Goal: Task Accomplishment & Management: Use online tool/utility

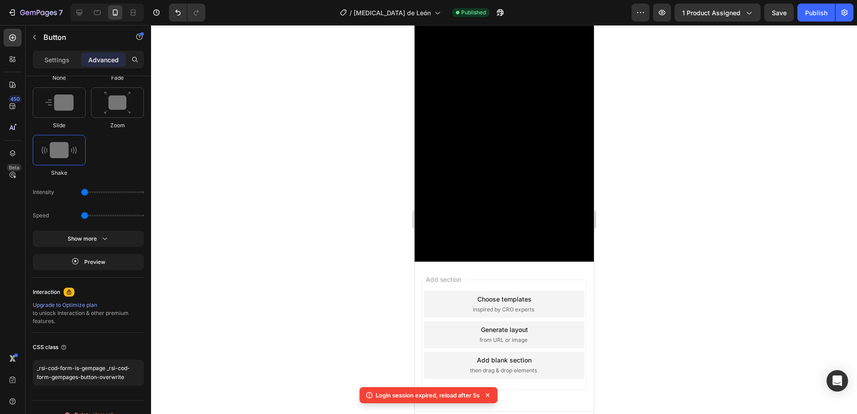
scroll to position [3480, 0]
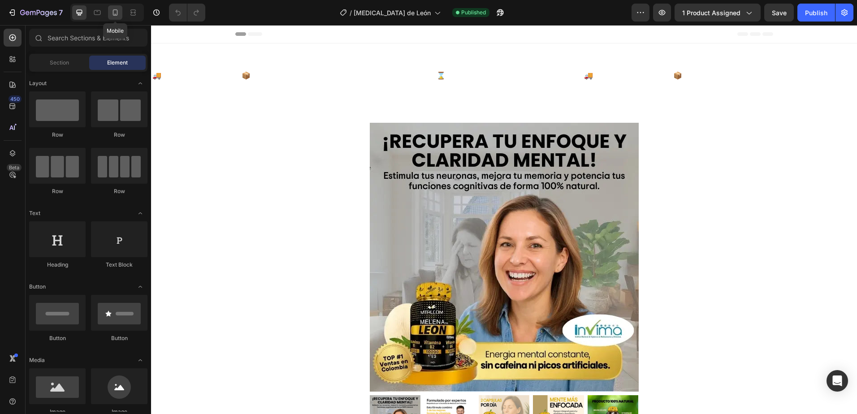
click at [118, 13] on icon at bounding box center [115, 12] width 9 height 9
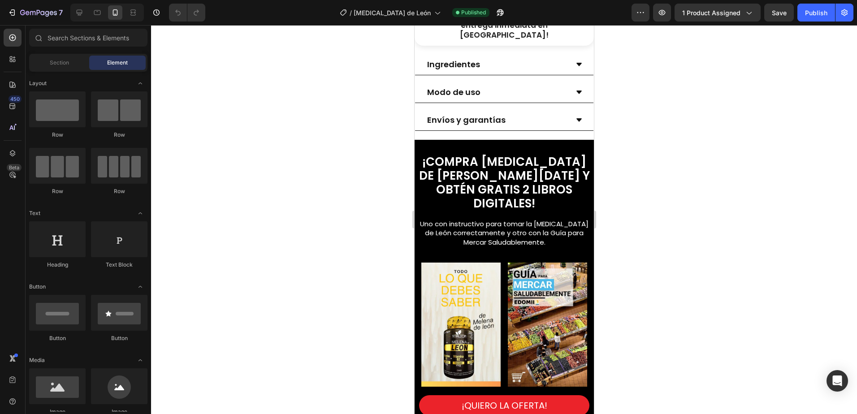
scroll to position [627, 0]
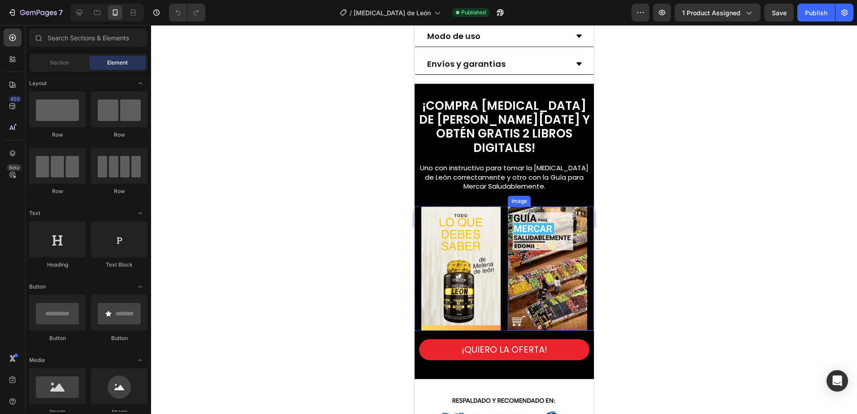
click at [528, 251] on img at bounding box center [546, 269] width 79 height 124
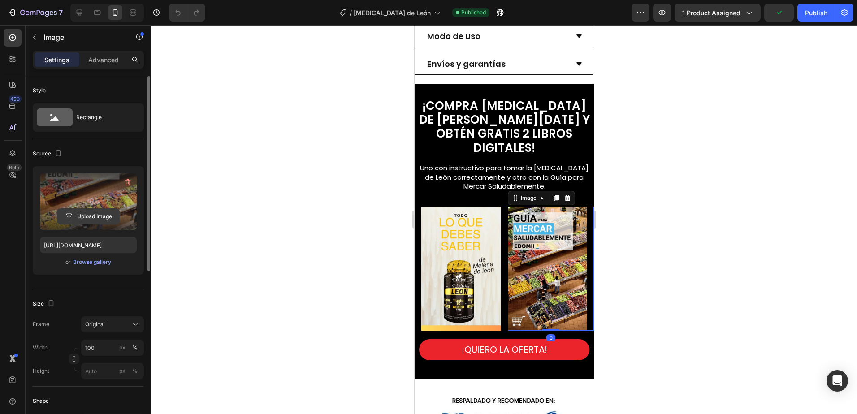
click at [84, 215] on input "file" at bounding box center [88, 216] width 62 height 15
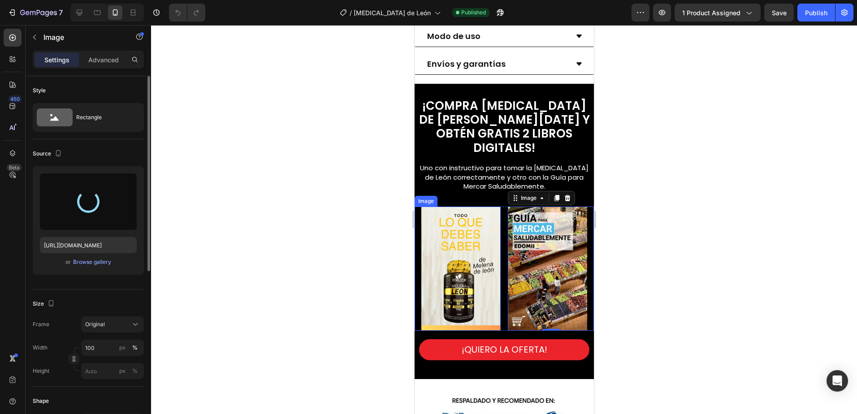
type input "https://cdn.shopify.com/s/files/1/0673/7615/2621/files/gempages_560809544775631…"
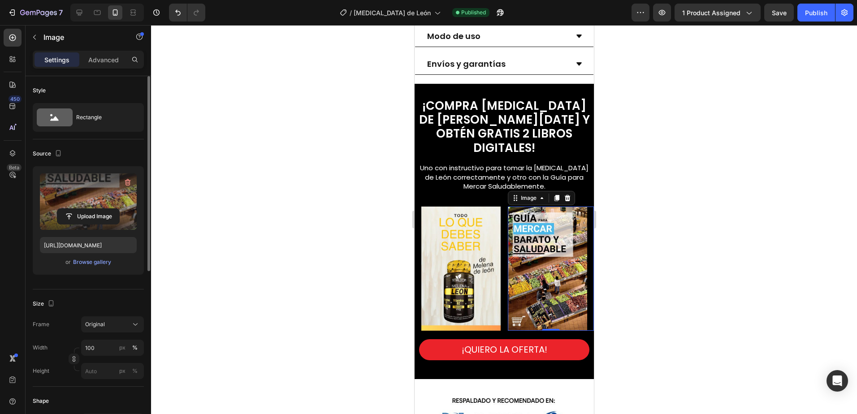
drag, startPoint x: 815, startPoint y: 11, endPoint x: 691, endPoint y: 137, distance: 176.8
click at [814, 11] on div "Publish" at bounding box center [816, 12] width 22 height 9
click at [618, 205] on div at bounding box center [504, 219] width 706 height 389
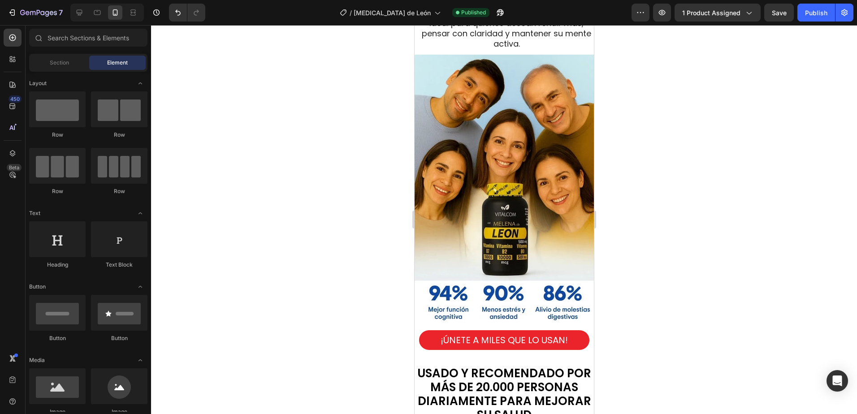
scroll to position [2957, 0]
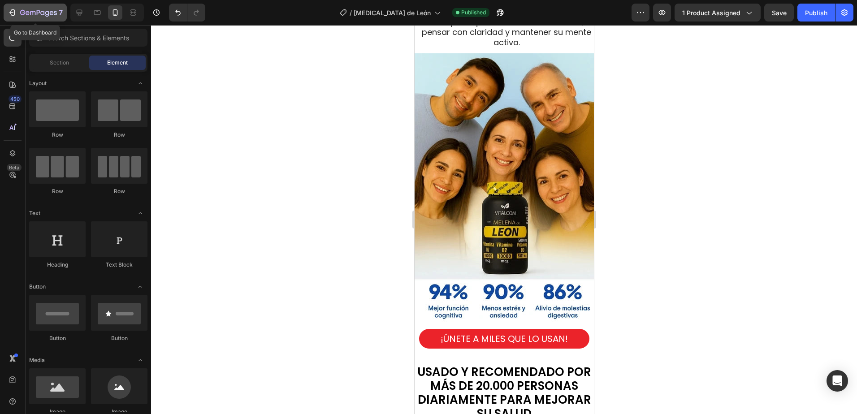
click at [22, 11] on icon "button" at bounding box center [38, 13] width 37 height 8
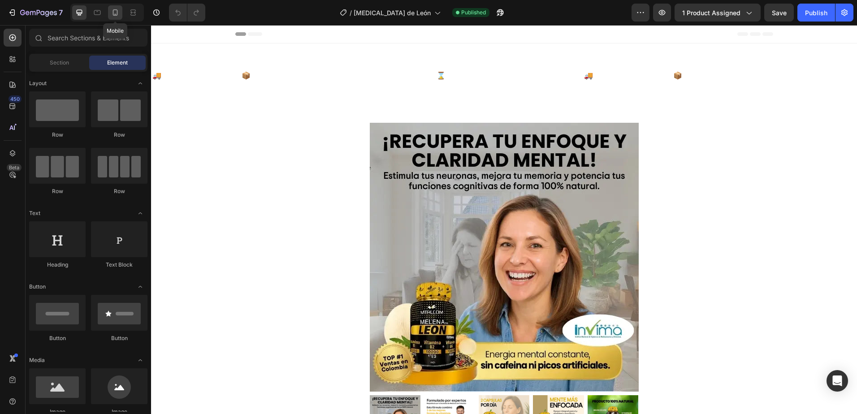
click at [119, 14] on icon at bounding box center [115, 12] width 9 height 9
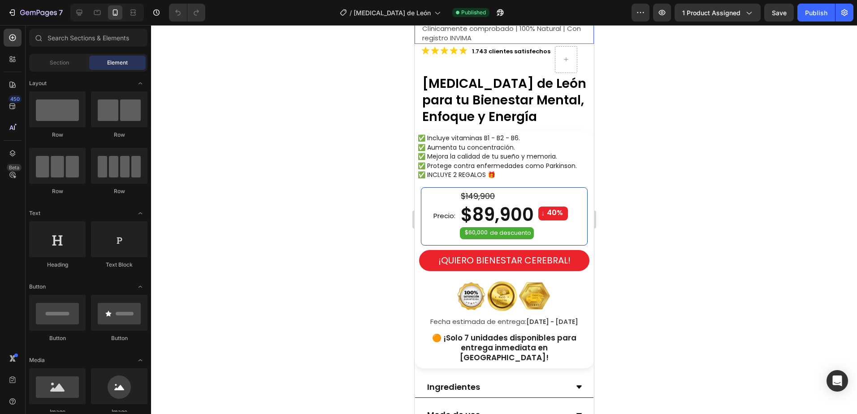
scroll to position [269, 0]
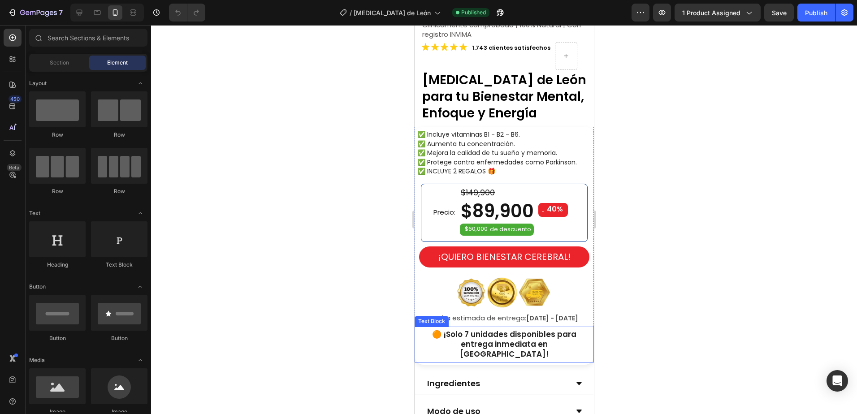
click at [456, 331] on strong "🟠 ¡Solo 7 unidades disponibles para entrega inmediata en [GEOGRAPHIC_DATA]!" at bounding box center [503, 344] width 144 height 30
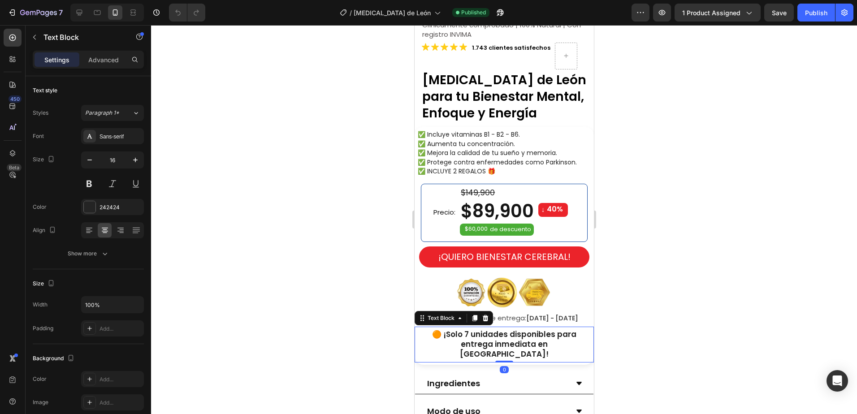
click at [495, 329] on strong "🟠 ¡Solo 7 unidades disponibles para entrega inmediata en Colombia!" at bounding box center [503, 344] width 144 height 30
click at [470, 329] on strong "🟠 ¡Solo 7 unidades disponibles para entrega inmediata en Colombia!" at bounding box center [503, 344] width 144 height 30
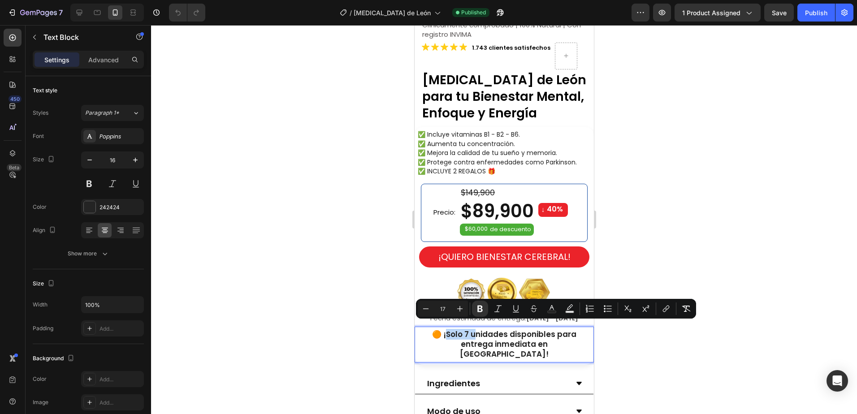
drag, startPoint x: 472, startPoint y: 327, endPoint x: 443, endPoint y: 327, distance: 29.6
click at [443, 329] on strong "🟠 ¡Solo 7 unidades disponibles para entrega inmediata en Colombia!" at bounding box center [503, 344] width 144 height 30
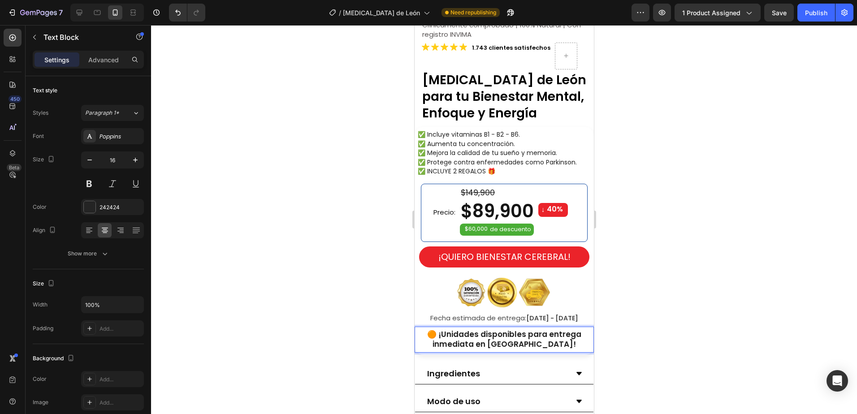
click at [535, 338] on strong "🟠 ¡Unidades disponibles para entrega inmediata en [GEOGRAPHIC_DATA]!" at bounding box center [504, 339] width 154 height 21
click at [660, 326] on div at bounding box center [504, 219] width 706 height 389
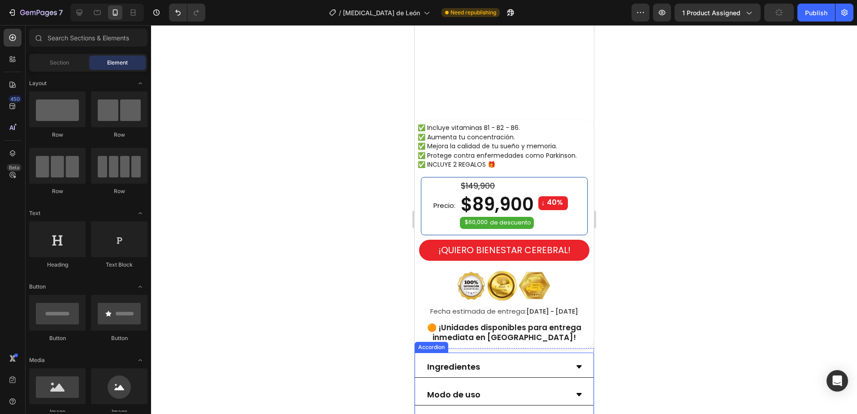
scroll to position [403, 0]
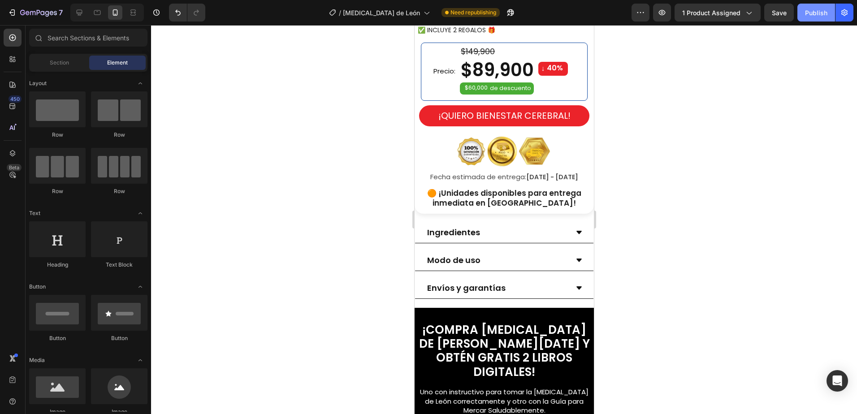
click at [819, 13] on div "Publish" at bounding box center [816, 12] width 22 height 9
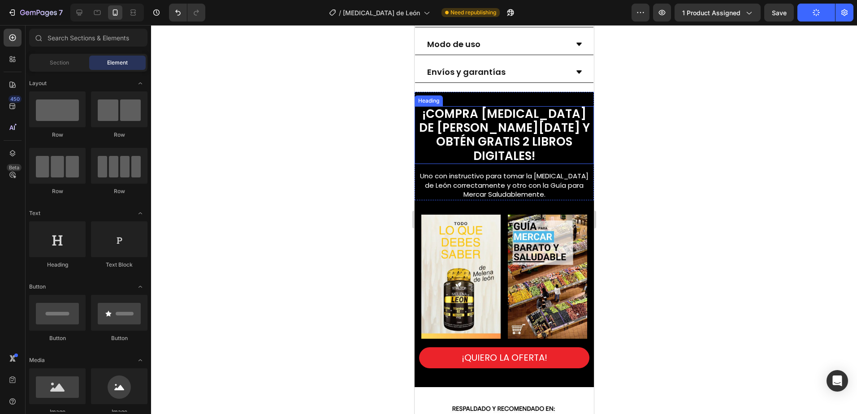
scroll to position [627, 0]
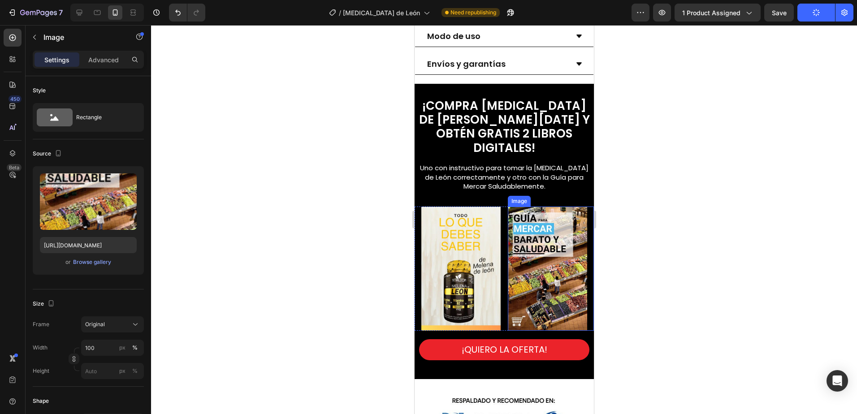
click at [563, 228] on img at bounding box center [546, 269] width 79 height 124
click at [102, 60] on p "Advanced" at bounding box center [103, 59] width 30 height 9
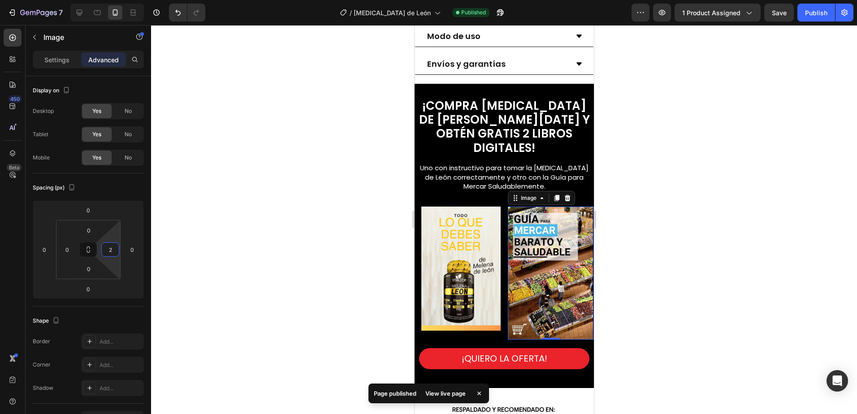
type input "20"
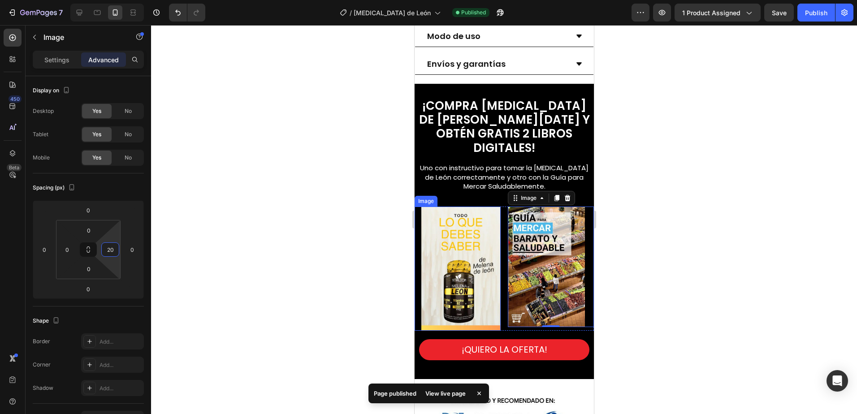
click at [445, 246] on img at bounding box center [460, 269] width 79 height 124
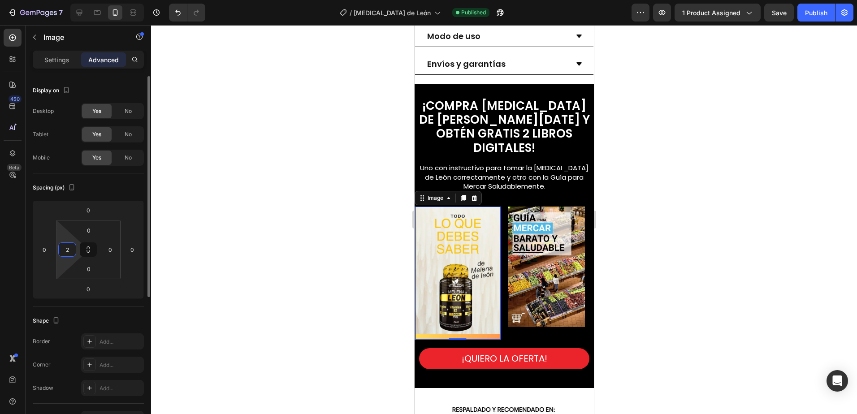
type input "20"
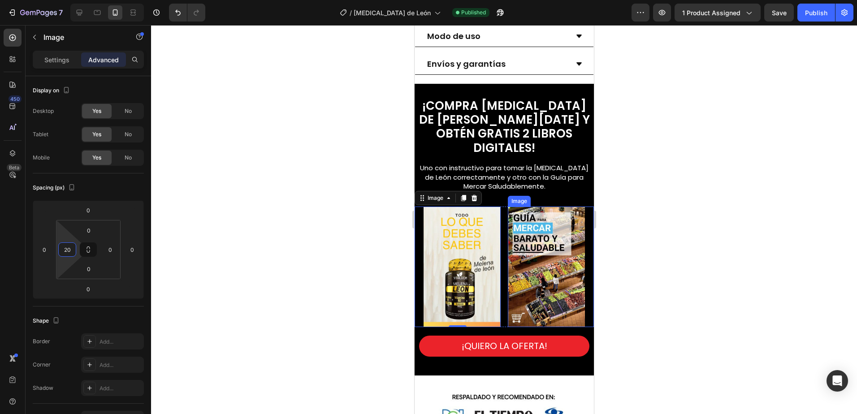
click at [675, 236] on div at bounding box center [504, 219] width 706 height 389
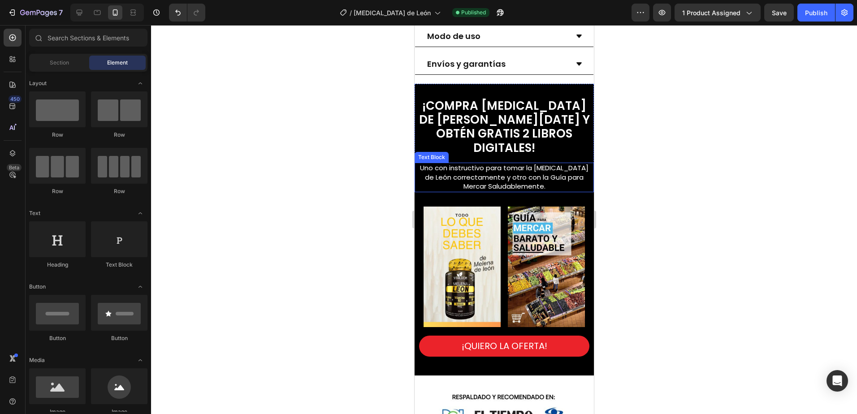
click at [538, 168] on span "Uno con instructivo para tomar la Melena de León correctamente y otro con la Gu…" at bounding box center [503, 177] width 168 height 28
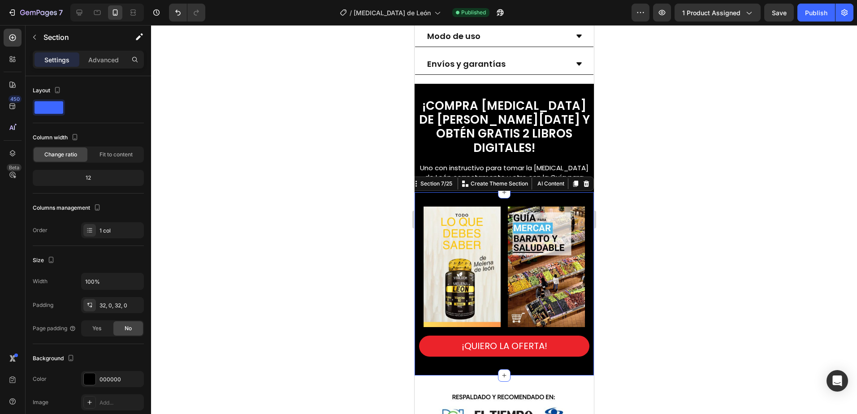
click at [437, 192] on div "Image Image Row ¡QUIERO LA OFERTA! Button Section 7/25 Create Theme Section AI …" at bounding box center [503, 283] width 179 height 183
click at [108, 61] on p "Advanced" at bounding box center [103, 59] width 30 height 9
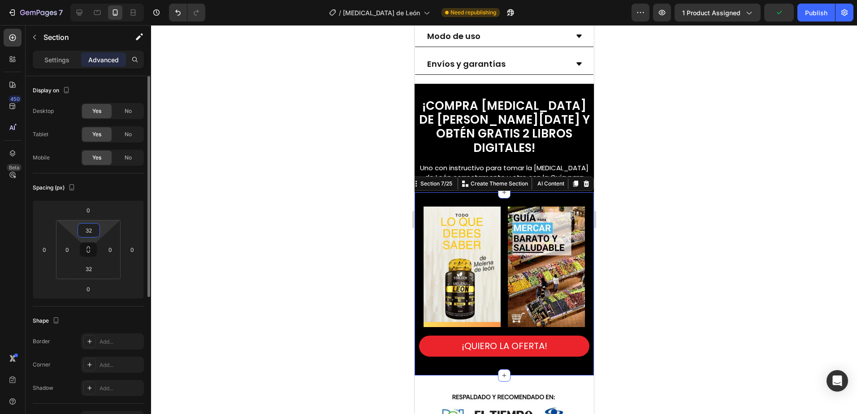
click at [94, 231] on input "32" at bounding box center [89, 230] width 18 height 13
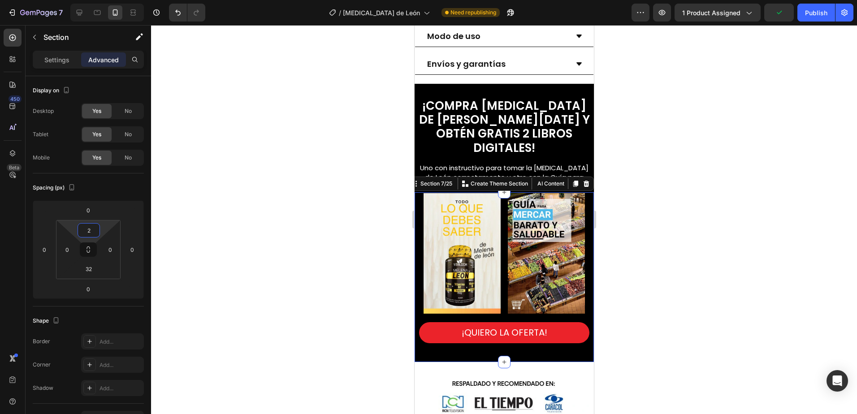
type input "20"
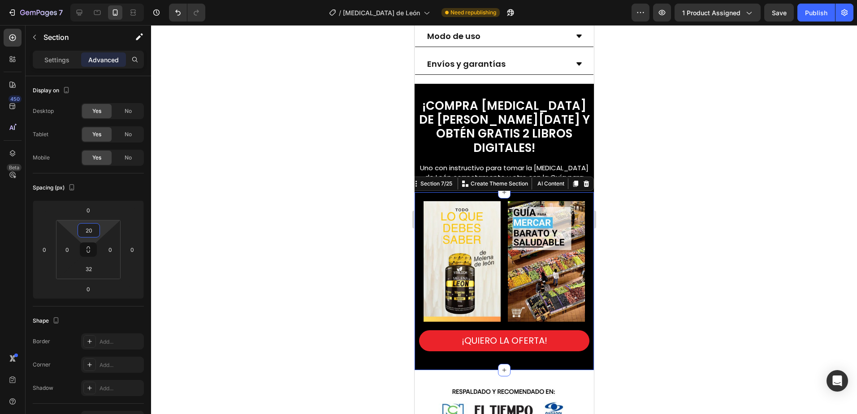
click at [752, 241] on div at bounding box center [504, 219] width 706 height 389
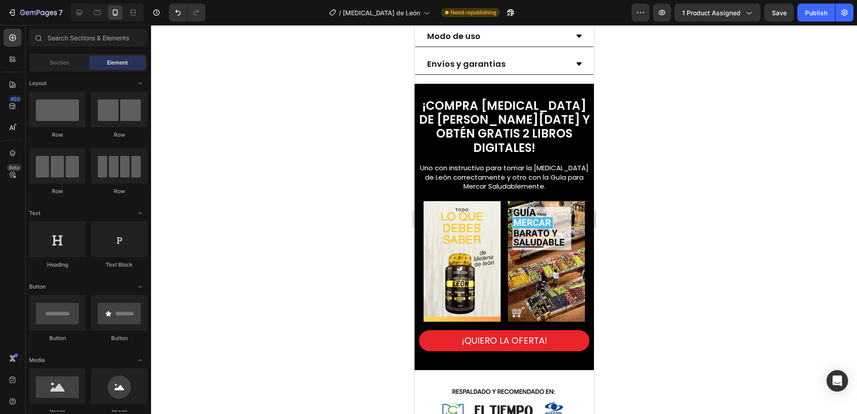
drag, startPoint x: 809, startPoint y: 10, endPoint x: 784, endPoint y: 32, distance: 33.3
click at [809, 10] on div "Publish" at bounding box center [816, 12] width 22 height 9
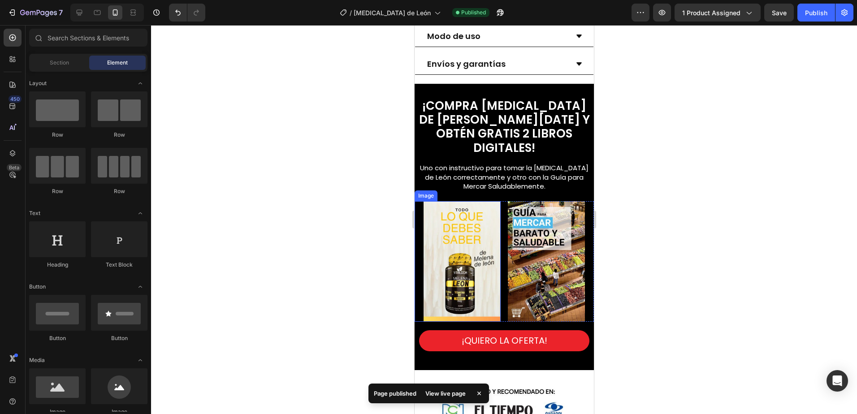
click at [453, 249] on img at bounding box center [461, 261] width 77 height 121
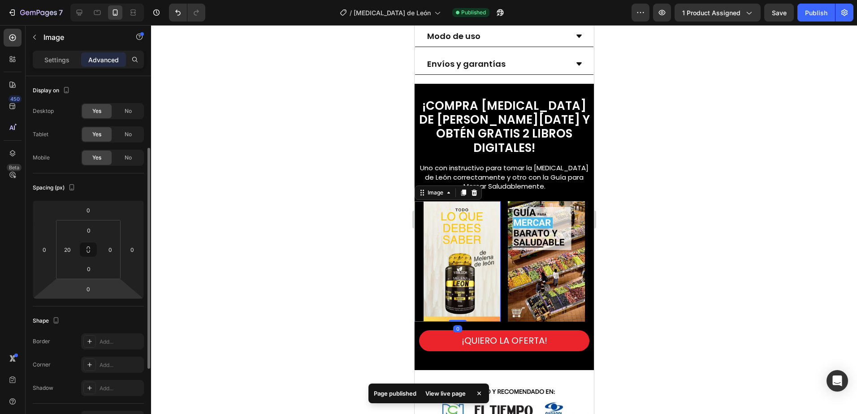
scroll to position [134, 0]
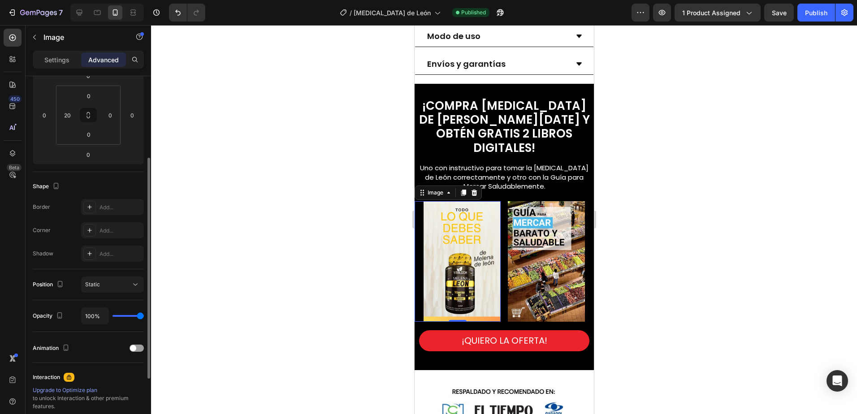
click at [114, 198] on div "Shape Border Add... Corner Add... Shadow Add..." at bounding box center [88, 220] width 111 height 97
click at [107, 204] on div "Add..." at bounding box center [120, 207] width 42 height 8
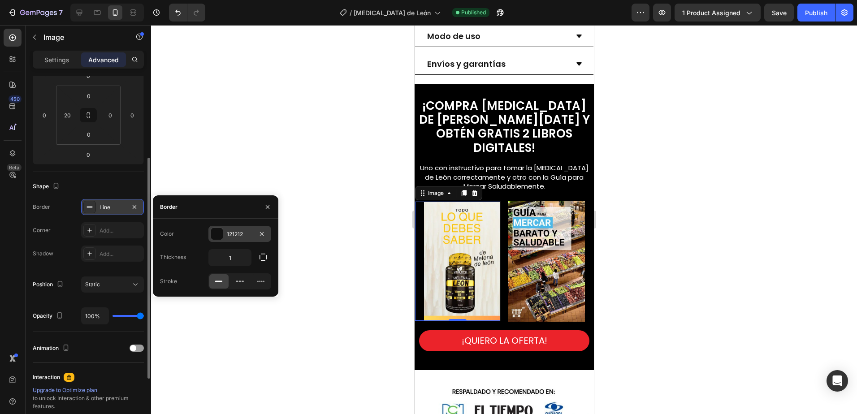
click at [241, 231] on div "121212" at bounding box center [240, 234] width 26 height 8
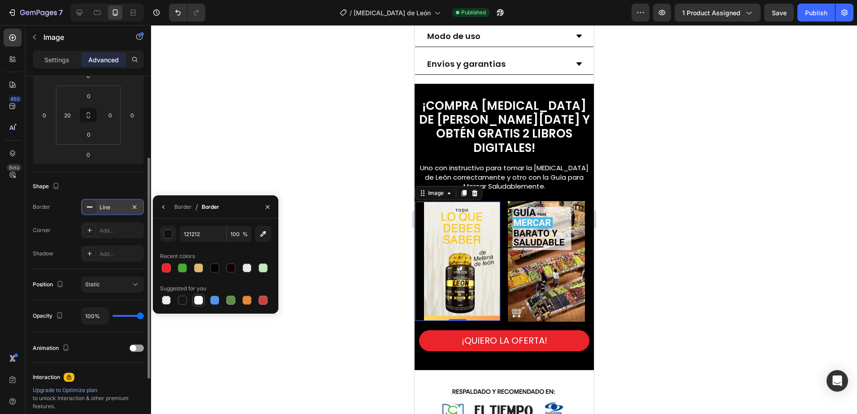
click at [198, 300] on div at bounding box center [198, 300] width 9 height 9
type input "FFFFFF"
drag, startPoint x: 71, startPoint y: 116, endPoint x: 77, endPoint y: 93, distance: 23.6
click at [71, 115] on input "20" at bounding box center [66, 114] width 13 height 13
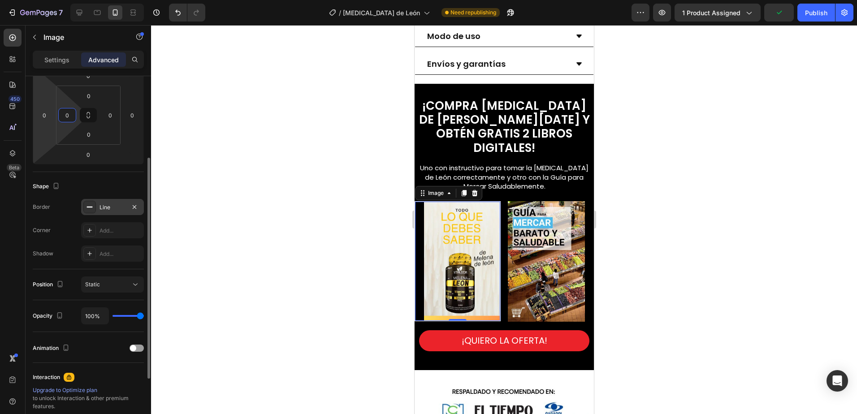
type input "0"
click at [47, 116] on input "0" at bounding box center [44, 114] width 13 height 13
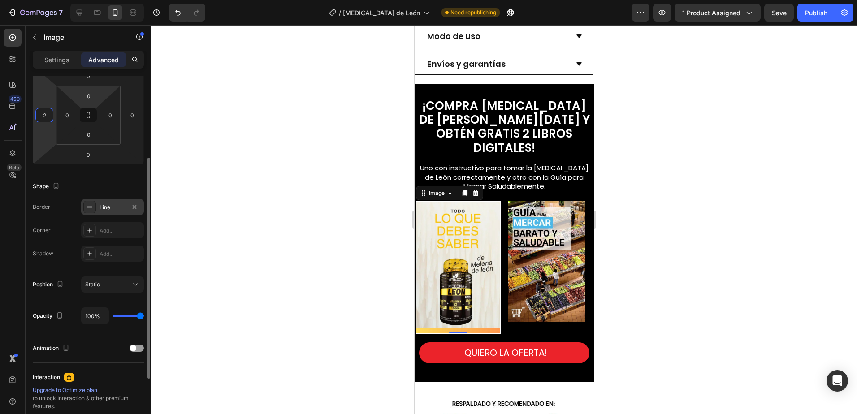
type input "20"
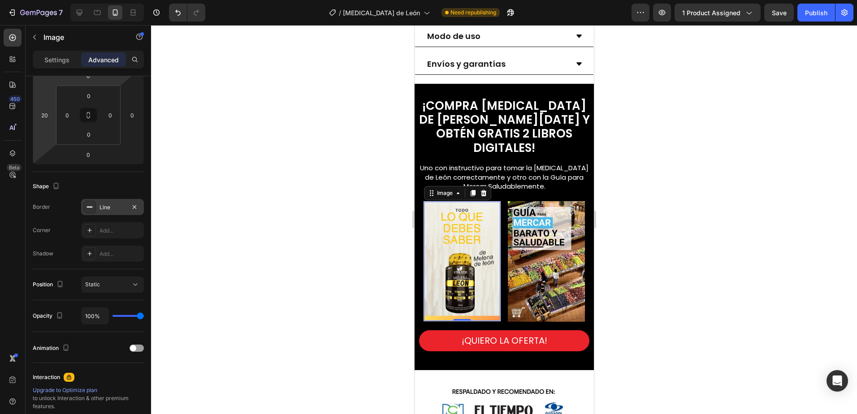
click at [658, 261] on div at bounding box center [504, 219] width 706 height 389
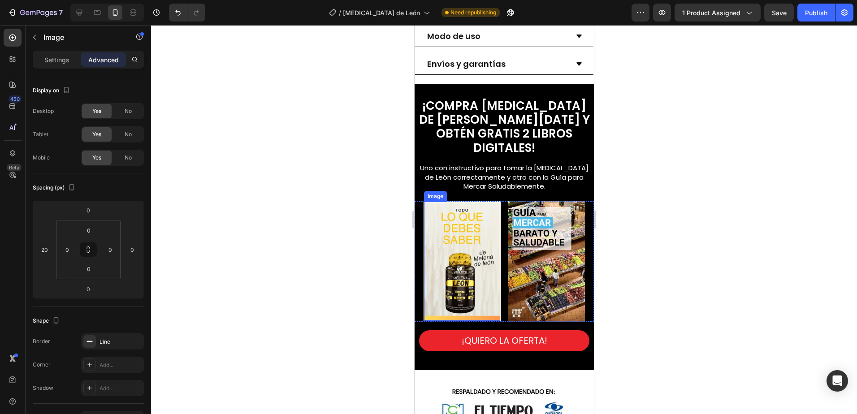
click at [474, 264] on img at bounding box center [461, 261] width 76 height 119
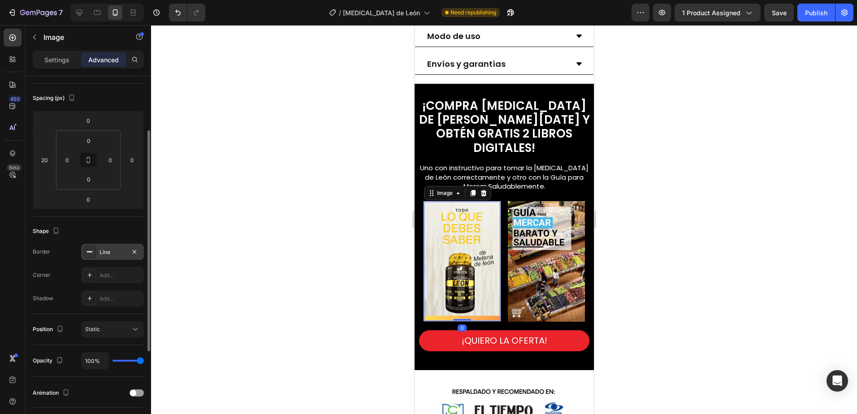
click at [109, 252] on div "Line" at bounding box center [112, 252] width 26 height 8
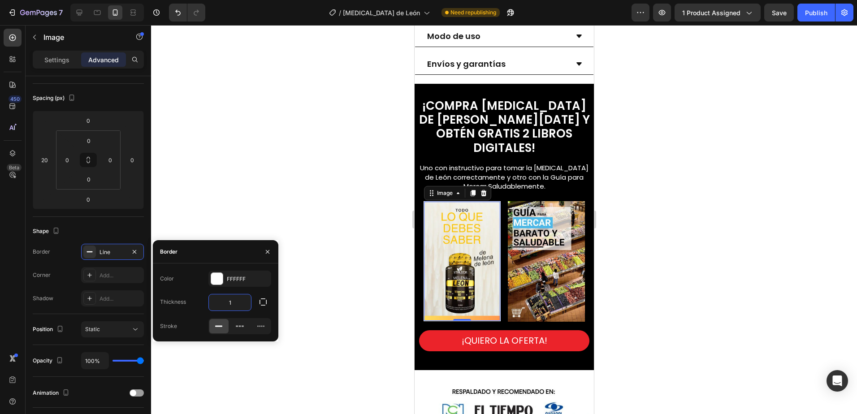
type input "2"
click at [249, 203] on div at bounding box center [504, 219] width 706 height 389
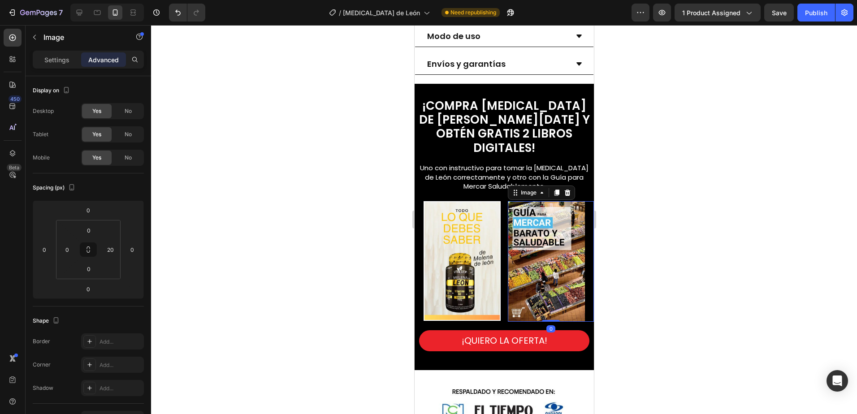
click at [544, 259] on img at bounding box center [545, 261] width 77 height 121
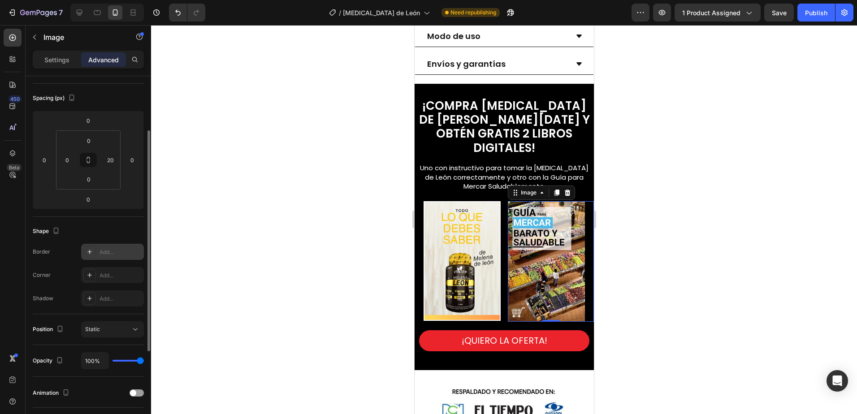
click at [112, 254] on div "Add..." at bounding box center [120, 252] width 42 height 8
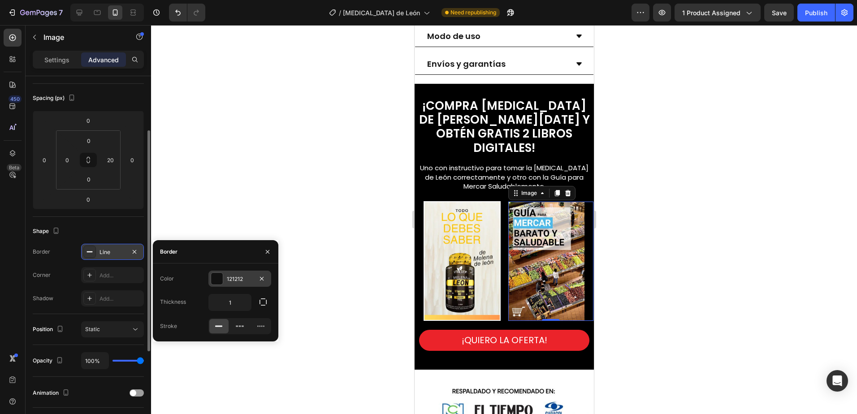
click at [224, 280] on div "121212" at bounding box center [239, 279] width 63 height 16
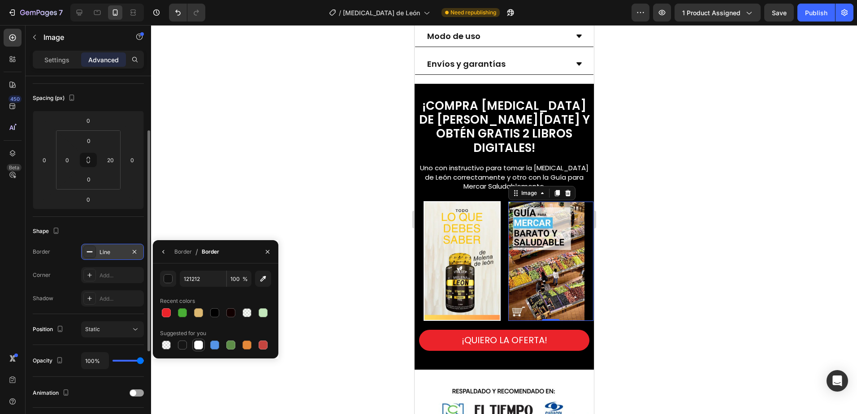
click at [197, 343] on div at bounding box center [198, 344] width 9 height 9
type input "FFFFFF"
click at [116, 252] on div "Line" at bounding box center [112, 252] width 26 height 8
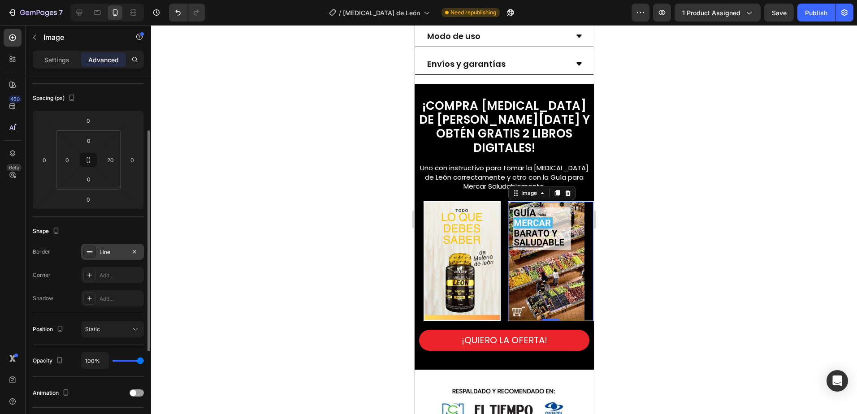
click at [116, 252] on div "Line" at bounding box center [112, 252] width 26 height 8
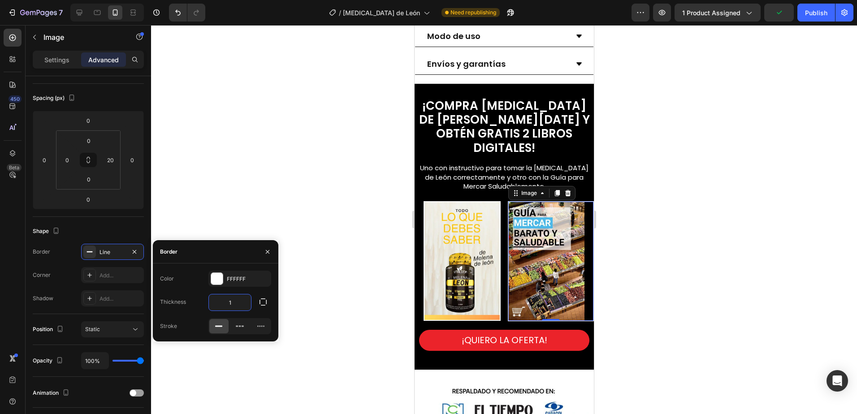
type input "2"
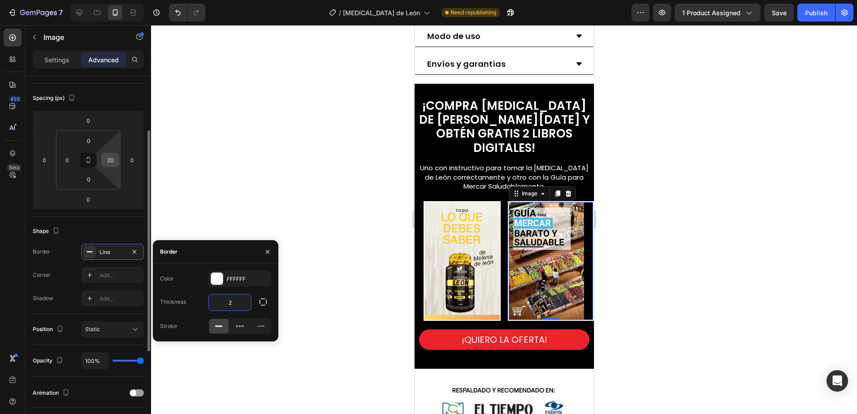
click at [113, 161] on input "20" at bounding box center [109, 159] width 13 height 13
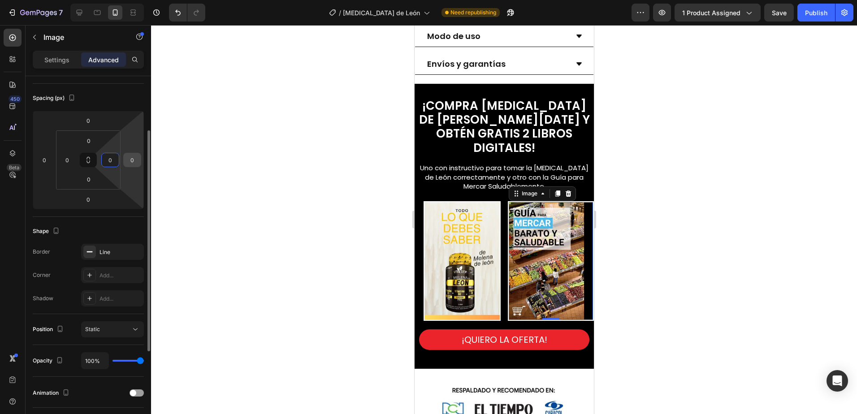
type input "0"
drag, startPoint x: 133, startPoint y: 160, endPoint x: 159, endPoint y: 140, distance: 32.9
click at [137, 157] on input "0" at bounding box center [131, 159] width 13 height 13
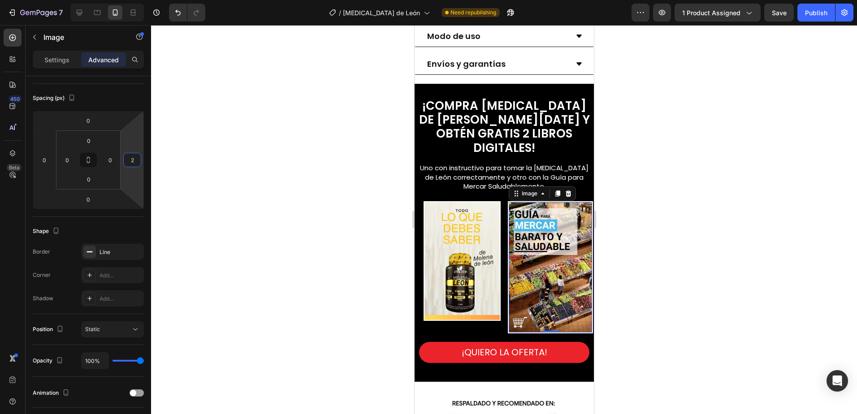
type input "20"
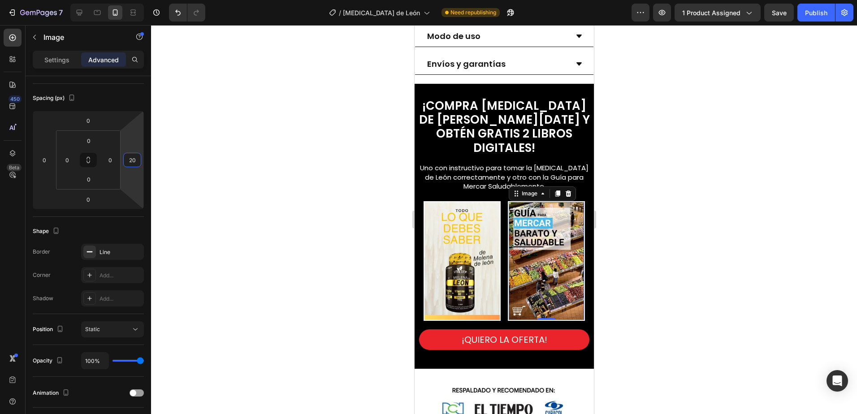
click at [706, 189] on div at bounding box center [504, 219] width 706 height 389
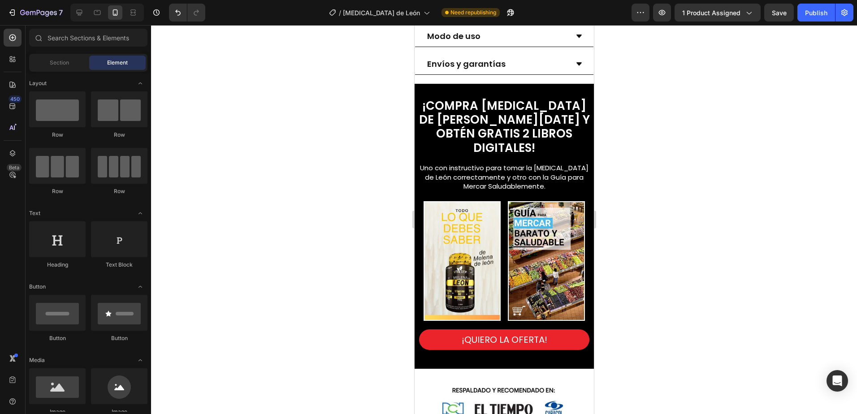
click at [657, 246] on div at bounding box center [504, 219] width 706 height 389
click at [454, 136] on span "¡COMPRA [MEDICAL_DATA] DE [PERSON_NAME][DATE] Y OBTÉN GRATIS 2 LIBROS DIGITALES!" at bounding box center [503, 127] width 171 height 58
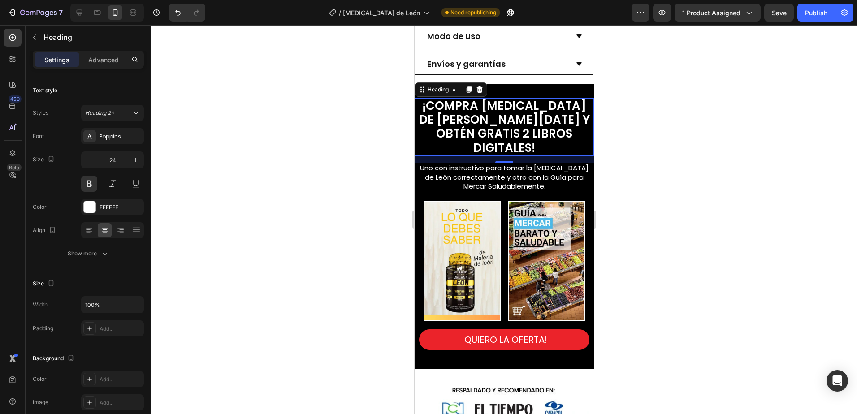
click at [270, 241] on div at bounding box center [504, 219] width 706 height 389
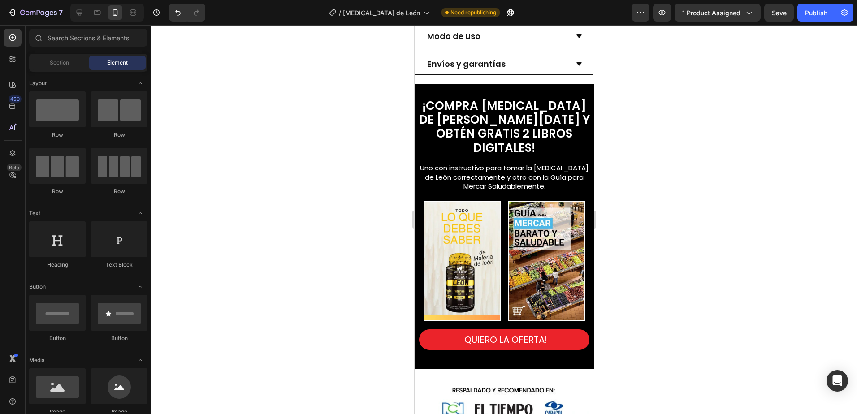
drag, startPoint x: 813, startPoint y: 13, endPoint x: 637, endPoint y: 119, distance: 205.4
click at [813, 14] on div "Publish" at bounding box center [816, 12] width 22 height 9
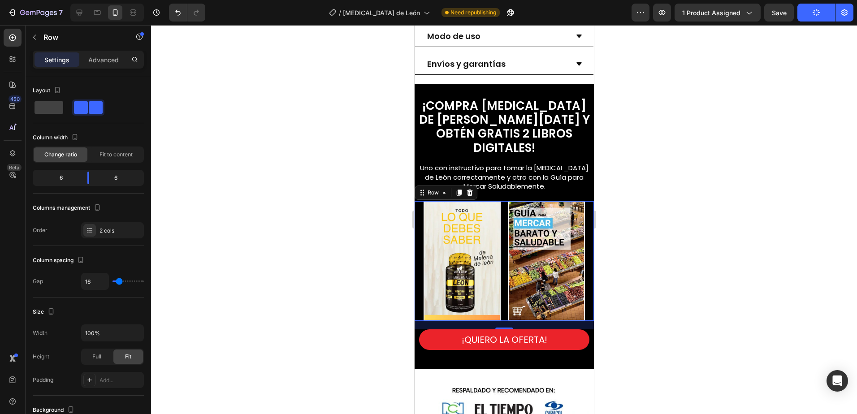
click at [418, 295] on div "Image" at bounding box center [457, 261] width 86 height 120
click at [108, 61] on p "Advanced" at bounding box center [103, 59] width 30 height 9
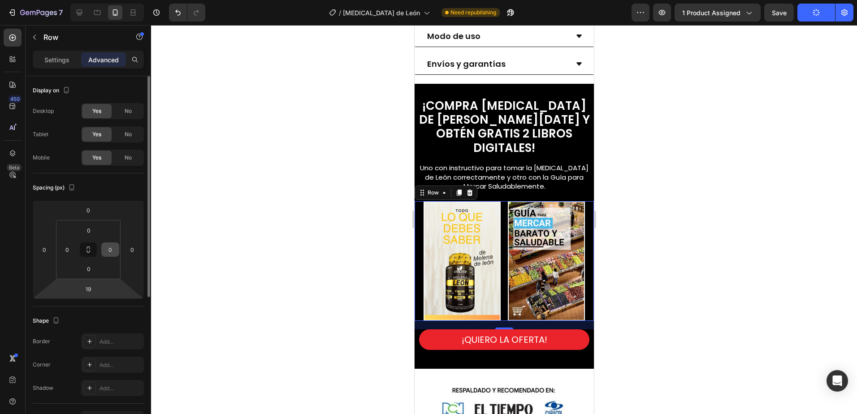
click at [96, 279] on div "0 0 19 0" at bounding box center [88, 249] width 111 height 99
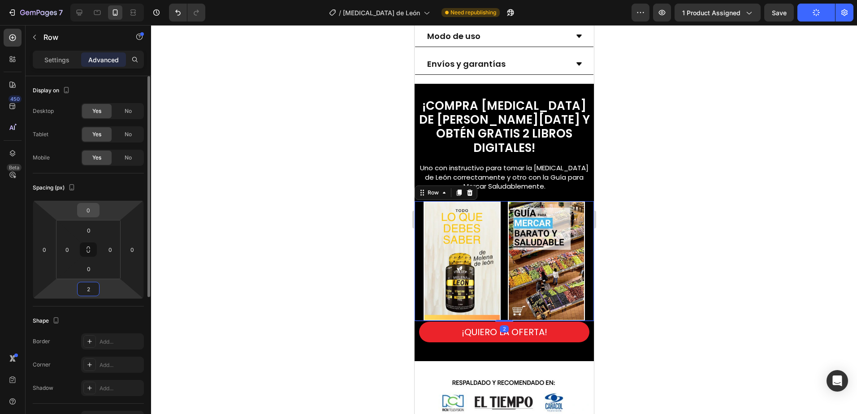
type input "25"
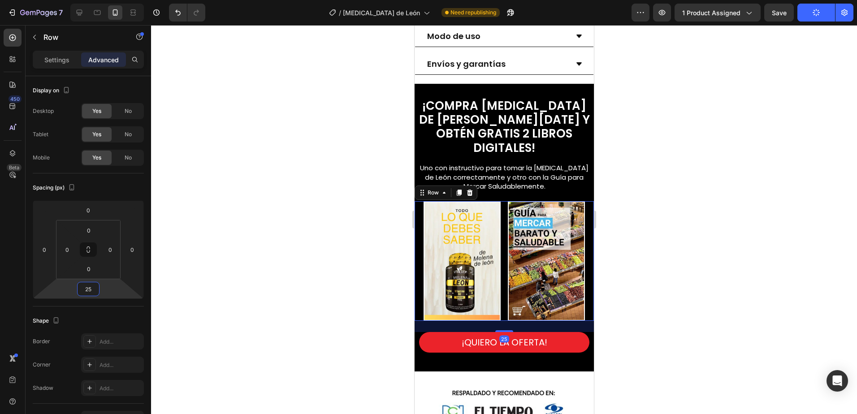
click at [663, 190] on div at bounding box center [504, 219] width 706 height 389
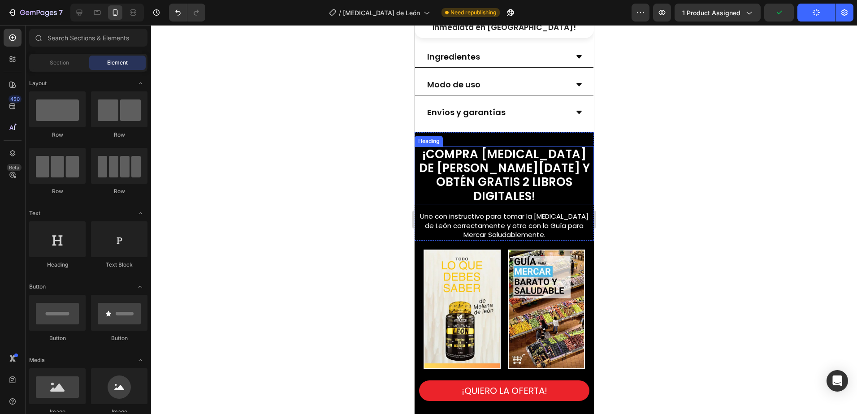
scroll to position [582, 0]
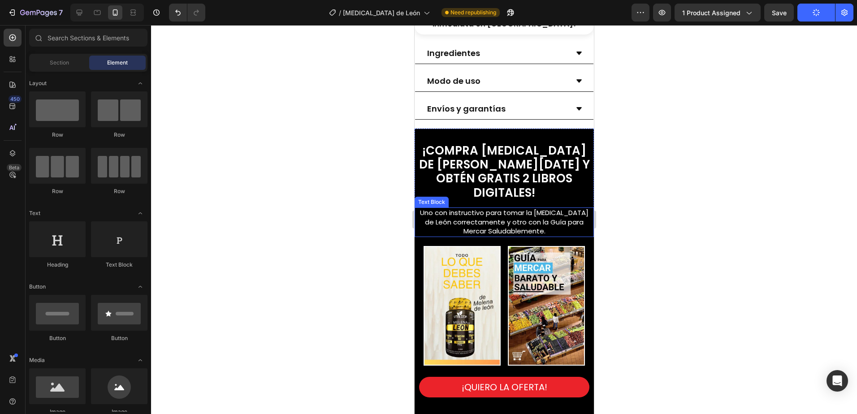
click at [460, 208] on span "Uno con instructivo para tomar la Melena de León correctamente y otro con la Gu…" at bounding box center [503, 222] width 168 height 28
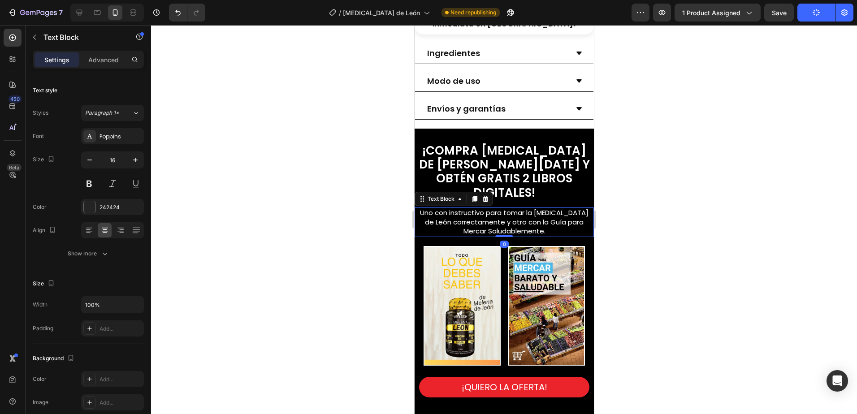
click at [452, 208] on span "Uno con instructivo para tomar la Melena de León correctamente y otro con la Gu…" at bounding box center [503, 222] width 168 height 28
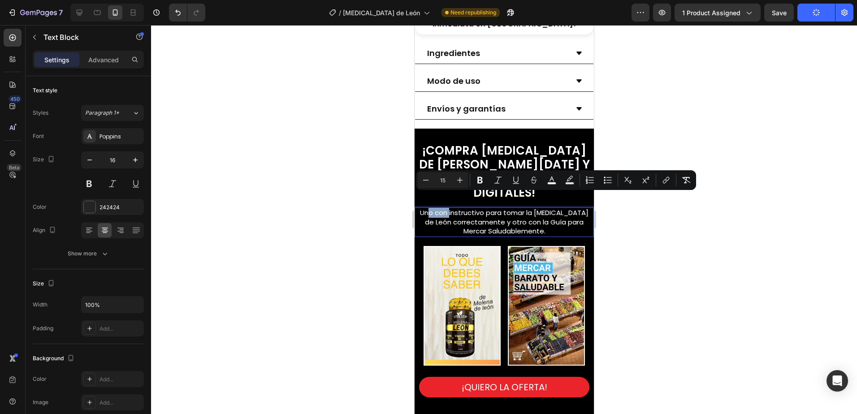
drag, startPoint x: 453, startPoint y: 198, endPoint x: 434, endPoint y: 200, distance: 18.9
click at [434, 208] on span "Uno con instructivo para tomar la Melena de León correctamente y otro con la Gu…" at bounding box center [503, 222] width 168 height 28
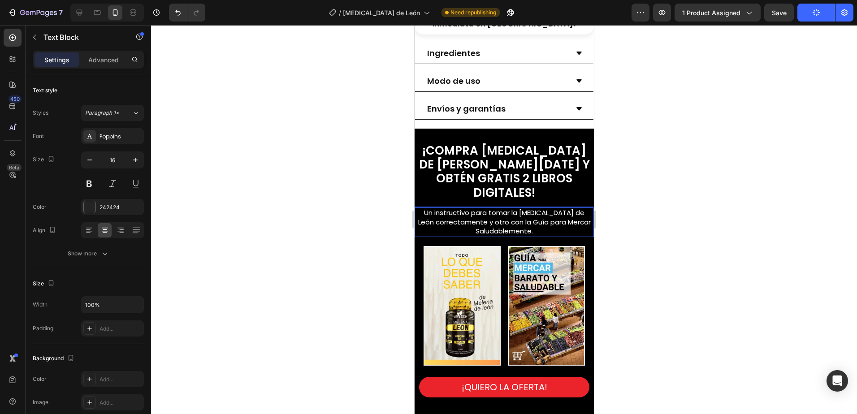
click at [526, 208] on span "Un instructivo para tomar la Melena de León correctamente y otro con la Guía pa…" at bounding box center [504, 222] width 172 height 28
click at [549, 208] on span "Un instructivo para tomar la Melena de León correctamente y otro con la Guía pa…" at bounding box center [504, 222] width 172 height 28
click at [559, 208] on span "Un instructivo para tomar la Melena de León correctamente y otro con la Guía pa…" at bounding box center [504, 222] width 172 height 28
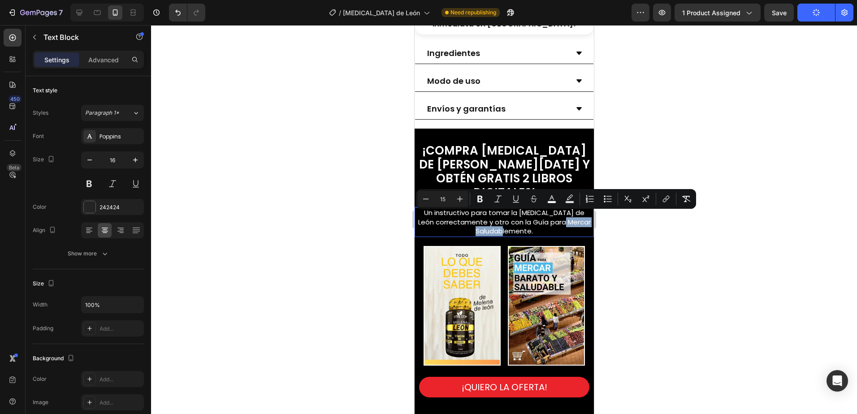
drag, startPoint x: 529, startPoint y: 216, endPoint x: 463, endPoint y: 218, distance: 65.9
click at [463, 218] on p "Un instructivo para tomar la Melena de León correctamente y otro con la Guía pa…" at bounding box center [503, 222] width 173 height 28
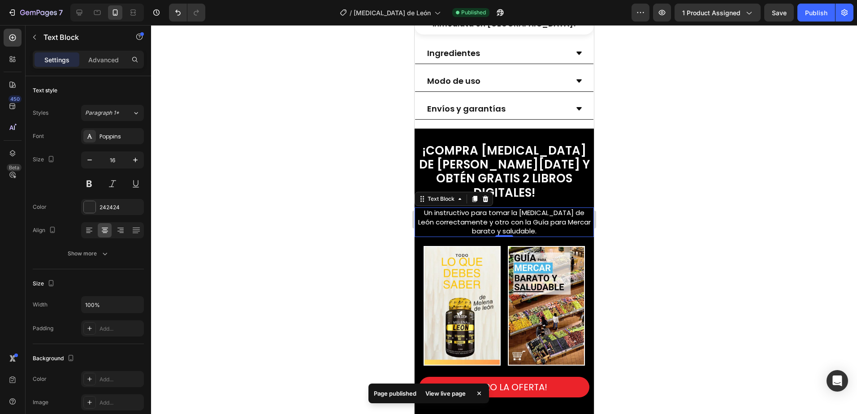
click at [682, 209] on div at bounding box center [504, 219] width 706 height 389
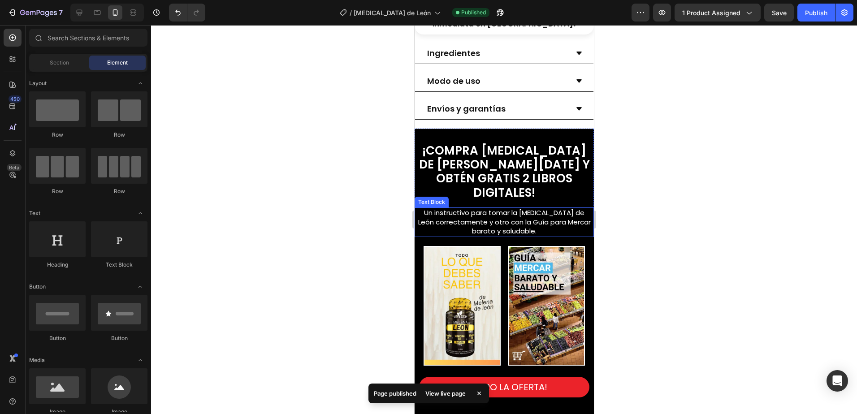
click at [548, 208] on span "Un instructivo para tomar la Melena de León correctamente y otro con la Guía pa…" at bounding box center [504, 222] width 172 height 28
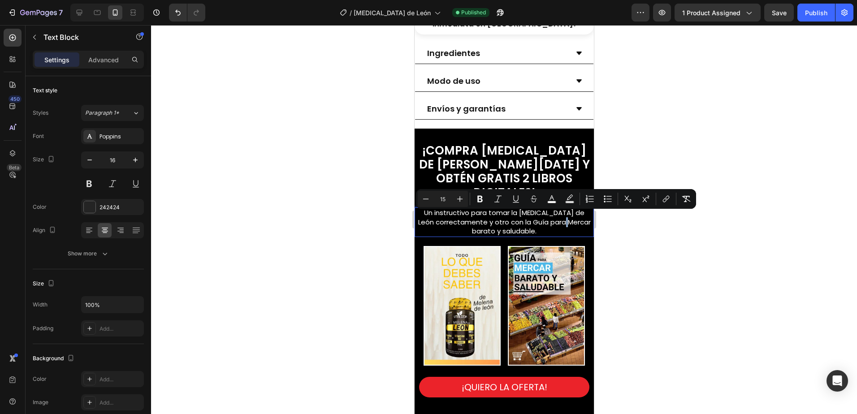
click at [469, 215] on span "Un instructivo para tomar la Melena de León correctamente y otro con la Guía pa…" at bounding box center [504, 222] width 172 height 28
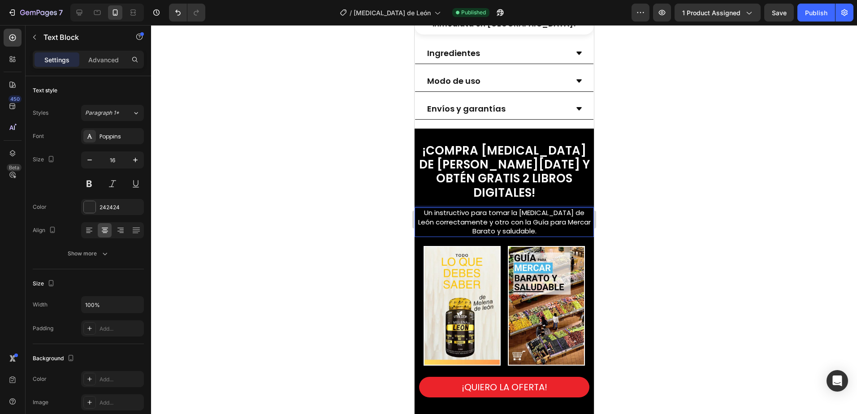
click at [500, 217] on span "Un instructivo para tomar la Melena de León correctamente y otro con la Guía pa…" at bounding box center [504, 222] width 172 height 28
click at [742, 178] on div at bounding box center [504, 219] width 706 height 389
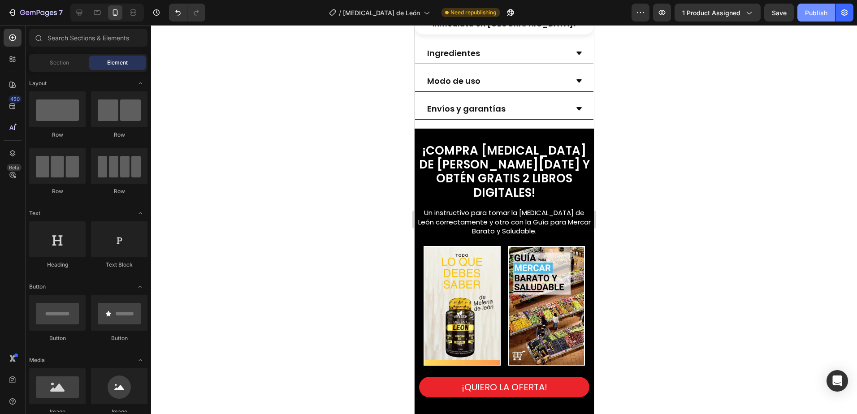
click at [813, 13] on div "Publish" at bounding box center [816, 12] width 22 height 9
click at [662, 196] on div at bounding box center [504, 219] width 706 height 389
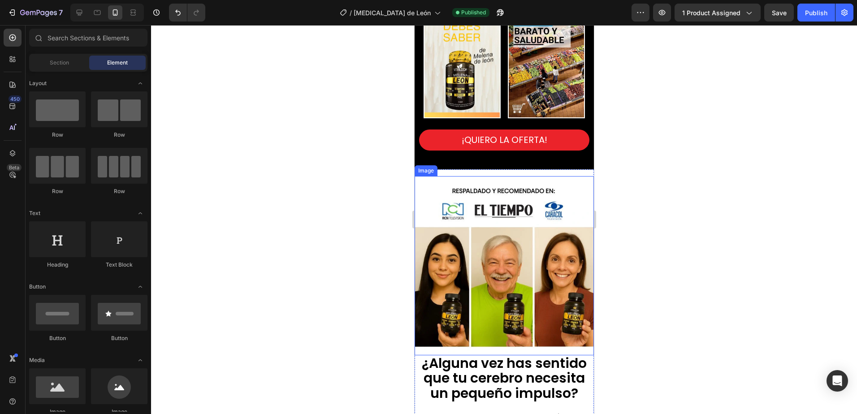
scroll to position [896, 0]
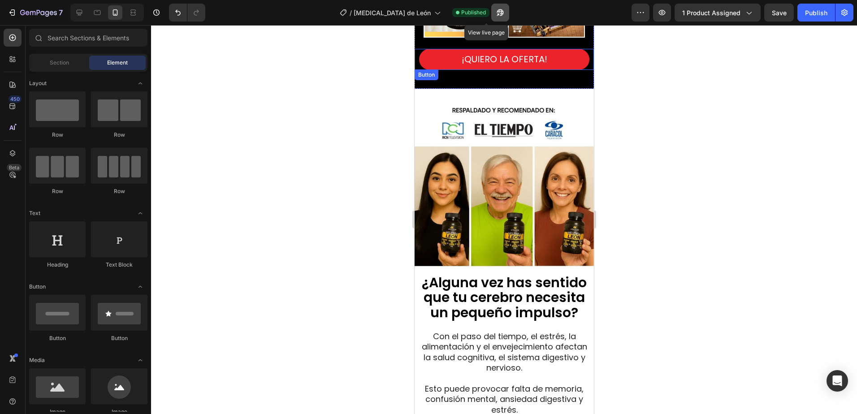
click at [491, 17] on button "button" at bounding box center [500, 13] width 18 height 18
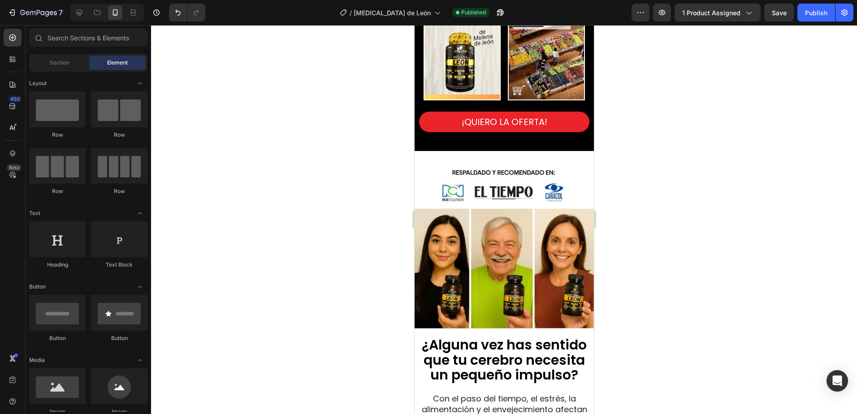
scroll to position [673, 0]
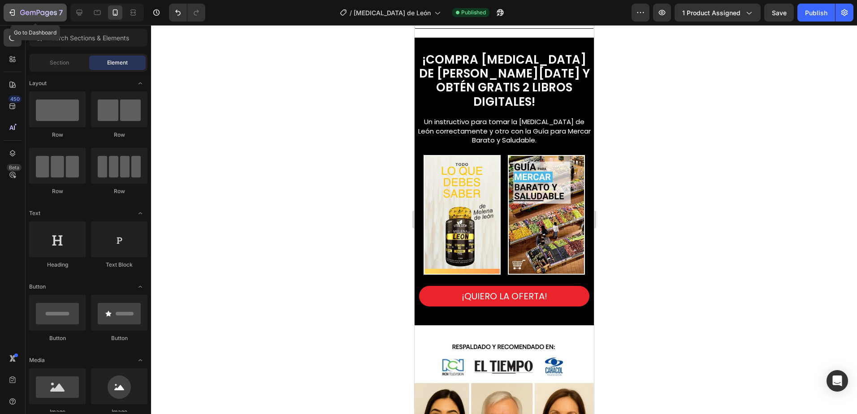
click at [25, 13] on icon "button" at bounding box center [38, 13] width 37 height 8
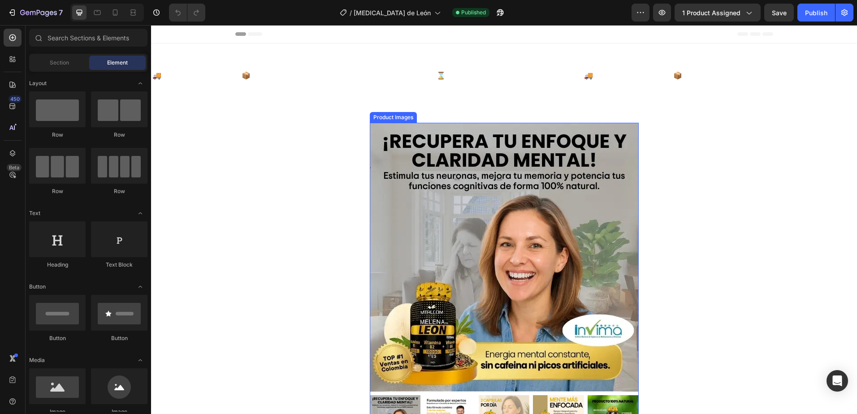
click at [485, 184] on img at bounding box center [504, 257] width 269 height 269
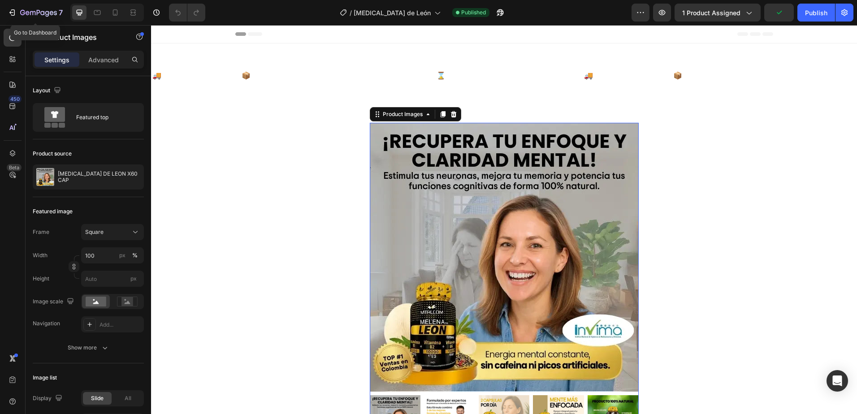
drag, startPoint x: 36, startPoint y: 16, endPoint x: 43, endPoint y: 22, distance: 9.5
click at [36, 16] on icon "button" at bounding box center [38, 13] width 37 height 8
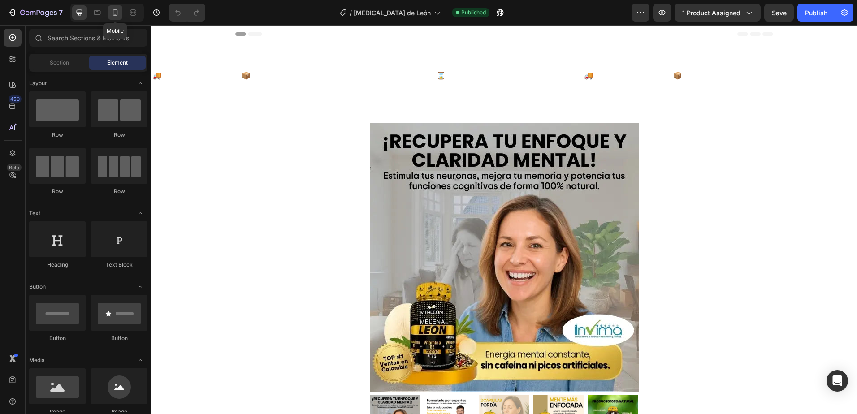
drag, startPoint x: 119, startPoint y: 12, endPoint x: 134, endPoint y: 22, distance: 18.4
click at [119, 12] on icon at bounding box center [115, 12] width 9 height 9
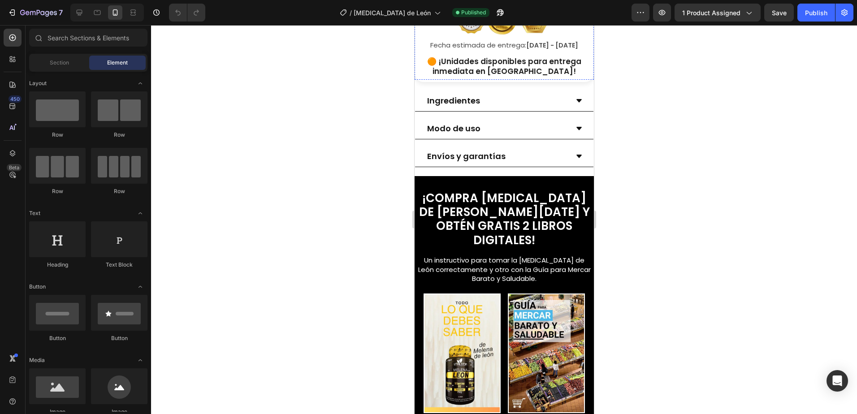
scroll to position [582, 0]
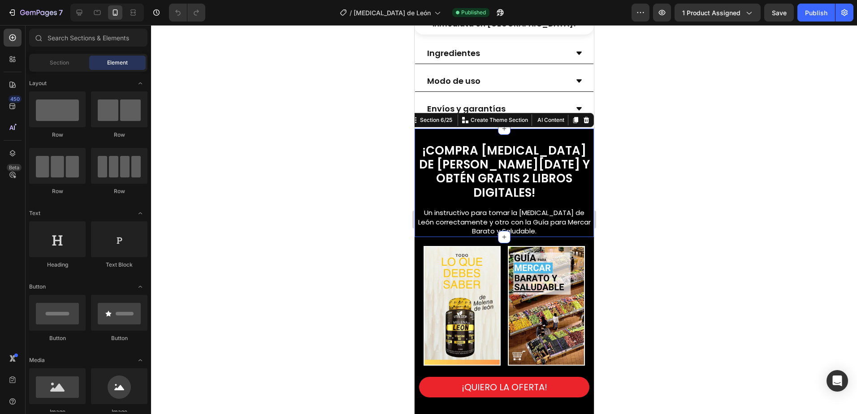
click at [467, 132] on div "¡COMPRA MELENA DE LEÓN HOY Y OBTÉN GRATIS 2 LIBROS DIGITALES! Heading Un instru…" at bounding box center [503, 183] width 179 height 108
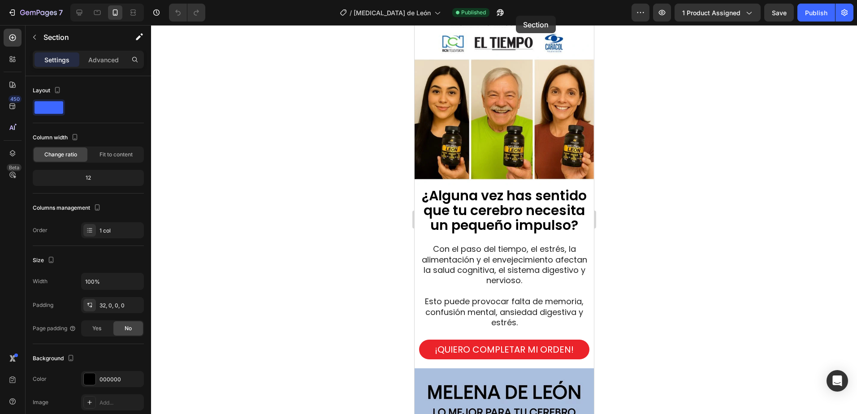
scroll to position [953, 0]
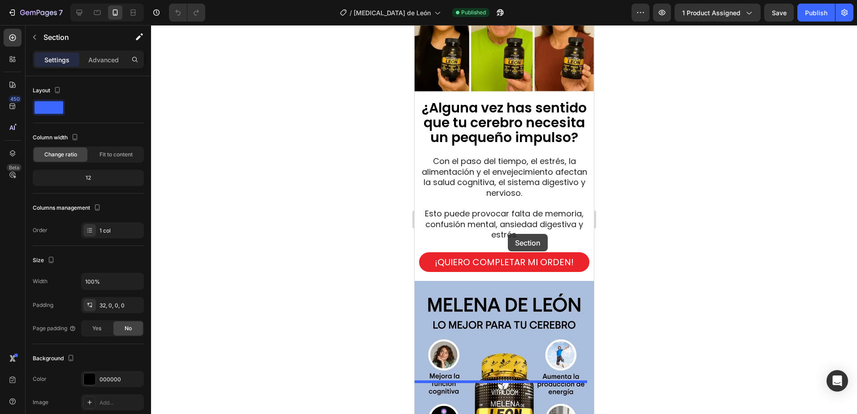
drag, startPoint x: 423, startPoint y: 121, endPoint x: 507, endPoint y: 234, distance: 140.9
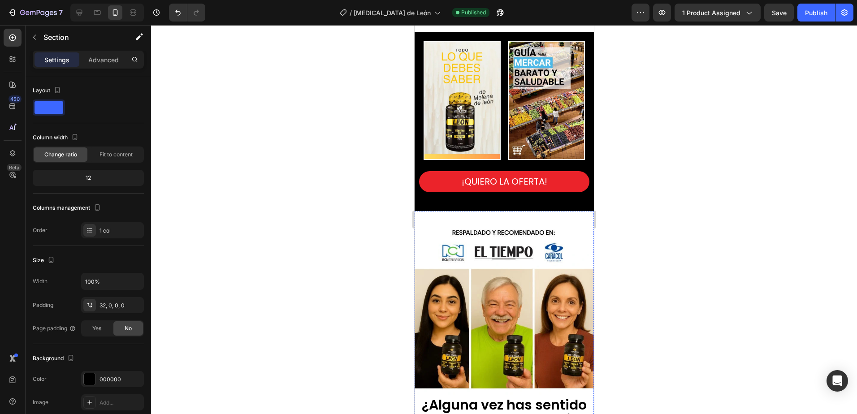
scroll to position [545, 0]
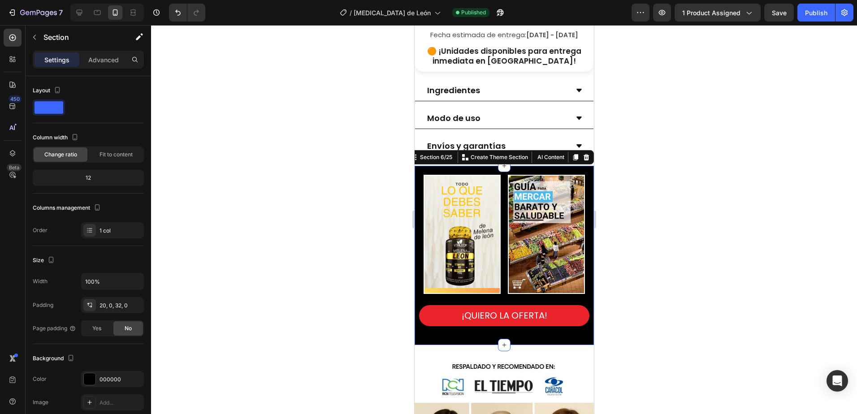
click at [416, 171] on div "Image Image Row ¡QUIERO LA OFERTA! Button Section 6/25 Create Theme Section AI …" at bounding box center [503, 255] width 179 height 179
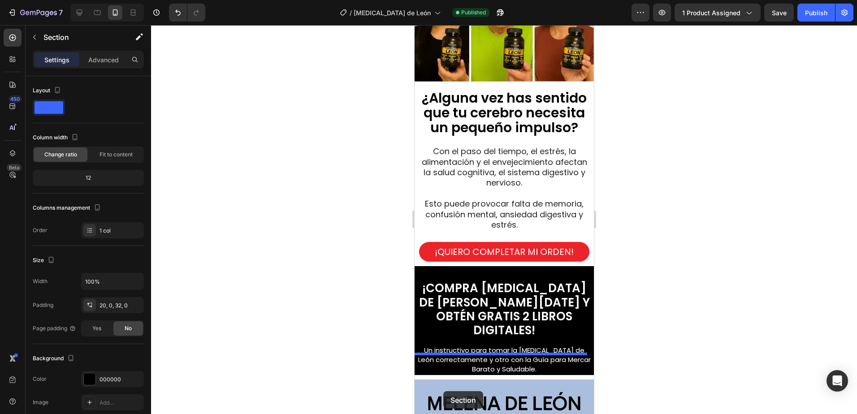
scroll to position [1004, 0]
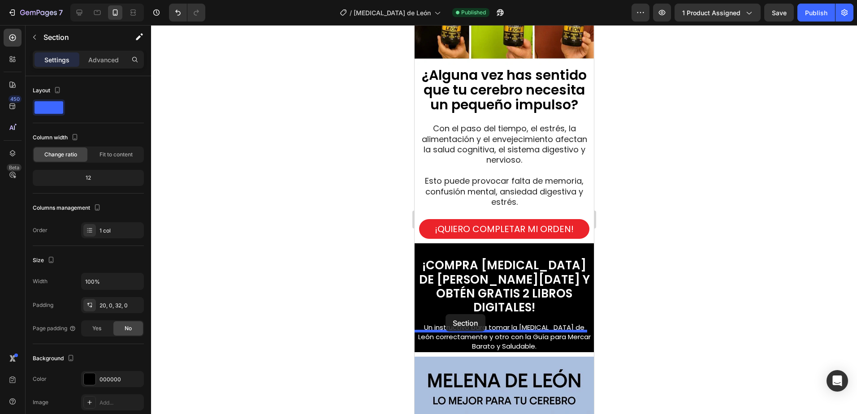
drag, startPoint x: 425, startPoint y: 158, endPoint x: 445, endPoint y: 314, distance: 157.2
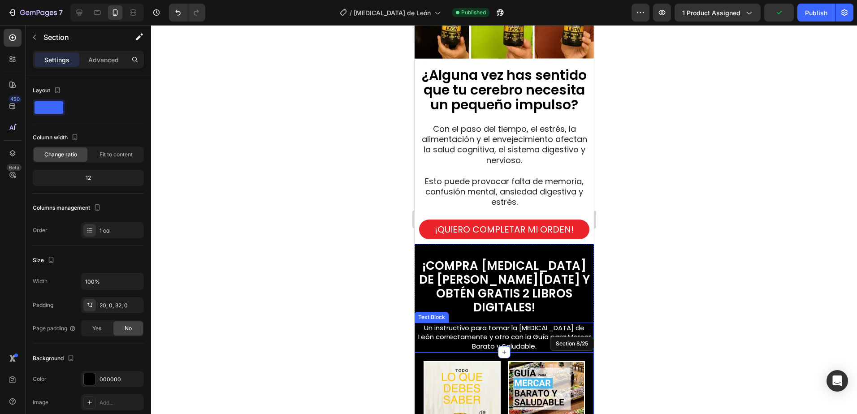
scroll to position [785, 0]
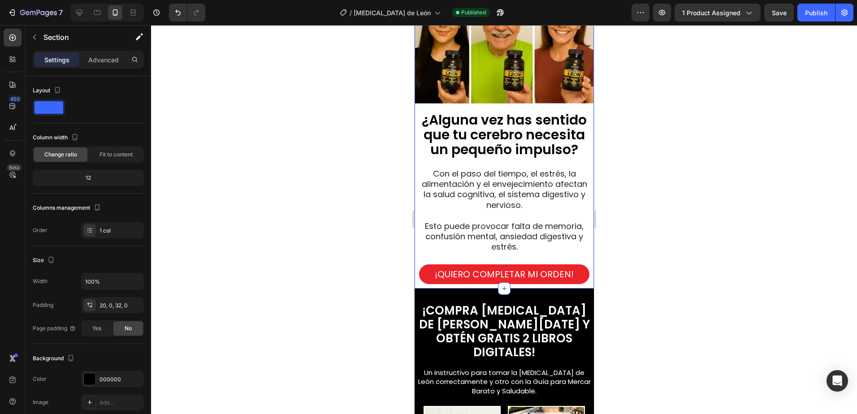
click at [581, 279] on div "¡QUIERO COMPLETAR MI ORDEN! Button" at bounding box center [503, 274] width 179 height 29
click at [106, 58] on p "Advanced" at bounding box center [103, 59] width 30 height 9
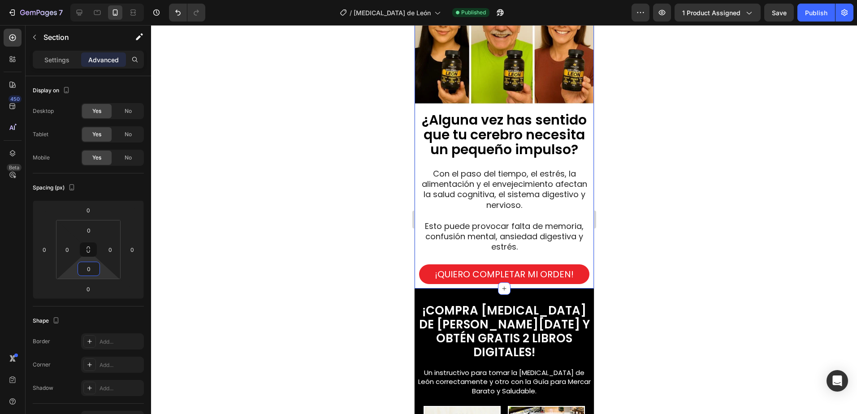
drag, startPoint x: 90, startPoint y: 271, endPoint x: 152, endPoint y: 243, distance: 68.6
click at [105, 264] on div "0 0 0 0" at bounding box center [88, 249] width 65 height 59
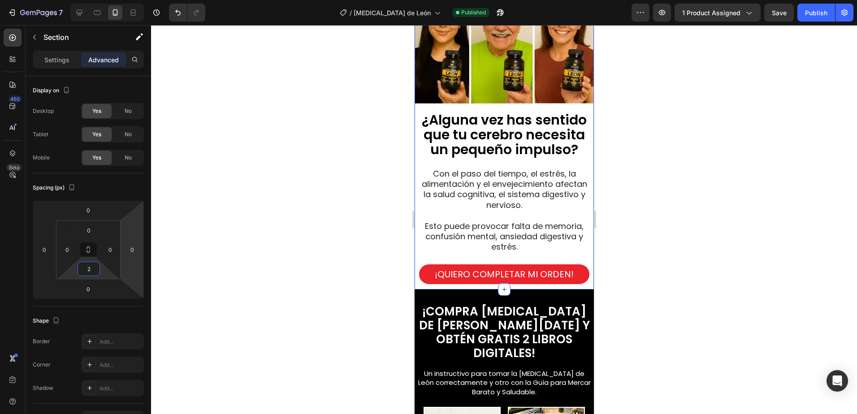
type input "20"
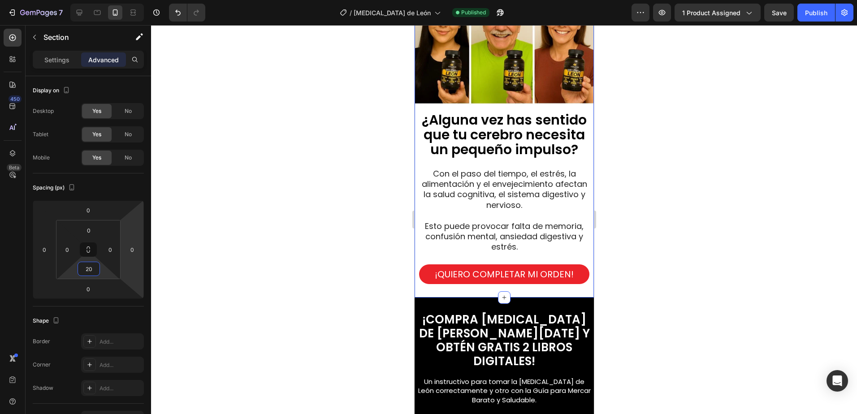
click at [789, 307] on div at bounding box center [504, 219] width 706 height 389
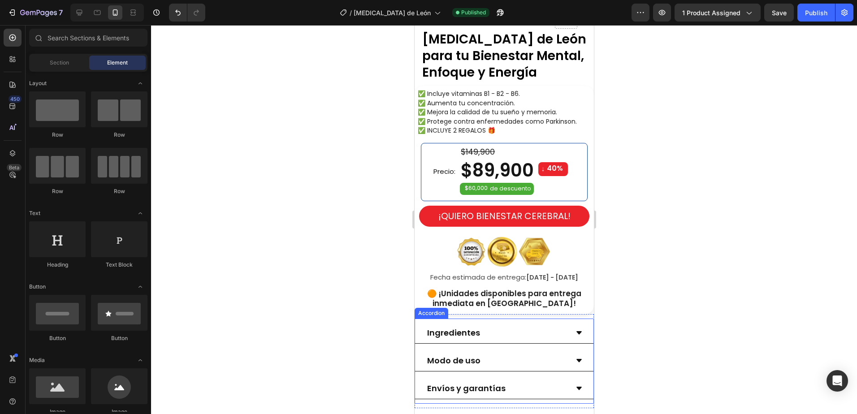
scroll to position [249, 0]
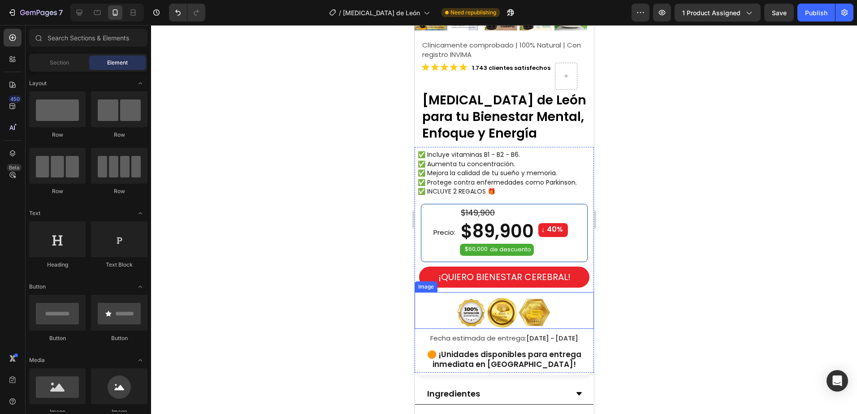
click at [476, 308] on img at bounding box center [503, 313] width 99 height 32
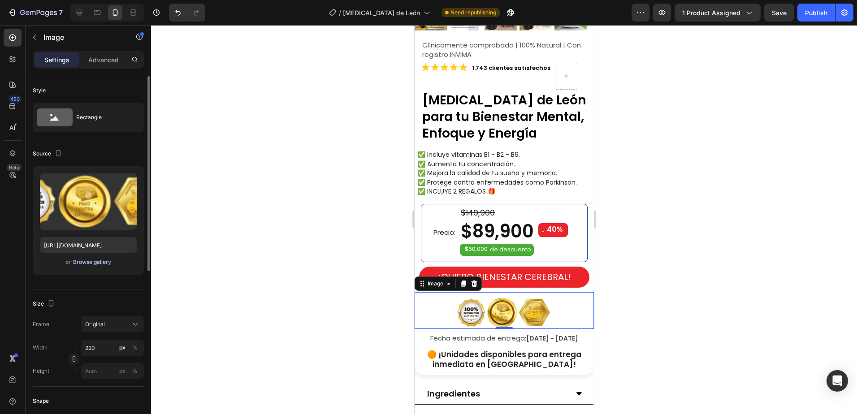
click at [85, 260] on div "Browse gallery" at bounding box center [92, 262] width 38 height 8
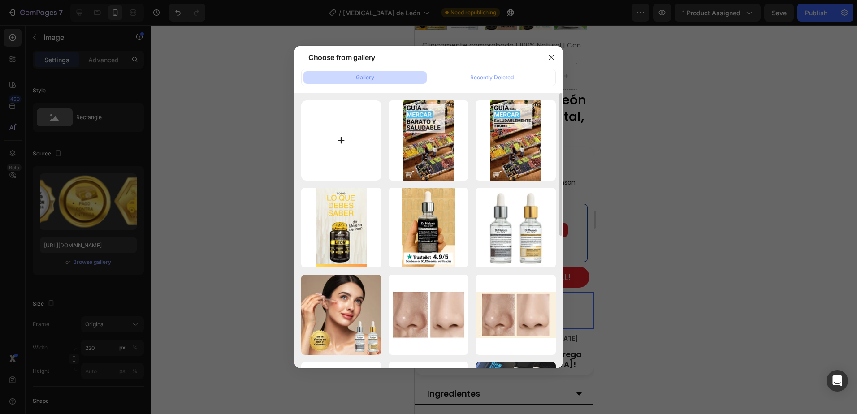
click at [347, 140] on input "file" at bounding box center [341, 140] width 80 height 80
type input "C:\fakepath\sellos.webp"
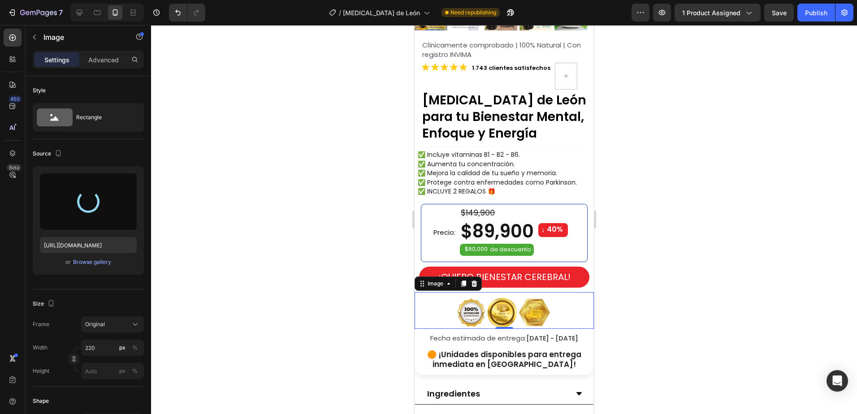
type input "[URL][DOMAIN_NAME]"
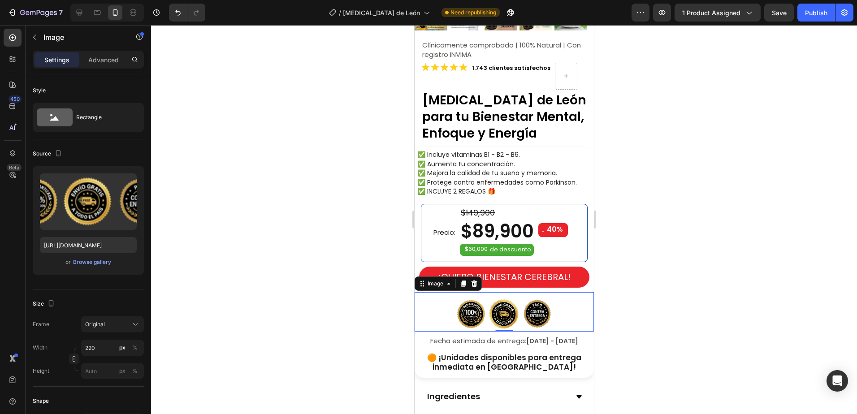
click at [678, 332] on div at bounding box center [504, 219] width 706 height 389
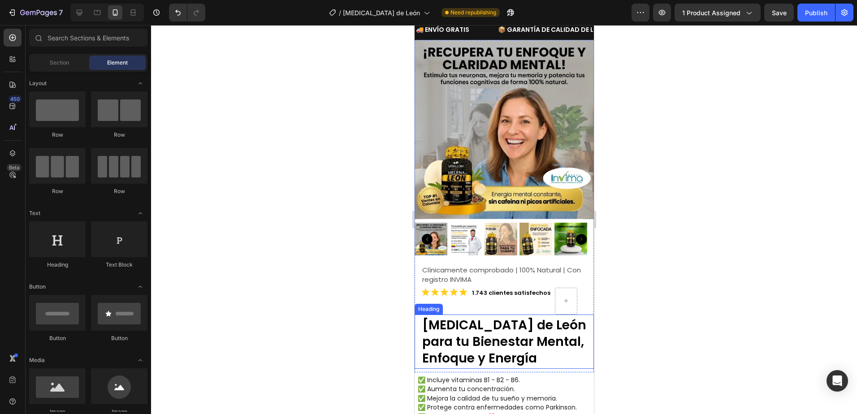
scroll to position [0, 0]
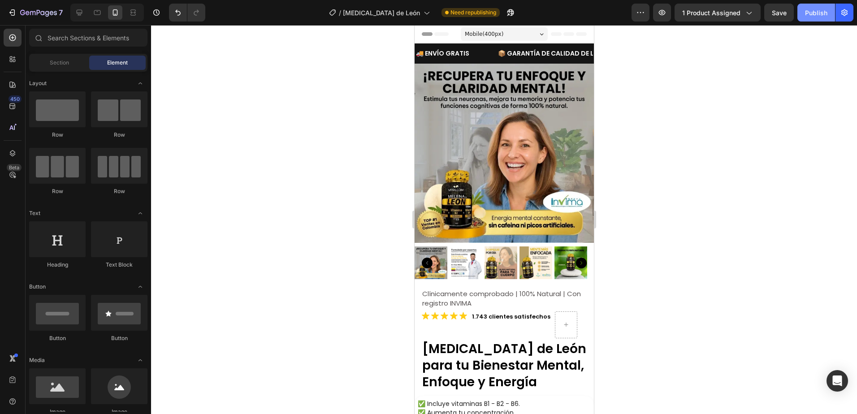
click at [814, 13] on div "Publish" at bounding box center [816, 12] width 22 height 9
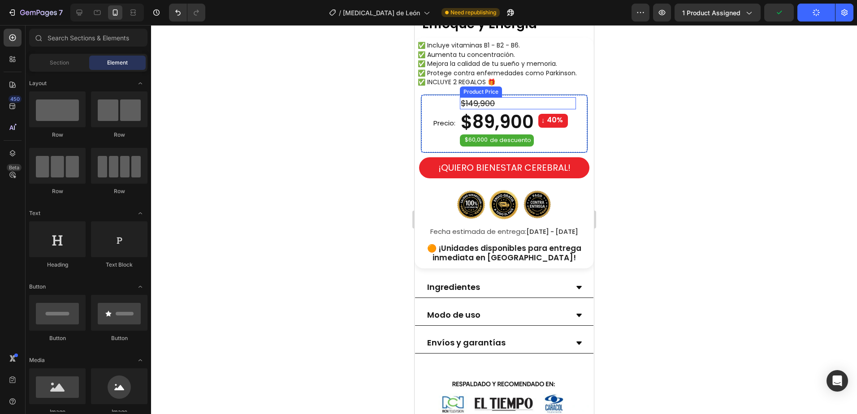
scroll to position [358, 0]
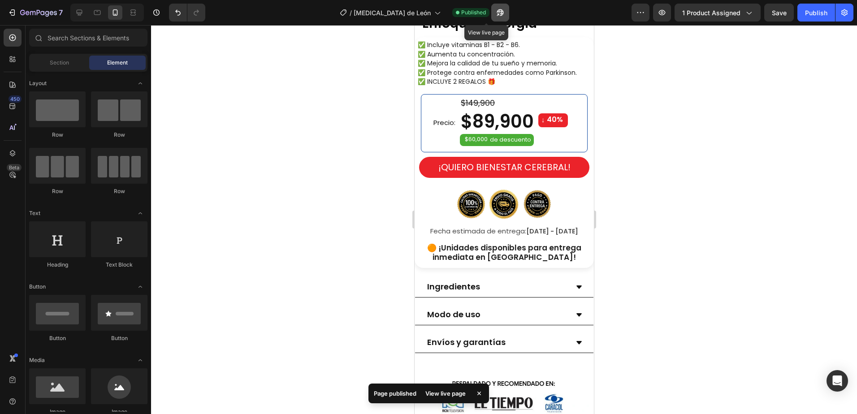
click at [496, 13] on icon "button" at bounding box center [497, 14] width 2 height 2
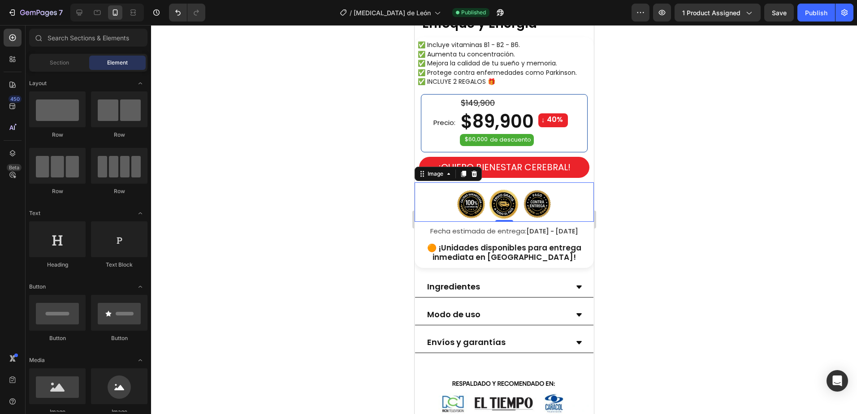
click at [526, 199] on img at bounding box center [503, 204] width 99 height 35
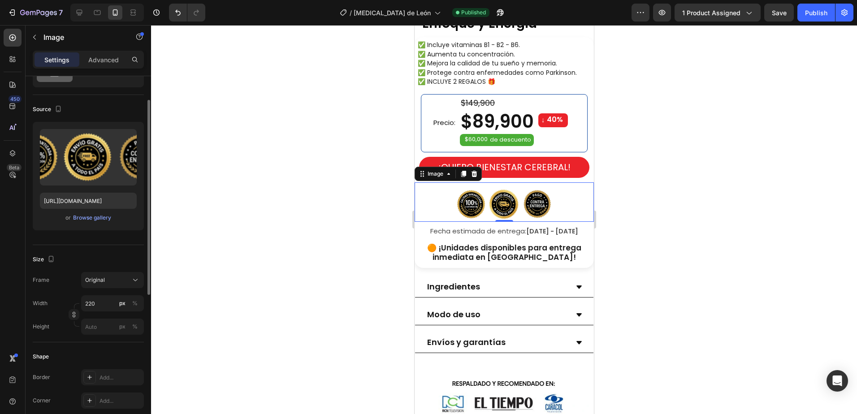
scroll to position [0, 0]
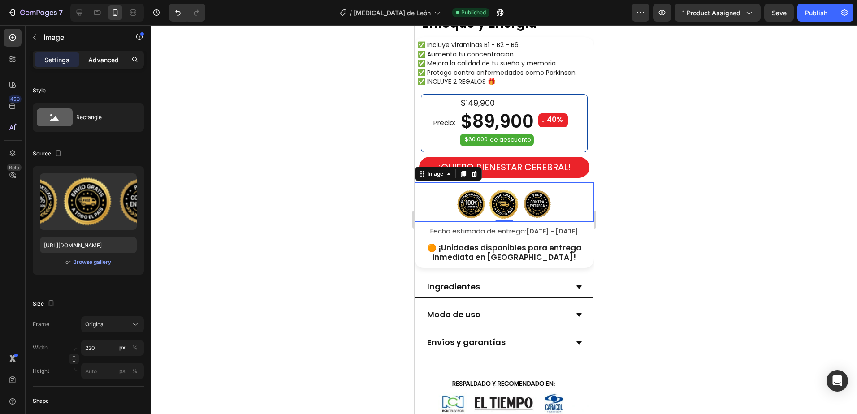
click at [113, 59] on p "Advanced" at bounding box center [103, 59] width 30 height 9
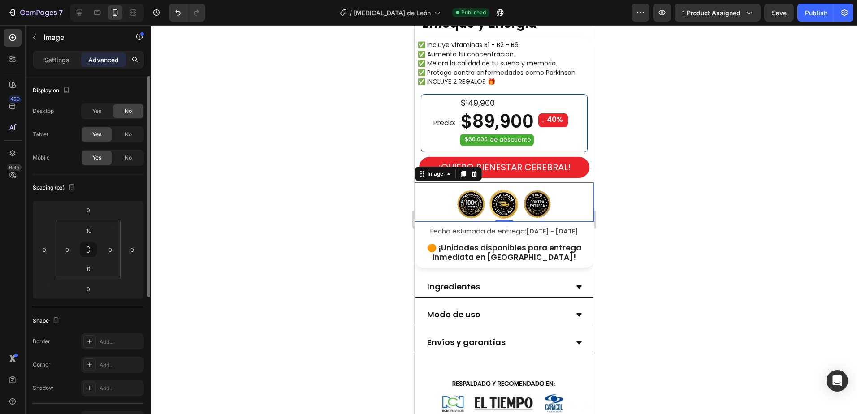
click at [54, 51] on div "Settings Advanced" at bounding box center [88, 60] width 111 height 18
click at [51, 58] on p "Settings" at bounding box center [56, 59] width 25 height 9
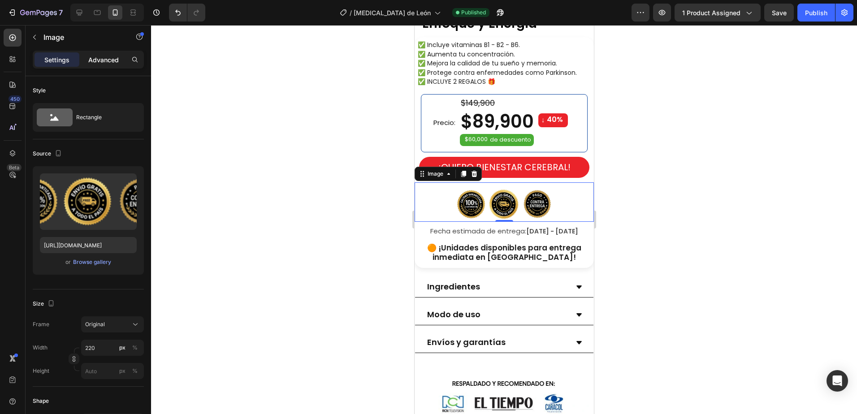
click at [103, 60] on p "Advanced" at bounding box center [103, 59] width 30 height 9
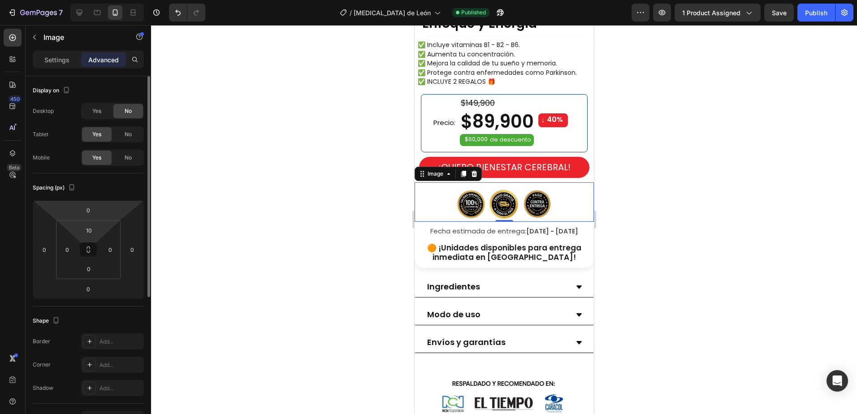
drag, startPoint x: 91, startPoint y: 230, endPoint x: 116, endPoint y: 203, distance: 37.4
click at [93, 229] on input "10" at bounding box center [89, 230] width 18 height 13
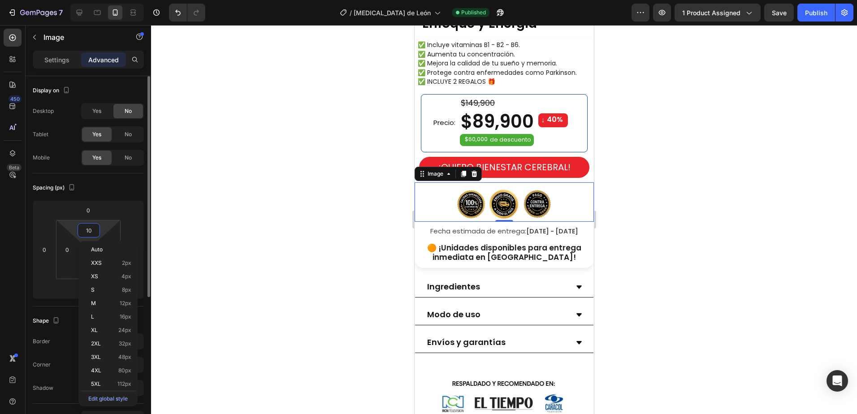
type input "0"
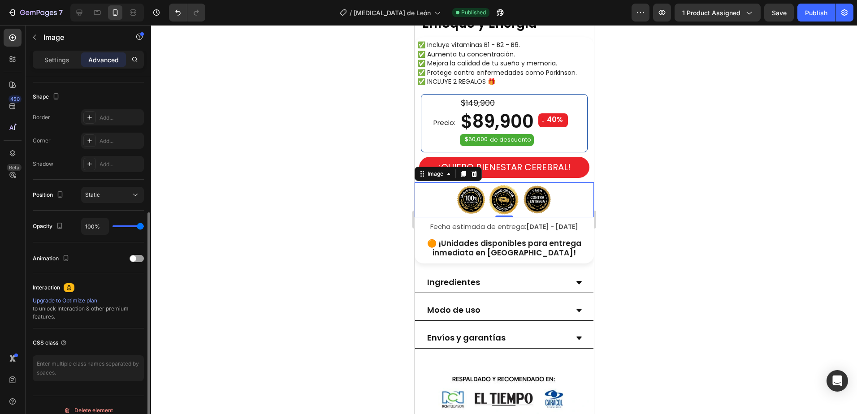
scroll to position [234, 0]
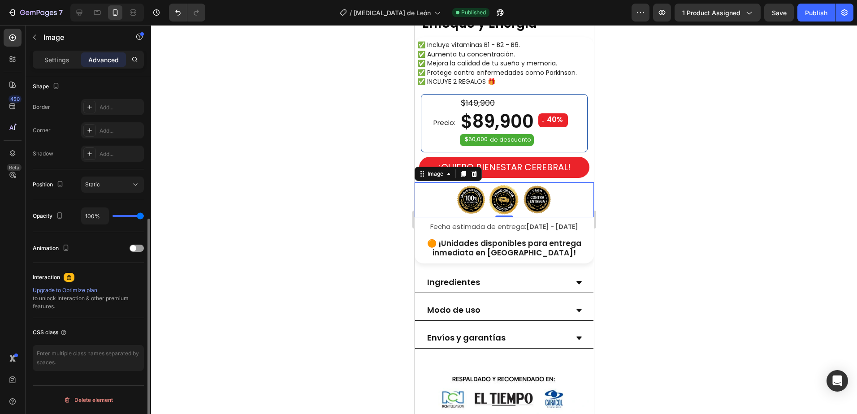
click at [54, 62] on p "Settings" at bounding box center [56, 59] width 25 height 9
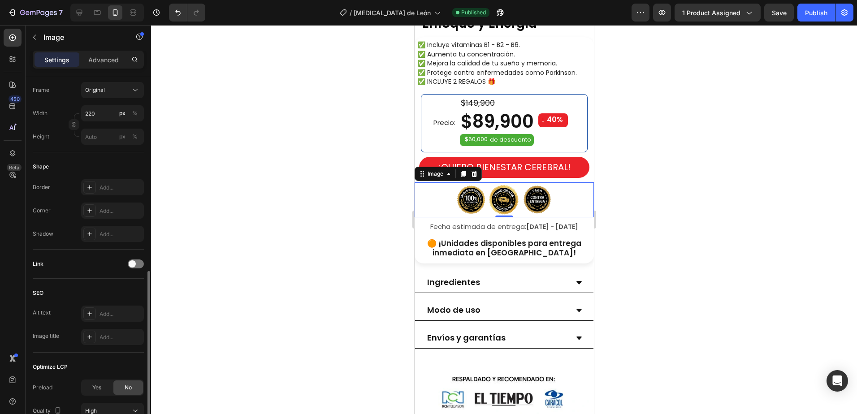
scroll to position [313, 0]
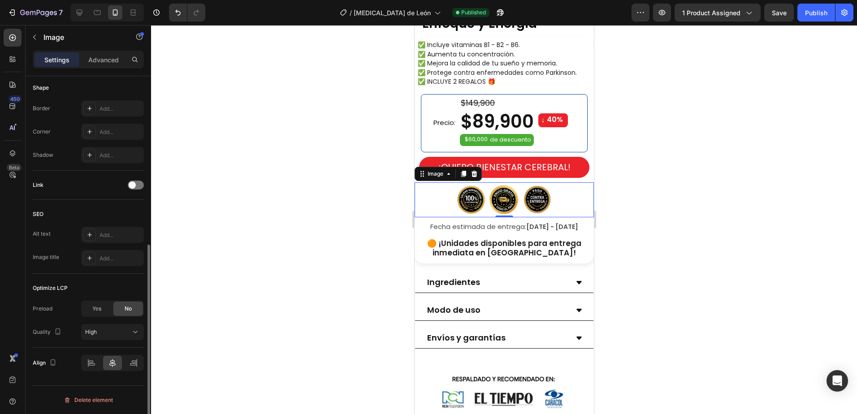
click at [99, 309] on span "Yes" at bounding box center [96, 309] width 9 height 8
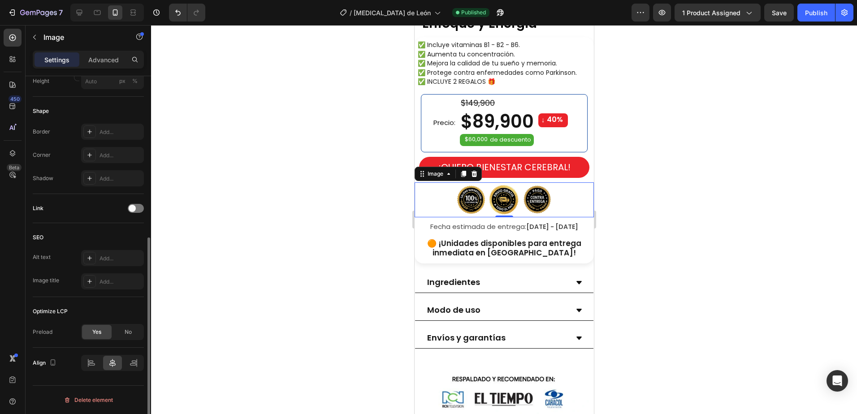
scroll to position [290, 0]
click at [810, 14] on div "Publish" at bounding box center [816, 12] width 22 height 9
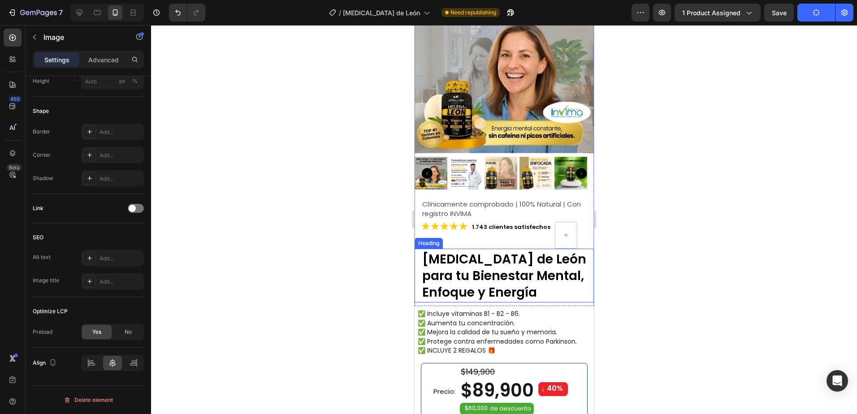
scroll to position [0, 0]
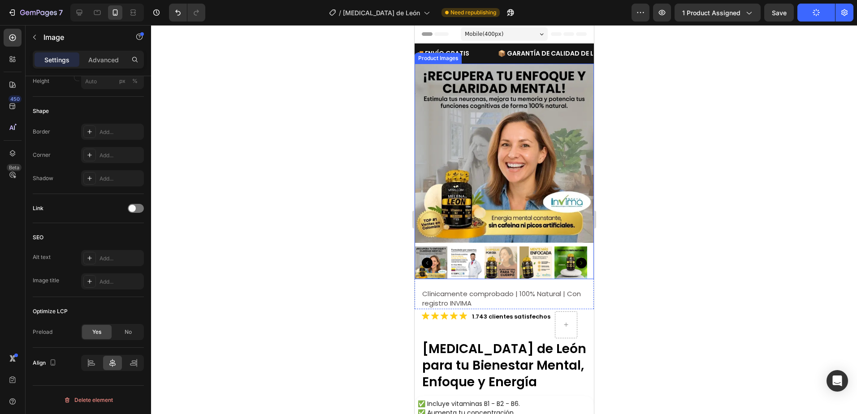
click at [508, 168] on img at bounding box center [503, 153] width 179 height 179
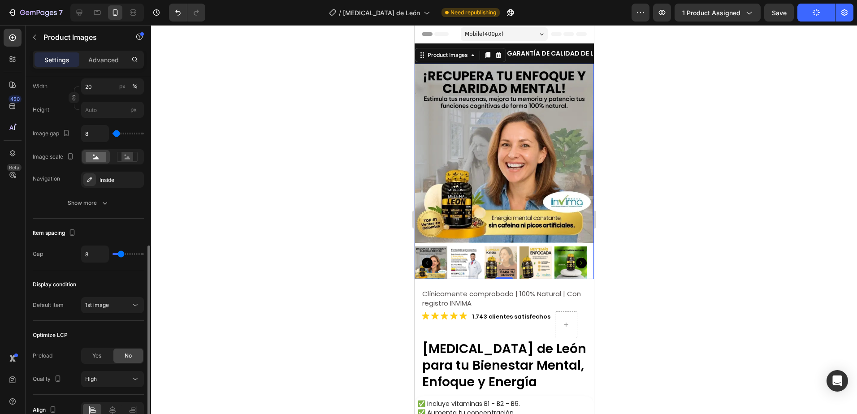
scroll to position [405, 0]
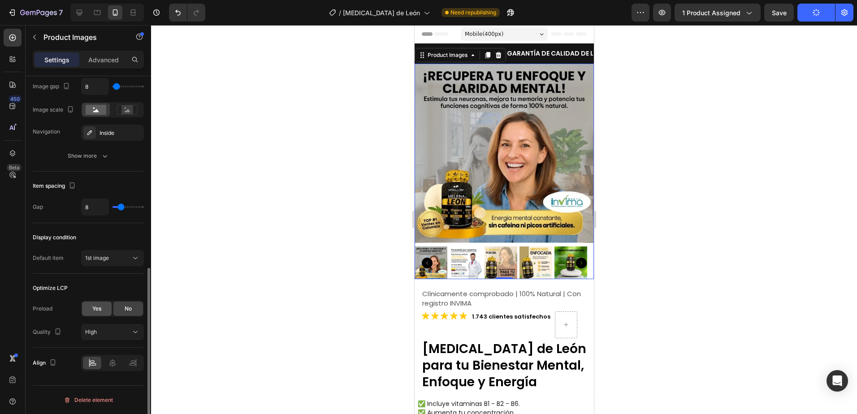
click at [95, 306] on span "Yes" at bounding box center [96, 309] width 9 height 8
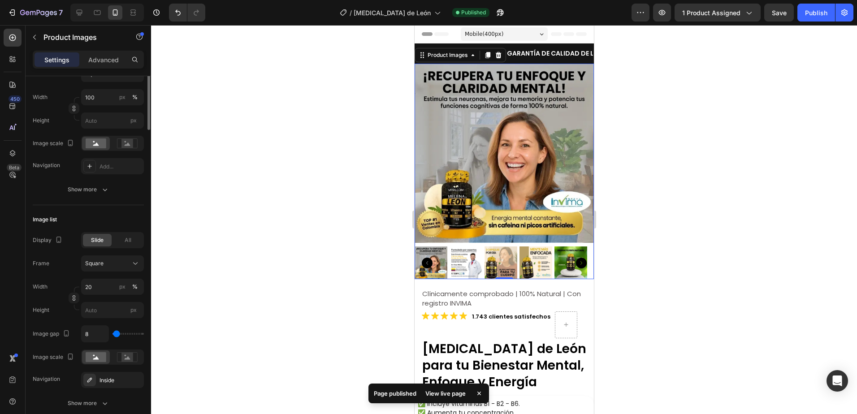
scroll to position [0, 0]
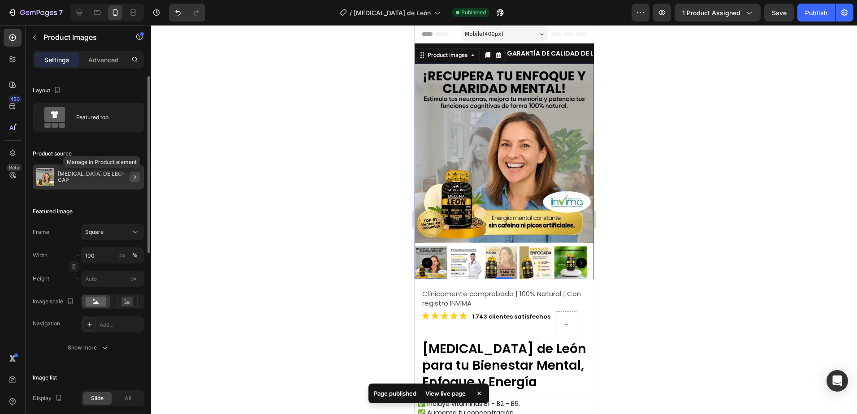
click at [136, 178] on icon "button" at bounding box center [134, 176] width 7 height 7
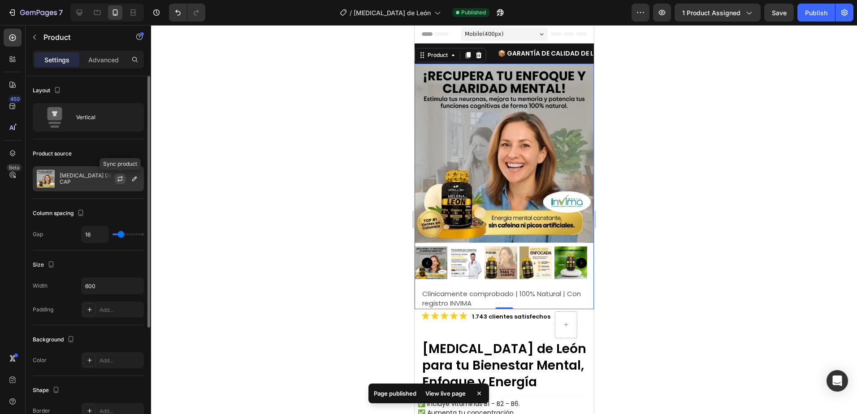
click at [119, 178] on icon "button" at bounding box center [119, 178] width 7 height 7
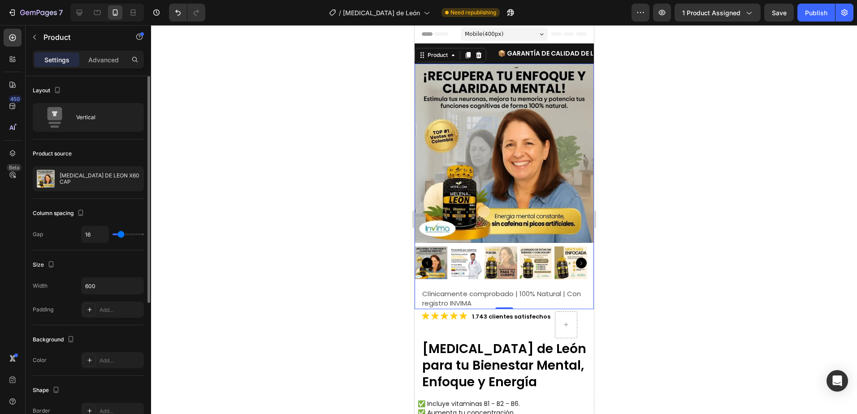
drag, startPoint x: 811, startPoint y: 12, endPoint x: 759, endPoint y: 70, distance: 78.1
click at [811, 12] on div "Publish" at bounding box center [816, 12] width 22 height 9
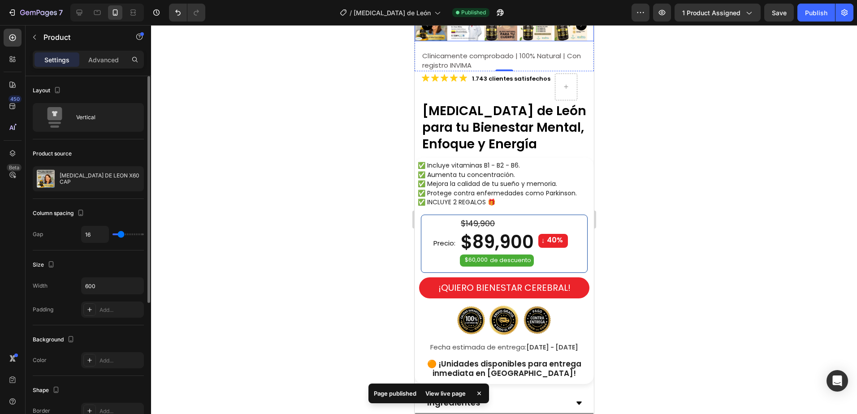
scroll to position [269, 0]
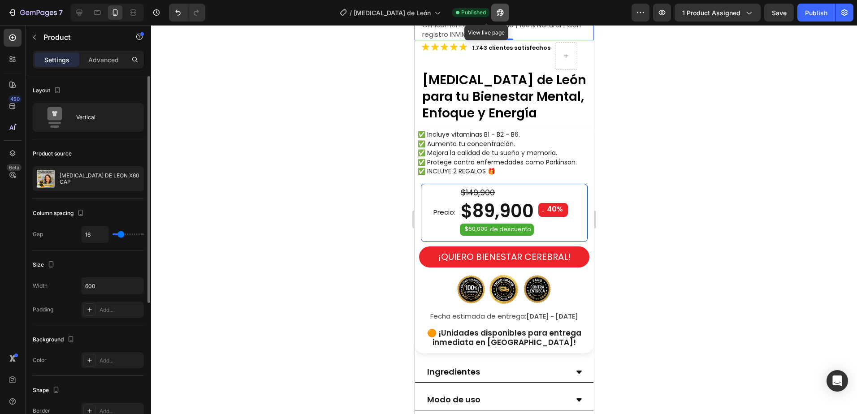
click at [496, 11] on icon "button" at bounding box center [500, 12] width 9 height 9
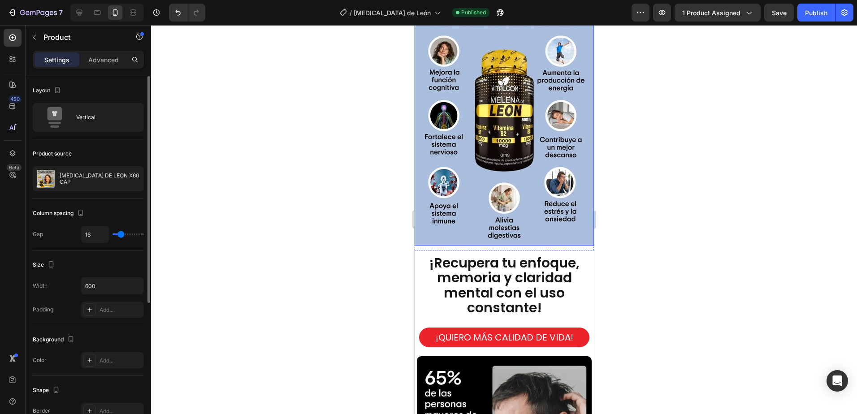
scroll to position [1389, 0]
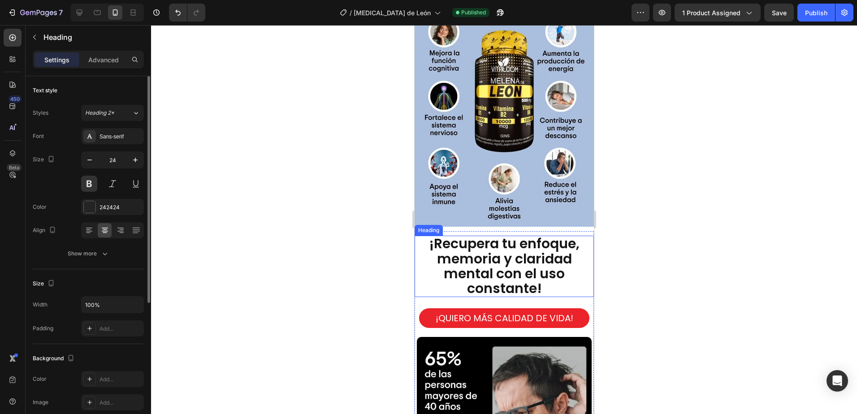
click at [504, 244] on span "¡Recupera tu enfoque, memoria y claridad mental con el uso constante!" at bounding box center [503, 266] width 151 height 64
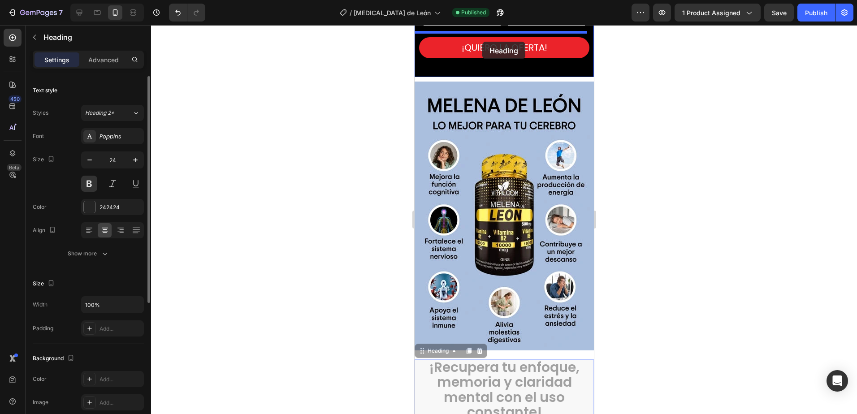
scroll to position [1230, 0]
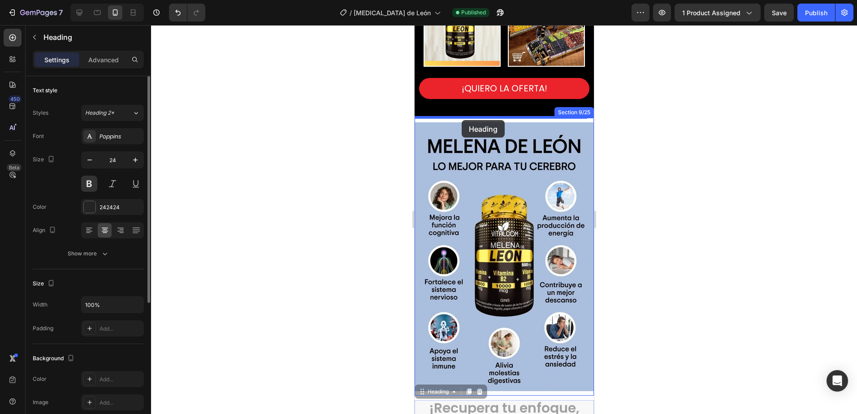
drag, startPoint x: 440, startPoint y: 221, endPoint x: 461, endPoint y: 121, distance: 102.6
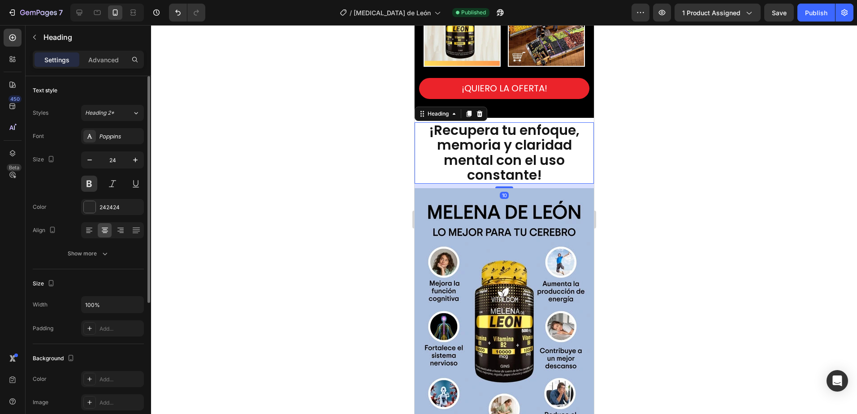
click at [681, 177] on div at bounding box center [504, 219] width 706 height 389
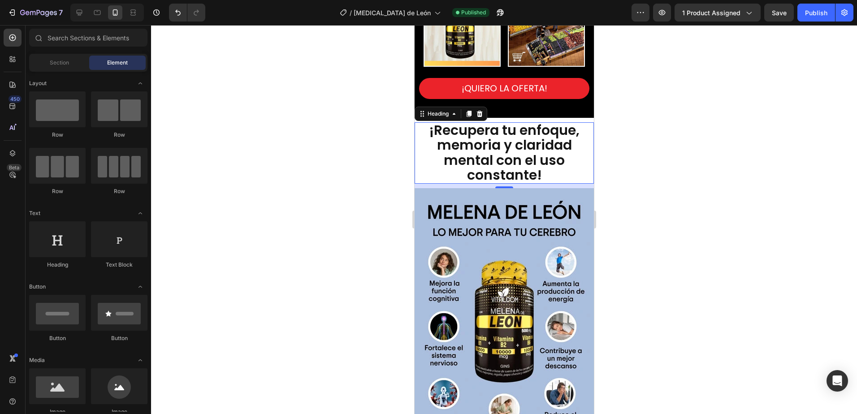
click at [539, 158] on span "¡Recupera tu enfoque, memoria y claridad mental con el uso constante!" at bounding box center [503, 153] width 151 height 64
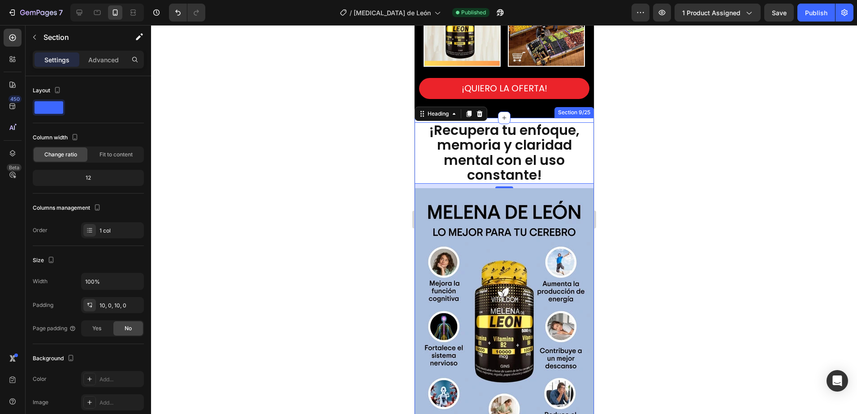
click at [562, 118] on div "¡Recupera tu enfoque, memoria y claridad mental con el uso constante! Heading 1…" at bounding box center [503, 290] width 179 height 344
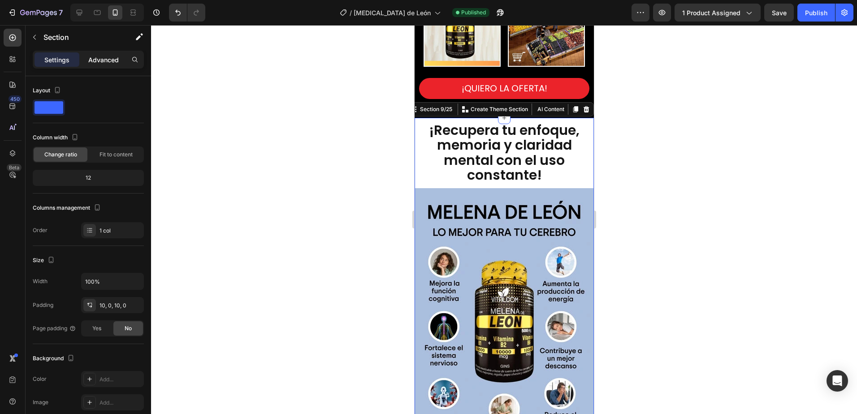
click at [96, 56] on p "Advanced" at bounding box center [103, 59] width 30 height 9
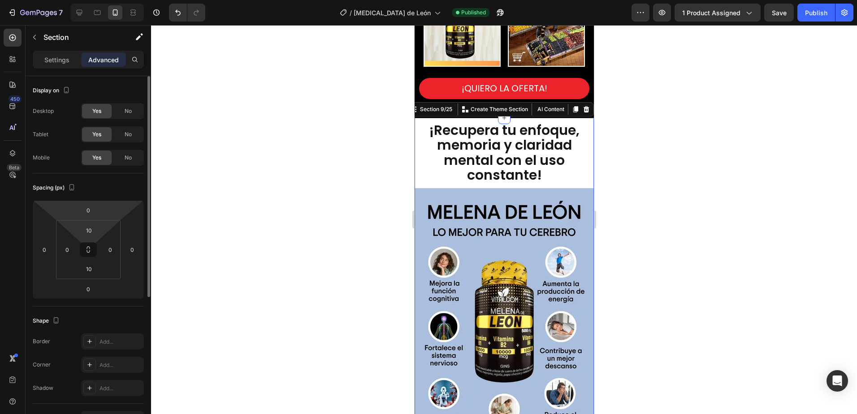
drag, startPoint x: 89, startPoint y: 231, endPoint x: 137, endPoint y: 205, distance: 54.4
click at [104, 219] on div "0 0 0 0 10 0 10 0" at bounding box center [88, 249] width 111 height 99
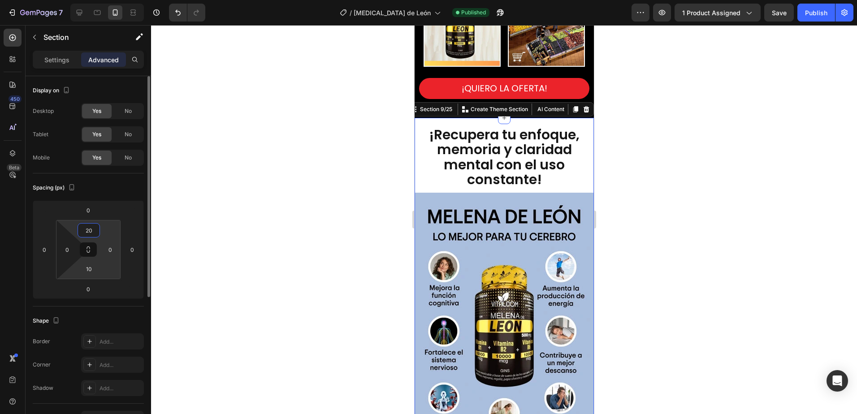
type input "20"
click at [98, 265] on div "10" at bounding box center [89, 269] width 22 height 14
type input "20"
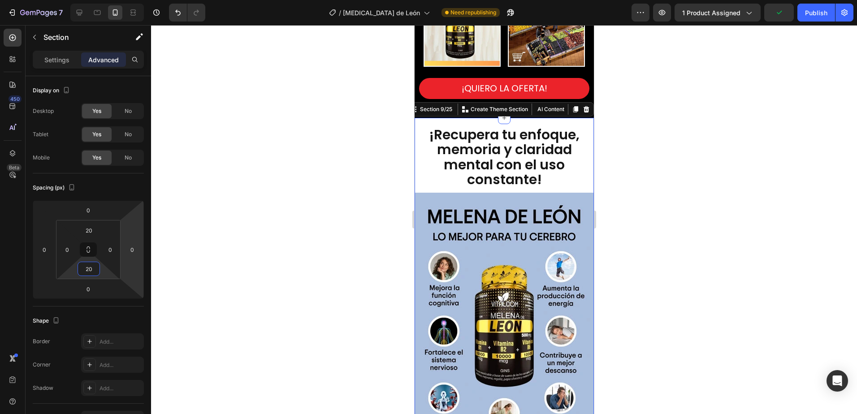
click at [230, 168] on div at bounding box center [504, 219] width 706 height 389
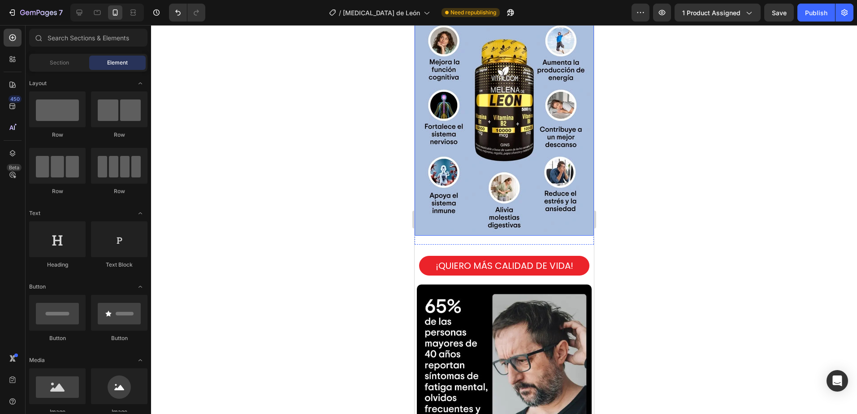
scroll to position [1454, 0]
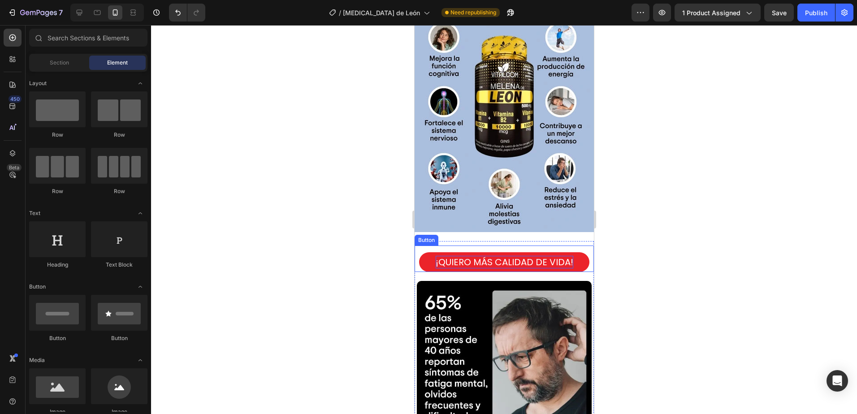
click at [481, 256] on p "¡QUIERO MÁS CALIDAD DE VIDA!" at bounding box center [504, 262] width 138 height 13
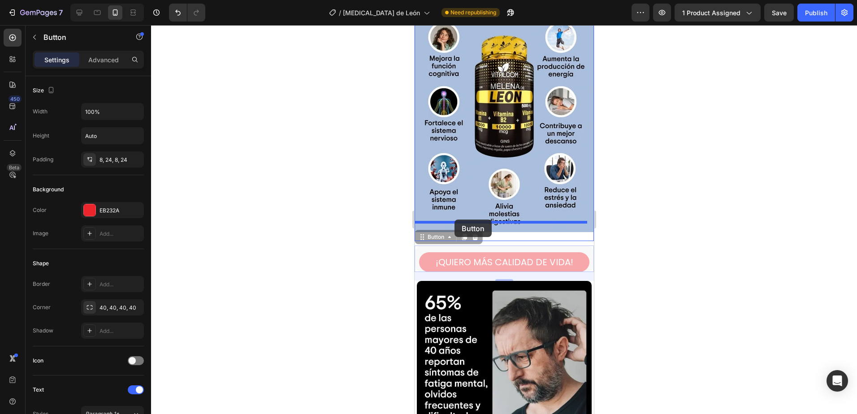
drag, startPoint x: 433, startPoint y: 228, endPoint x: 454, endPoint y: 220, distance: 22.1
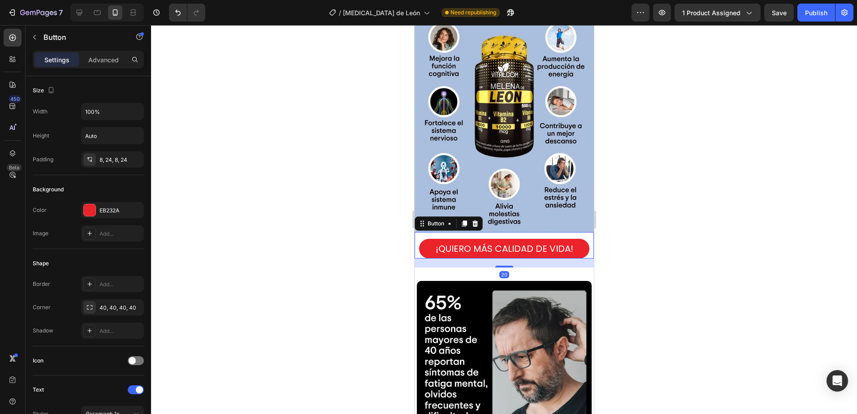
drag, startPoint x: 695, startPoint y: 236, endPoint x: 634, endPoint y: 251, distance: 62.8
click at [694, 236] on div at bounding box center [504, 219] width 706 height 389
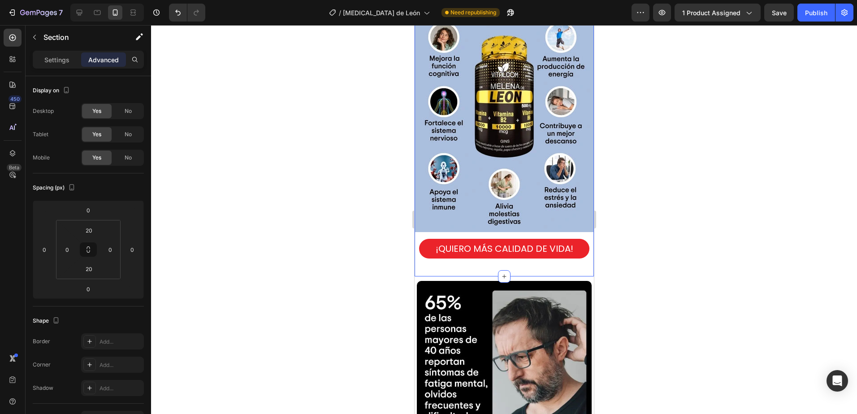
click at [530, 257] on div "¡QUIERO MÁS CALIDAD DE VIDA! Button" at bounding box center [503, 249] width 179 height 35
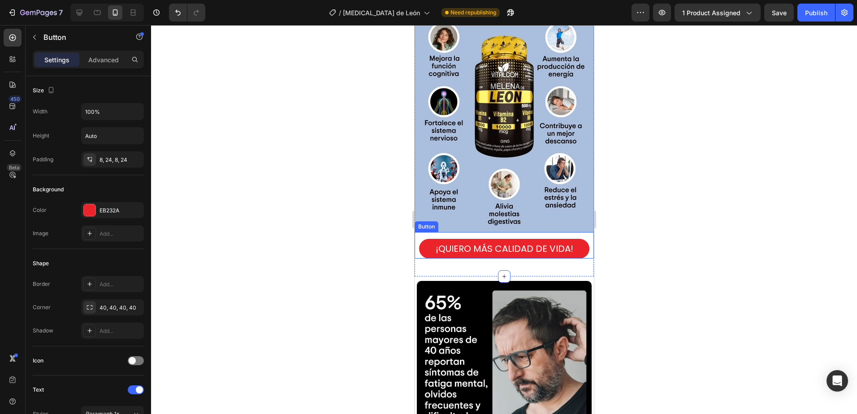
click at [533, 247] on button "¡QUIERO MÁS CALIDAD DE VIDA!" at bounding box center [503, 249] width 170 height 20
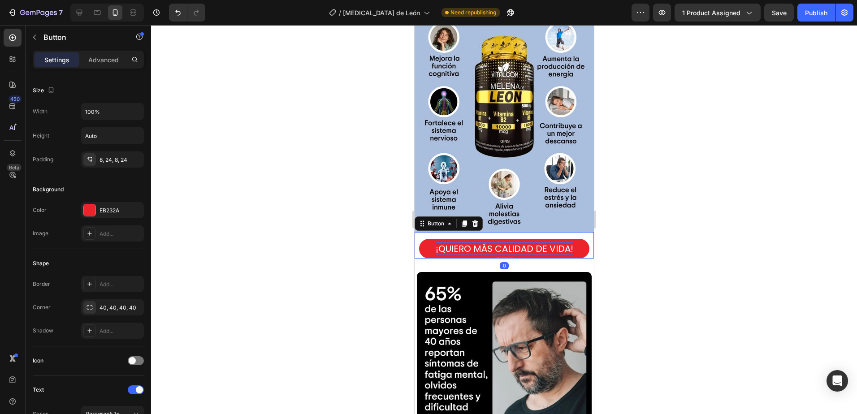
drag, startPoint x: 500, startPoint y: 257, endPoint x: 565, endPoint y: 237, distance: 68.7
click at [508, 241] on div "¡QUIERO MÁS CALIDAD DE VIDA! Button 0" at bounding box center [503, 245] width 179 height 26
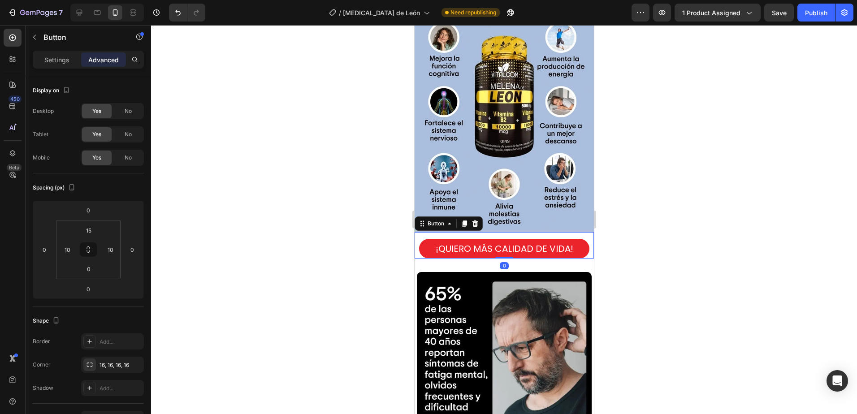
click at [670, 236] on div at bounding box center [504, 219] width 706 height 389
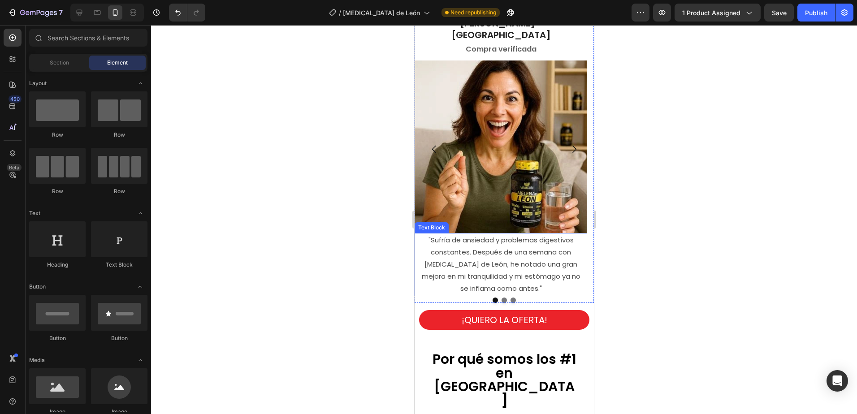
scroll to position [1902, 0]
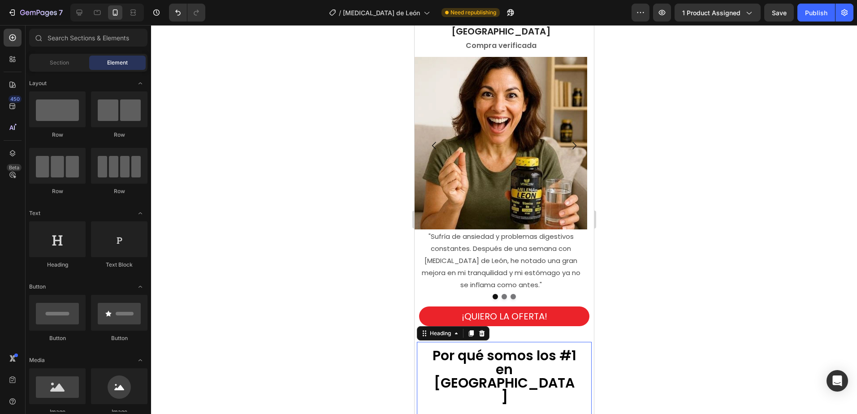
click at [432, 346] on span "Por qué somos los #1 en [GEOGRAPHIC_DATA]" at bounding box center [504, 376] width 144 height 60
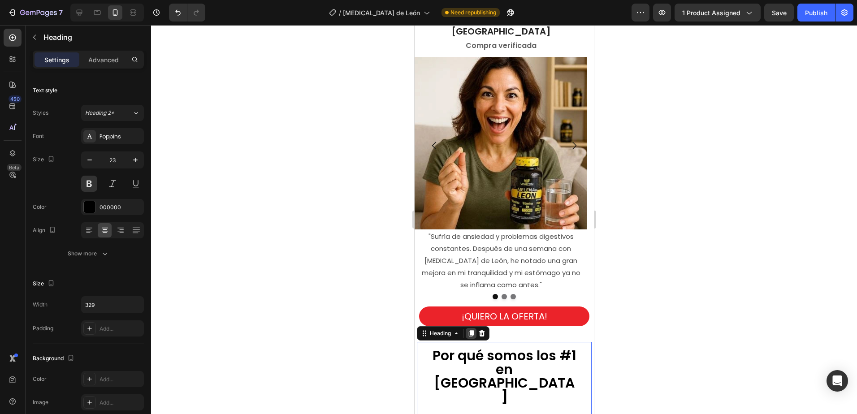
click at [472, 330] on icon at bounding box center [470, 333] width 5 height 6
click at [441, 342] on div "Por qué somos los #1 en Colombia Heading" at bounding box center [503, 379] width 175 height 75
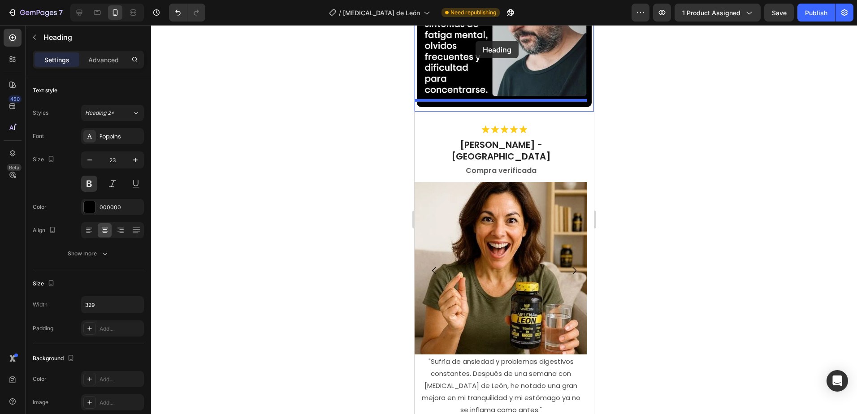
scroll to position [1761, 0]
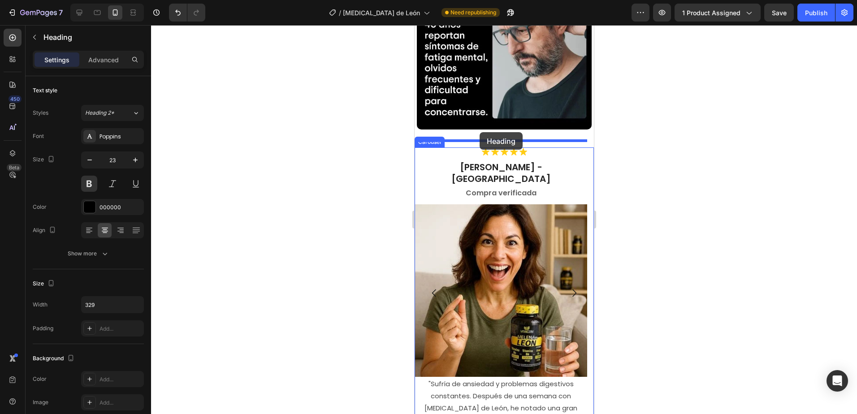
drag, startPoint x: 430, startPoint y: 324, endPoint x: 479, endPoint y: 132, distance: 198.3
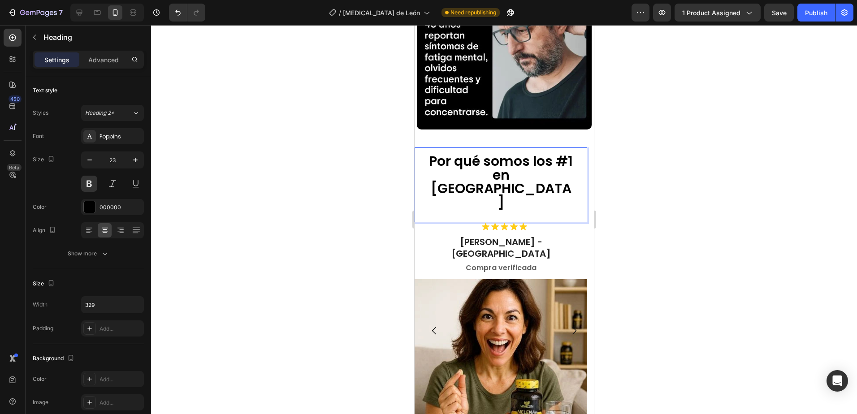
drag, startPoint x: 713, startPoint y: 177, endPoint x: 664, endPoint y: 162, distance: 51.3
click at [709, 174] on div at bounding box center [504, 219] width 706 height 389
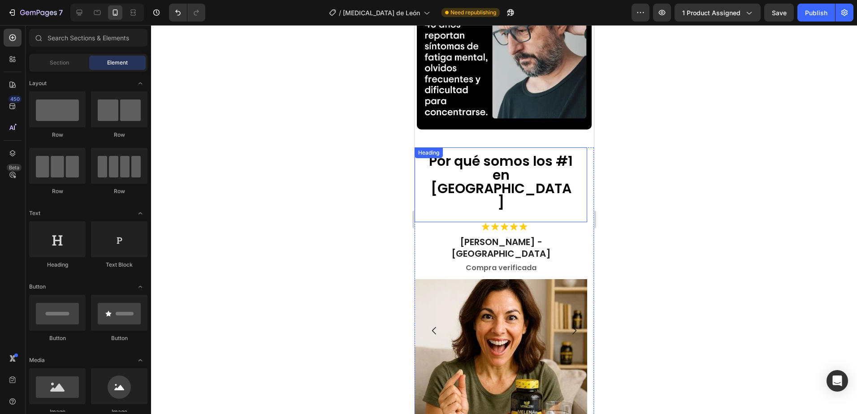
click at [519, 164] on span "Por qué somos los #1 en [GEOGRAPHIC_DATA]" at bounding box center [500, 181] width 144 height 60
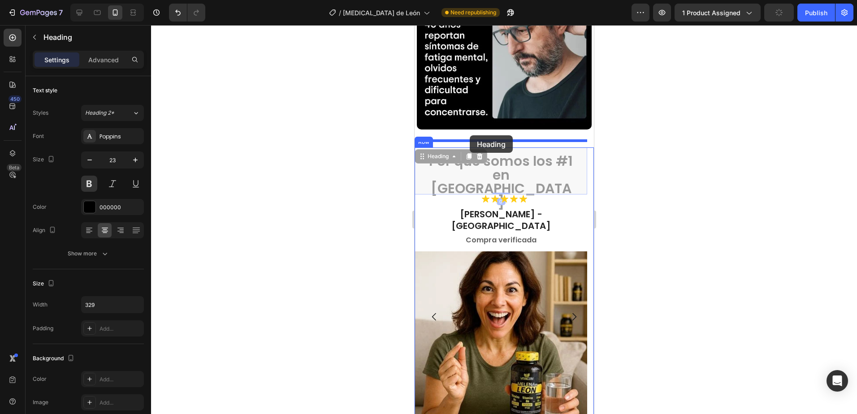
drag, startPoint x: 438, startPoint y: 154, endPoint x: 469, endPoint y: 135, distance: 36.0
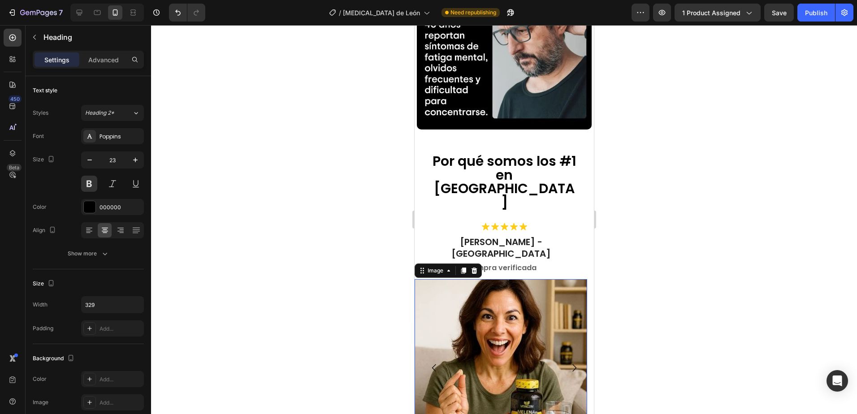
click at [576, 305] on img at bounding box center [500, 365] width 172 height 172
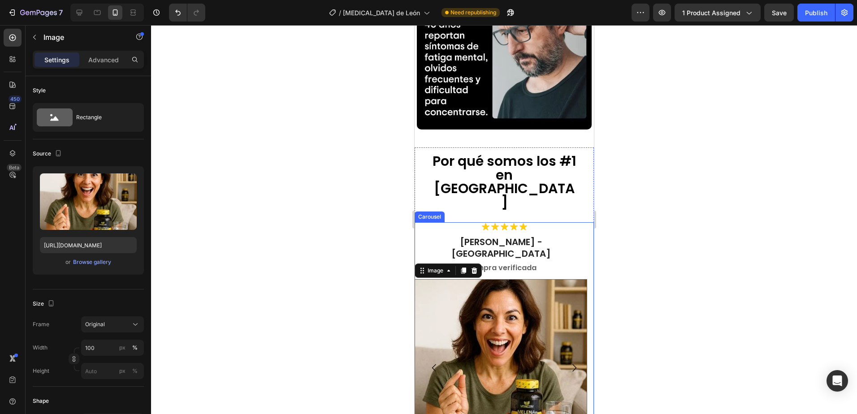
click at [569, 362] on icon "Carousel Next Arrow" at bounding box center [573, 367] width 11 height 11
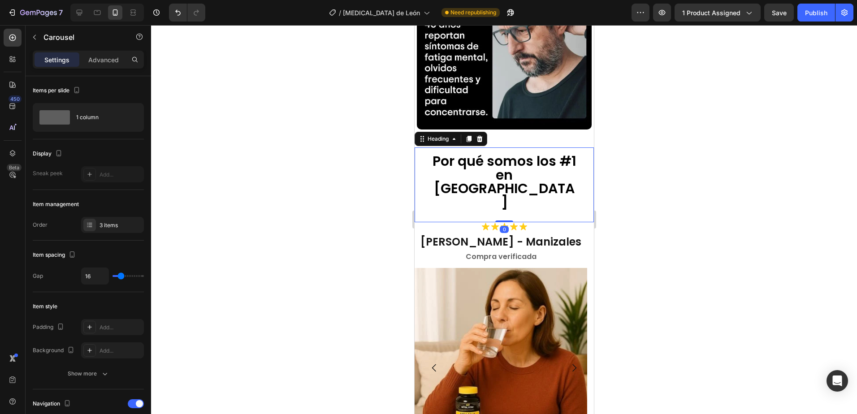
drag, startPoint x: 534, startPoint y: 174, endPoint x: 544, endPoint y: 168, distance: 11.4
click at [534, 173] on span "Por qué somos los #1 en [GEOGRAPHIC_DATA]" at bounding box center [504, 181] width 144 height 60
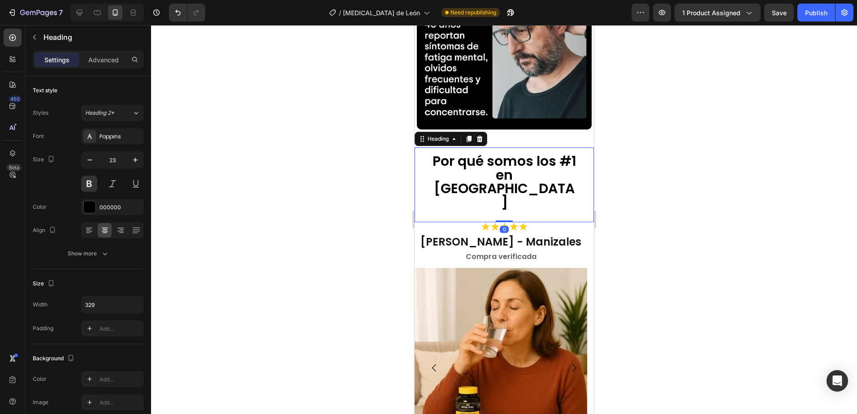
click at [545, 167] on h2 "Por qué somos los #1 en [GEOGRAPHIC_DATA]" at bounding box center [503, 182] width 147 height 57
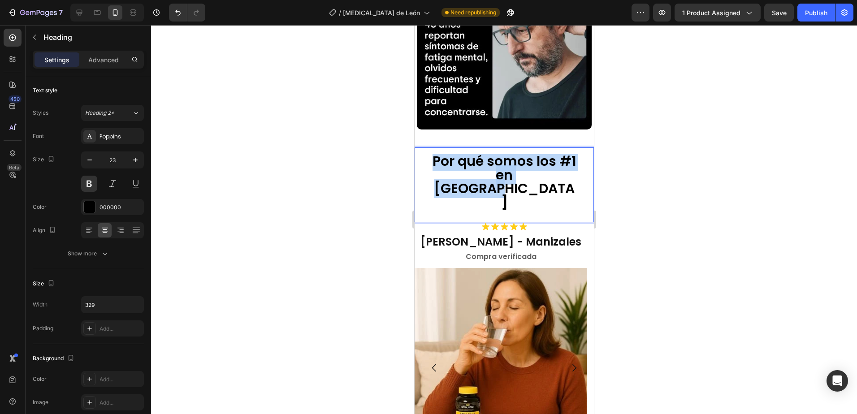
drag, startPoint x: 545, startPoint y: 171, endPoint x: 431, endPoint y: 154, distance: 115.1
click at [431, 155] on p "Por qué somos los #1 en [GEOGRAPHIC_DATA]" at bounding box center [504, 182] width 146 height 55
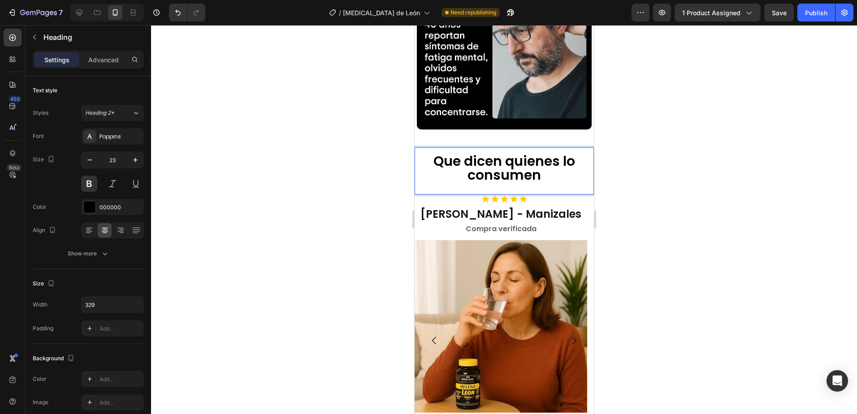
scroll to position [1, 0]
click at [737, 154] on div at bounding box center [504, 219] width 706 height 389
click at [496, 176] on span "Que dicen quienes lo consumen" at bounding box center [504, 167] width 142 height 33
click at [106, 62] on p "Advanced" at bounding box center [103, 59] width 30 height 9
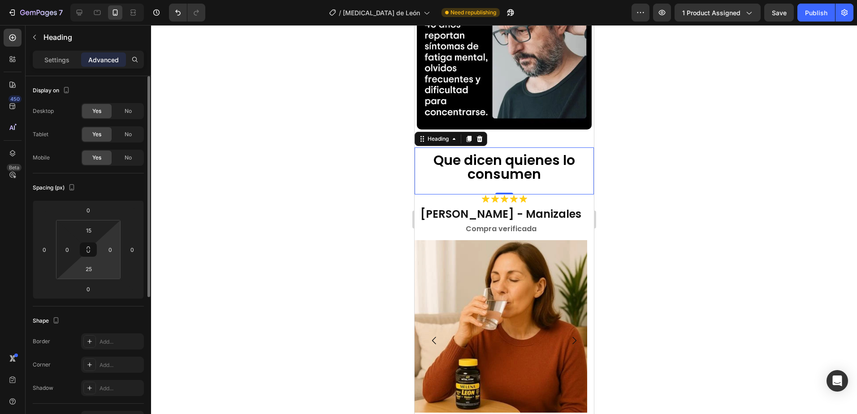
drag, startPoint x: 96, startPoint y: 271, endPoint x: 108, endPoint y: 238, distance: 34.6
click at [96, 271] on input "25" at bounding box center [89, 268] width 18 height 13
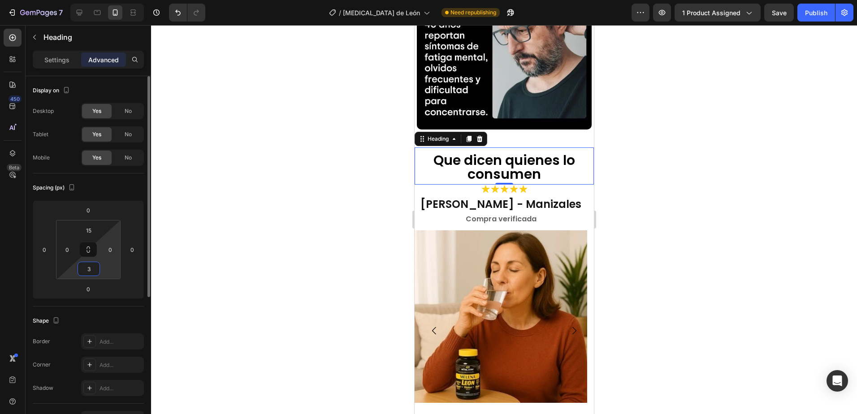
type input "30"
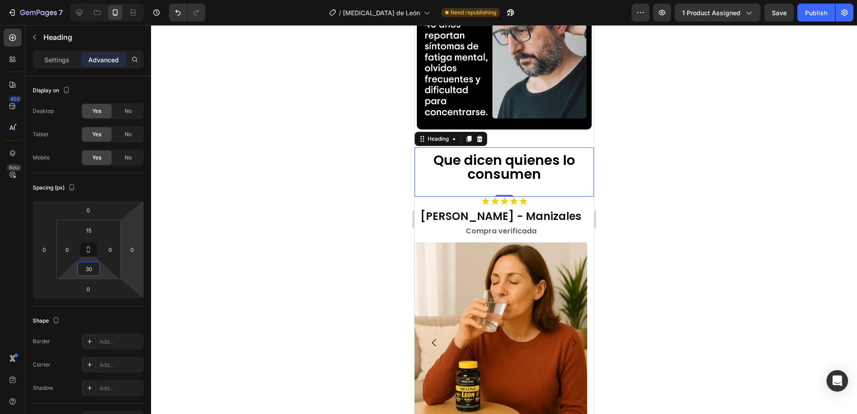
click at [708, 216] on div at bounding box center [504, 219] width 706 height 389
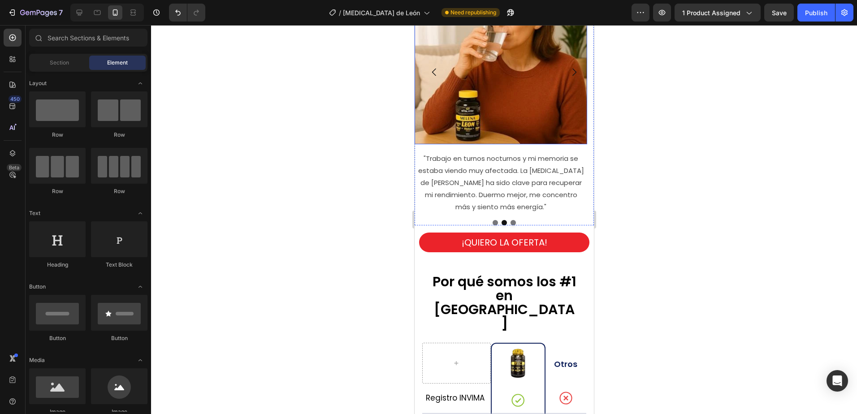
scroll to position [2030, 0]
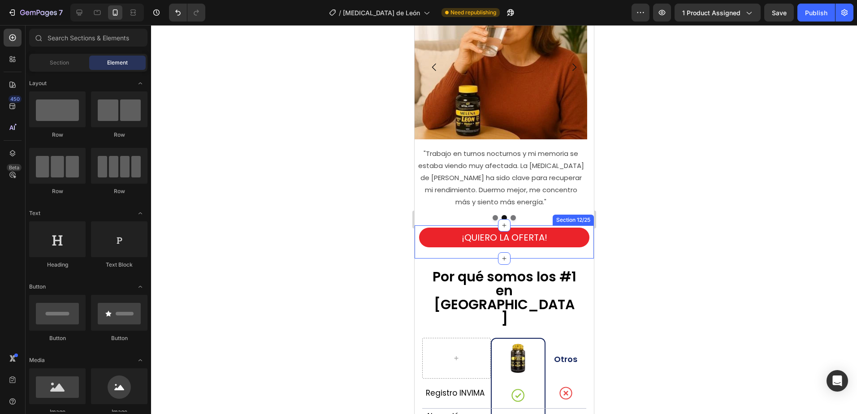
click at [575, 249] on div "¡QUIERO LA OFERTA! Button" at bounding box center [503, 242] width 179 height 29
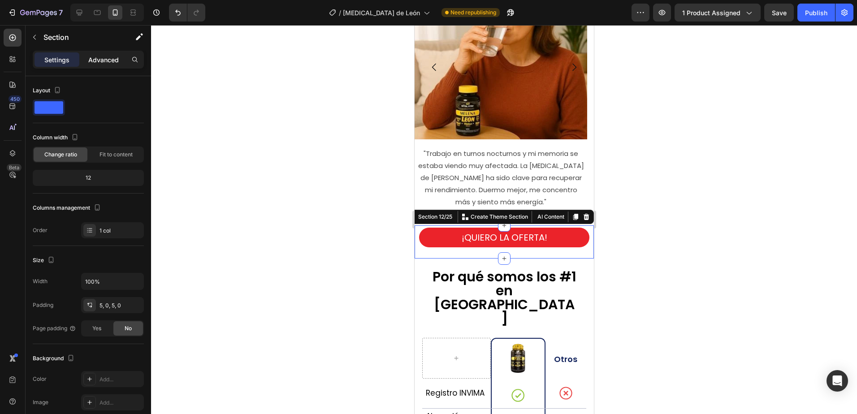
click at [107, 58] on p "Advanced" at bounding box center [103, 59] width 30 height 9
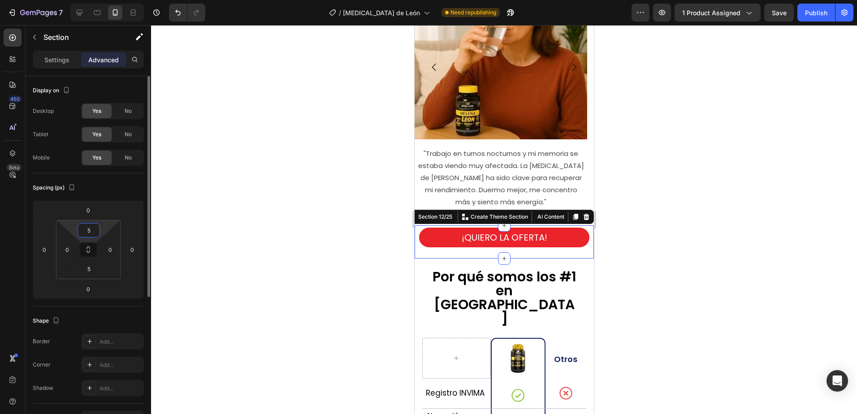
drag, startPoint x: 94, startPoint y: 233, endPoint x: 99, endPoint y: 186, distance: 46.9
click at [94, 228] on input "5" at bounding box center [89, 230] width 18 height 13
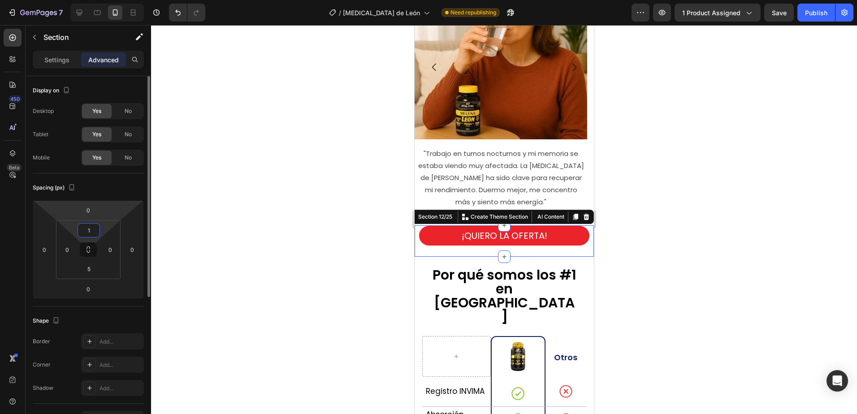
type input "10"
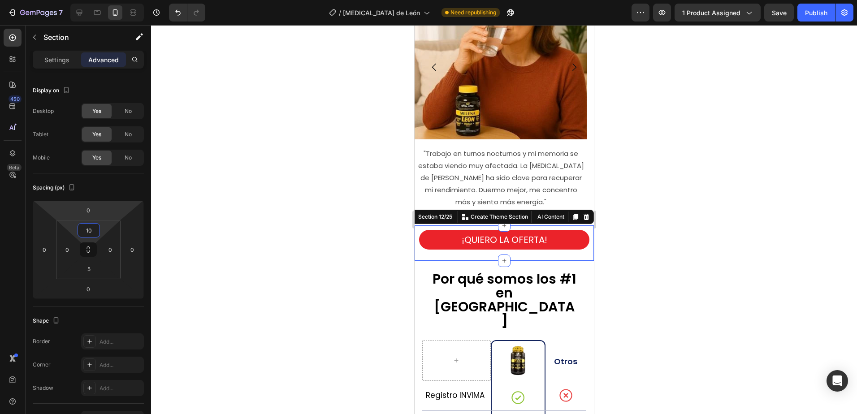
click at [691, 212] on div at bounding box center [504, 219] width 706 height 389
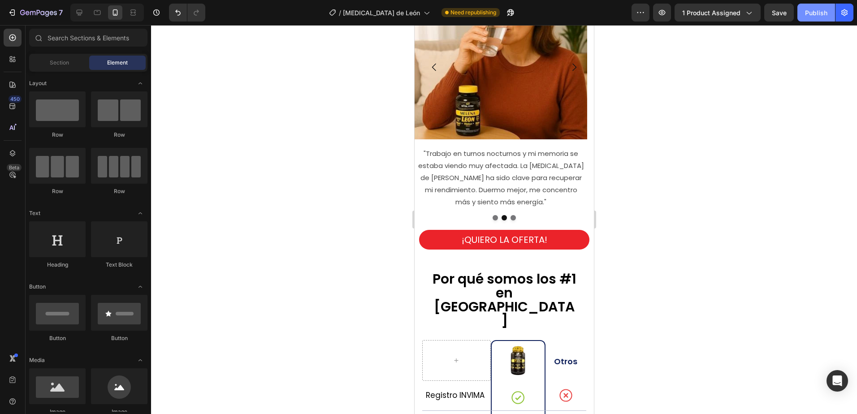
click at [819, 14] on div "Publish" at bounding box center [816, 12] width 22 height 9
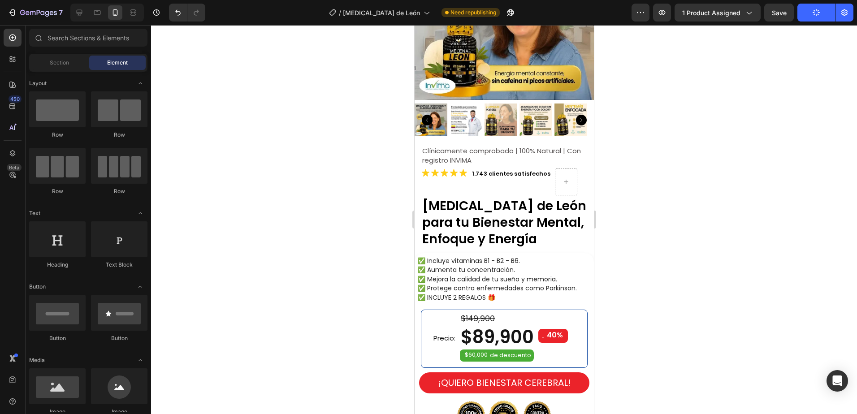
scroll to position [0, 0]
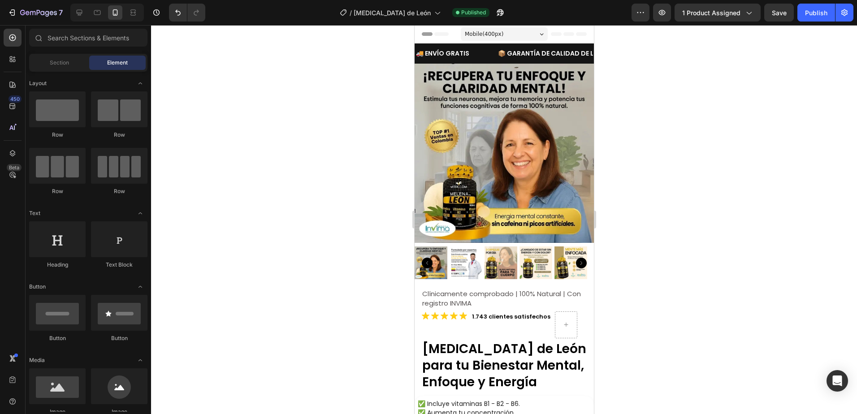
click at [272, 232] on div at bounding box center [504, 219] width 706 height 389
click at [11, 15] on icon "button" at bounding box center [13, 12] width 4 height 6
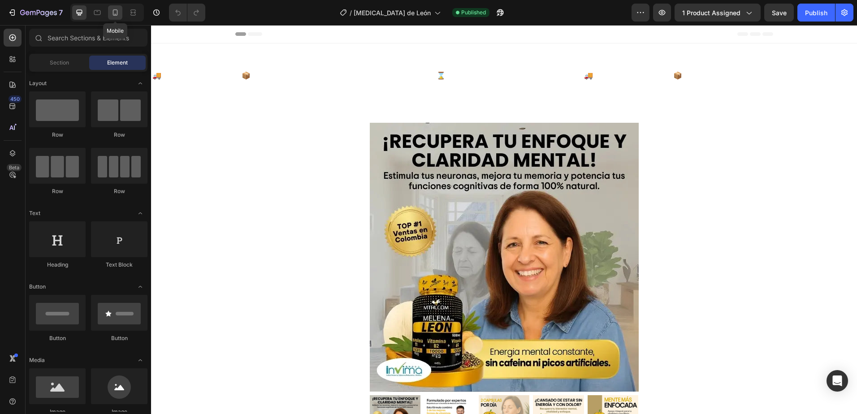
click at [116, 14] on icon at bounding box center [115, 12] width 5 height 6
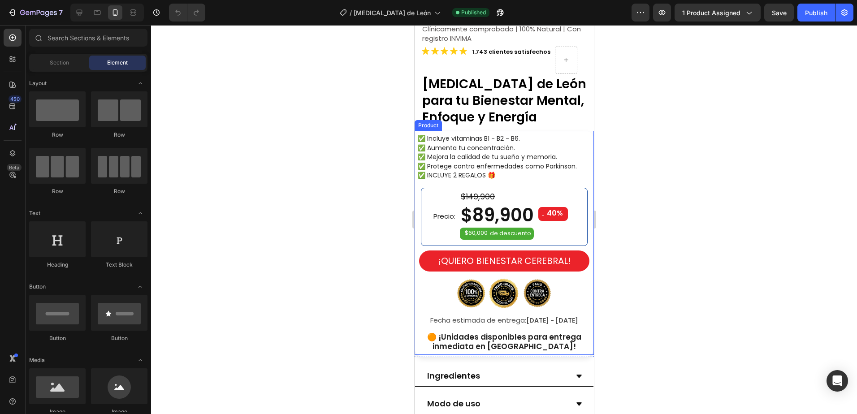
scroll to position [314, 0]
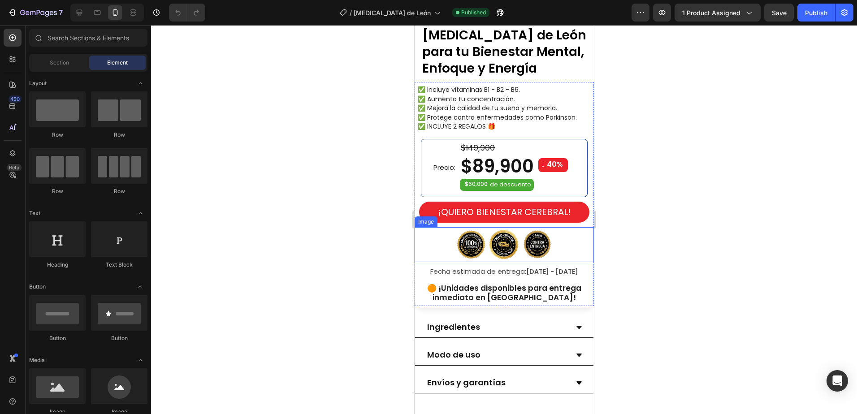
click at [499, 232] on img at bounding box center [503, 244] width 99 height 35
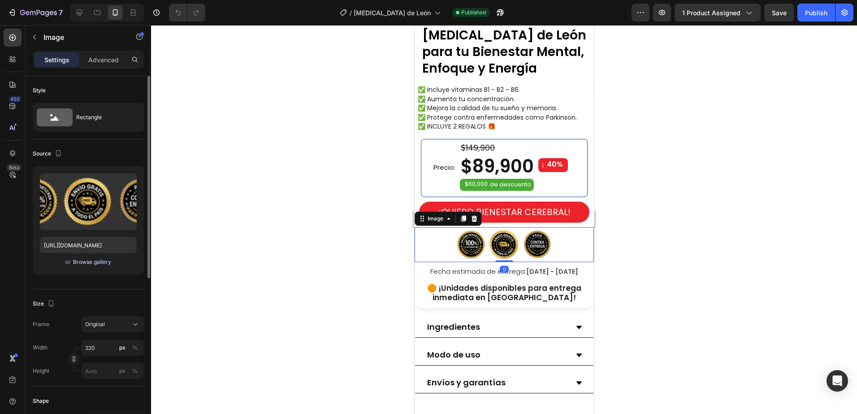
click at [81, 259] on div "Browse gallery" at bounding box center [92, 262] width 38 height 8
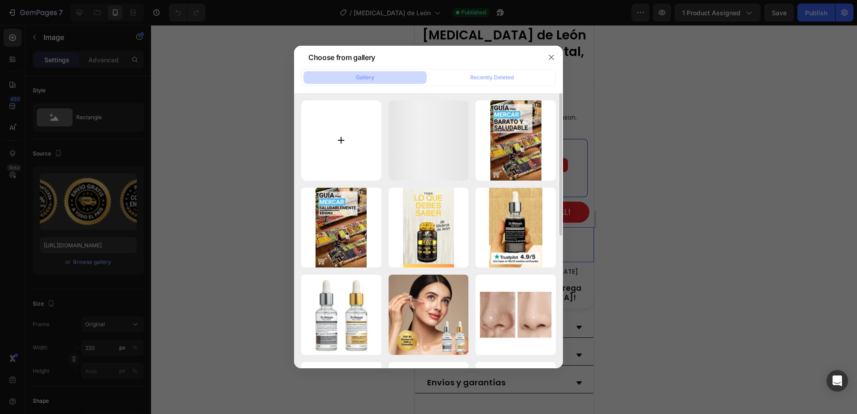
click at [346, 152] on input "file" at bounding box center [341, 140] width 80 height 80
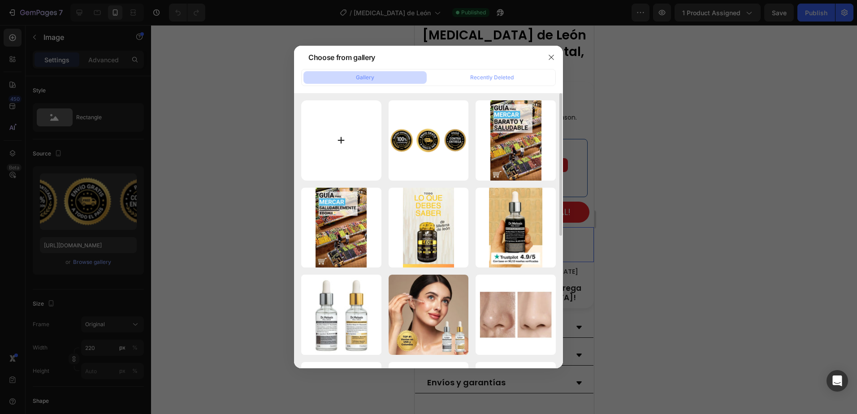
type input "C:\fakepath\sellos-de-calidad-1.webp"
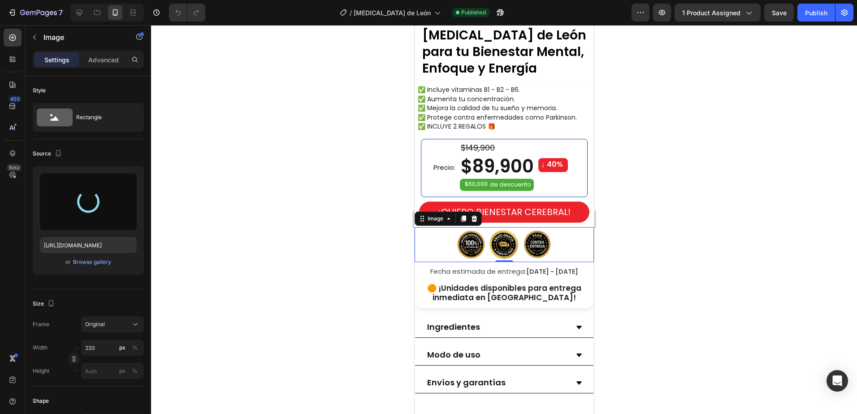
type input "[URL][DOMAIN_NAME]"
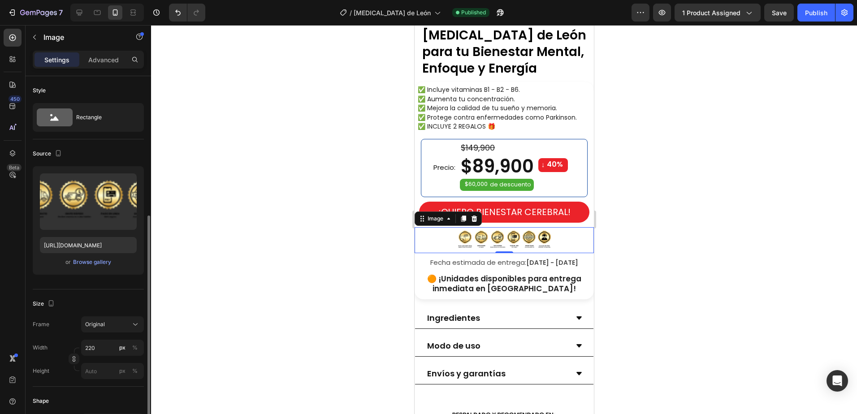
scroll to position [90, 0]
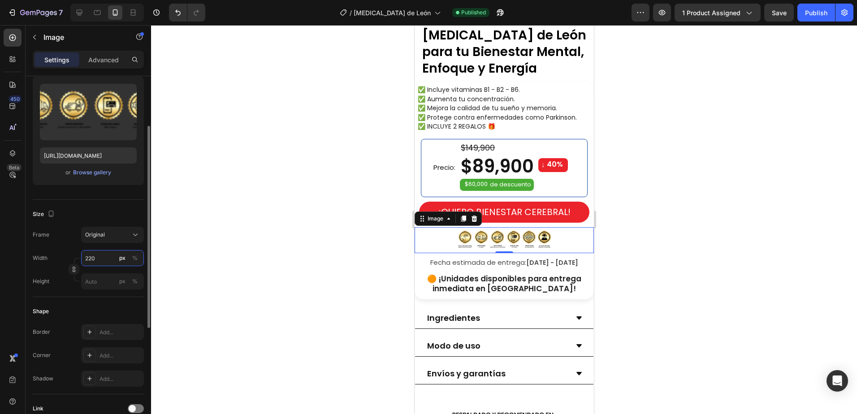
click at [104, 260] on input "220" at bounding box center [112, 258] width 63 height 16
click at [136, 257] on div "%" at bounding box center [134, 258] width 5 height 8
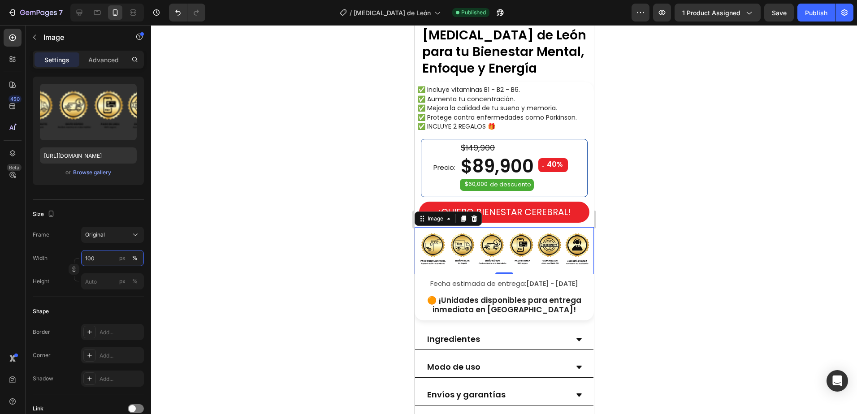
type input "100"
click at [656, 240] on div at bounding box center [504, 219] width 706 height 389
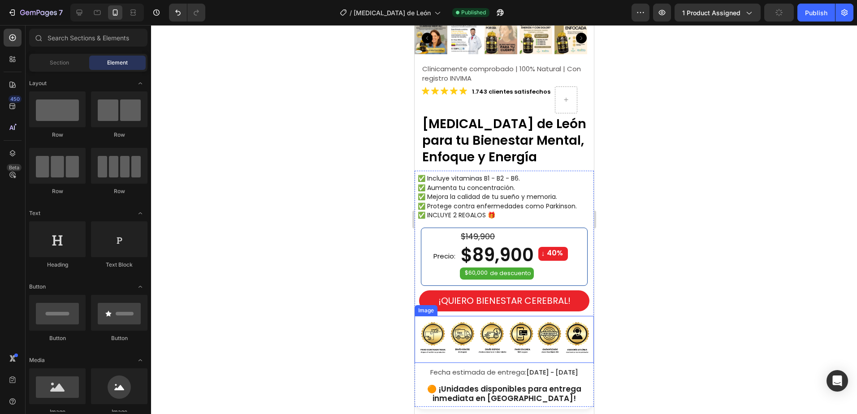
scroll to position [224, 0]
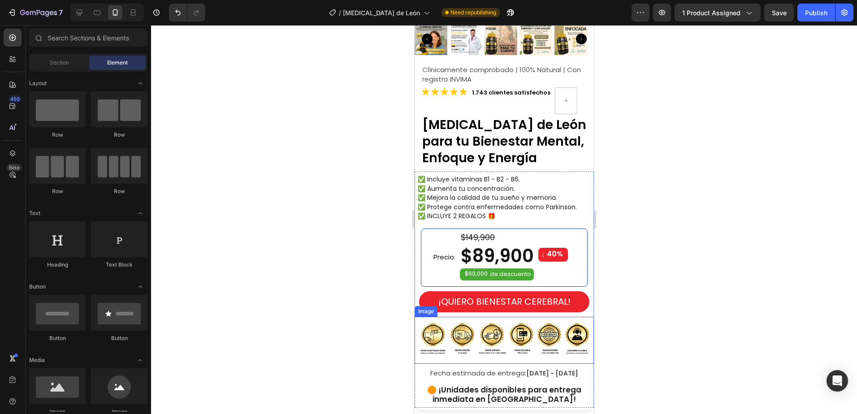
click at [556, 335] on img at bounding box center [503, 340] width 179 height 47
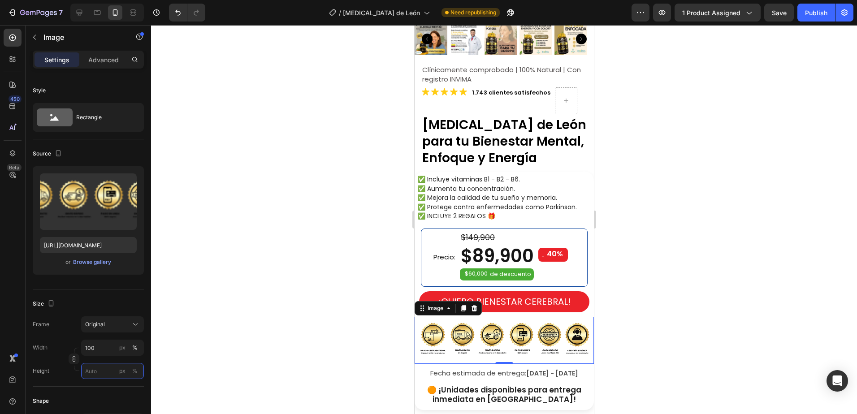
drag, startPoint x: 95, startPoint y: 370, endPoint x: 162, endPoint y: 371, distance: 66.3
click at [96, 371] on input "px %" at bounding box center [112, 371] width 63 height 16
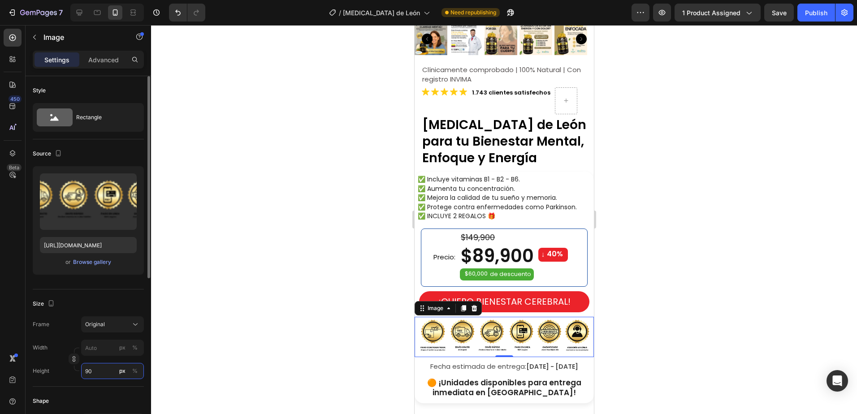
drag, startPoint x: 97, startPoint y: 371, endPoint x: 77, endPoint y: 371, distance: 20.2
click at [76, 371] on div "Height 90 px %" at bounding box center [88, 371] width 111 height 16
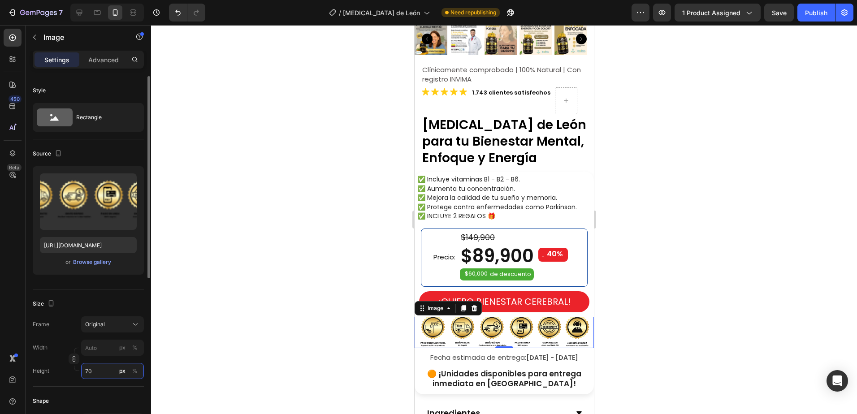
scroll to position [90, 0]
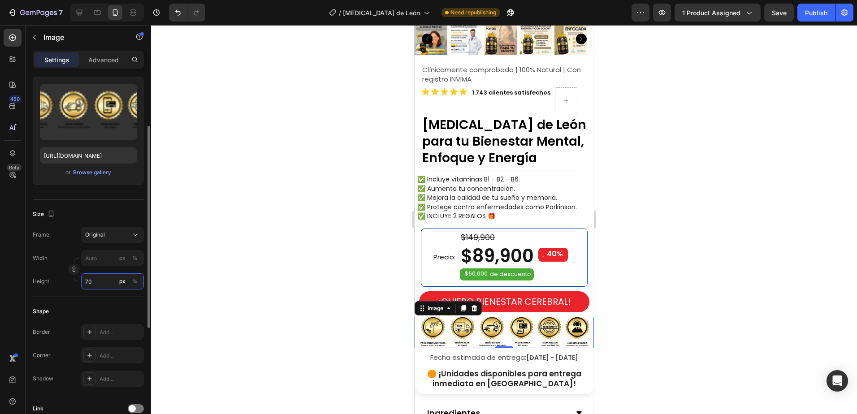
drag, startPoint x: 93, startPoint y: 284, endPoint x: 69, endPoint y: 287, distance: 24.7
click at [69, 287] on div "Height 70 px %" at bounding box center [88, 281] width 111 height 16
type input "6"
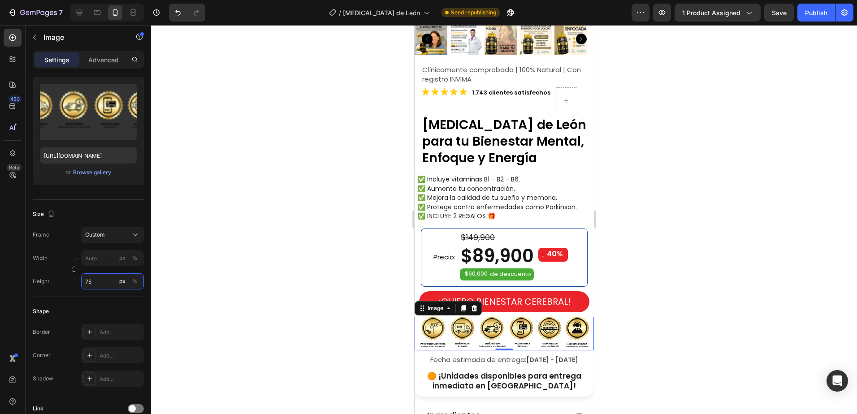
type input "75"
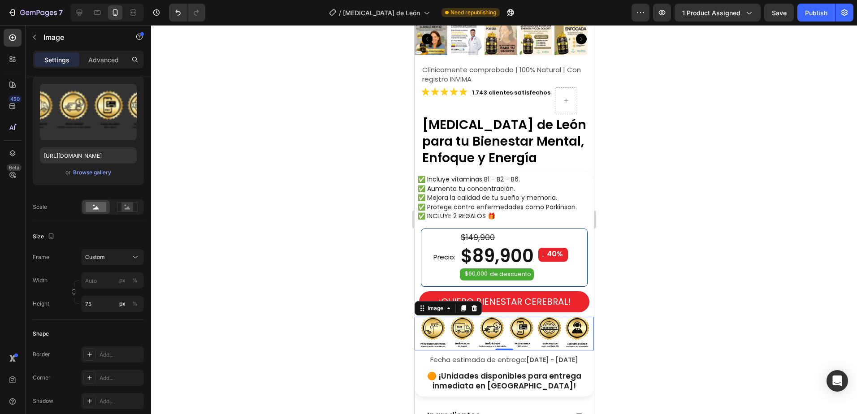
click at [682, 340] on div at bounding box center [504, 219] width 706 height 389
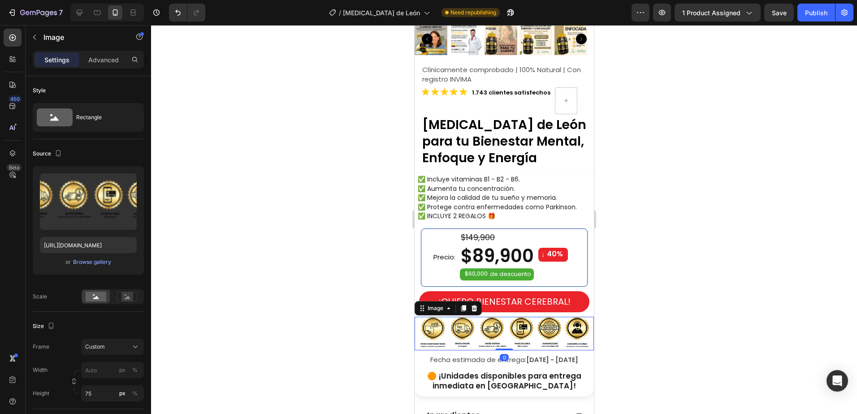
click at [526, 322] on img at bounding box center [503, 334] width 179 height 34
drag, startPoint x: 94, startPoint y: 397, endPoint x: 106, endPoint y: 378, distance: 22.7
click at [93, 397] on input "75" at bounding box center [112, 393] width 63 height 16
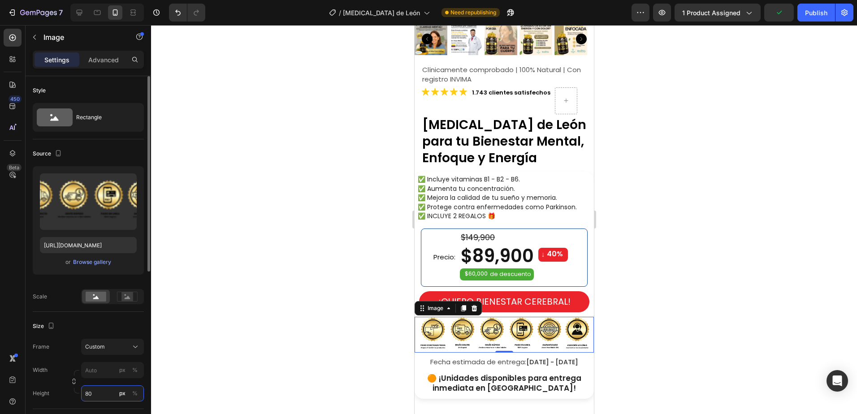
drag, startPoint x: 94, startPoint y: 396, endPoint x: 78, endPoint y: 398, distance: 16.4
click at [78, 398] on div "Height 80 px %" at bounding box center [88, 393] width 111 height 16
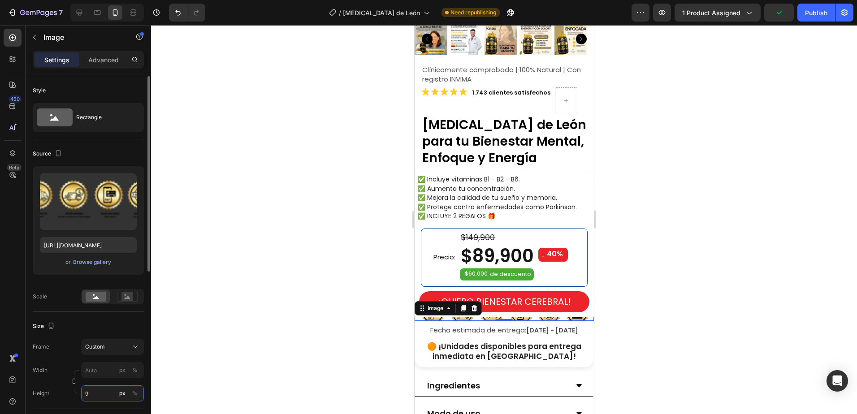
type input "90"
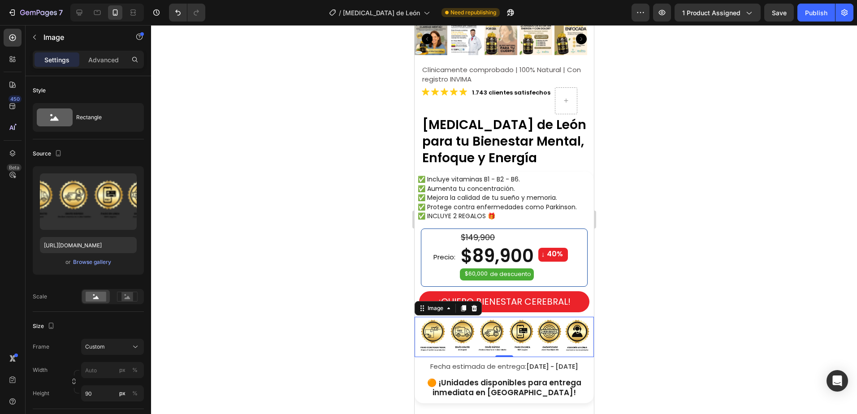
click at [692, 311] on div at bounding box center [504, 219] width 706 height 389
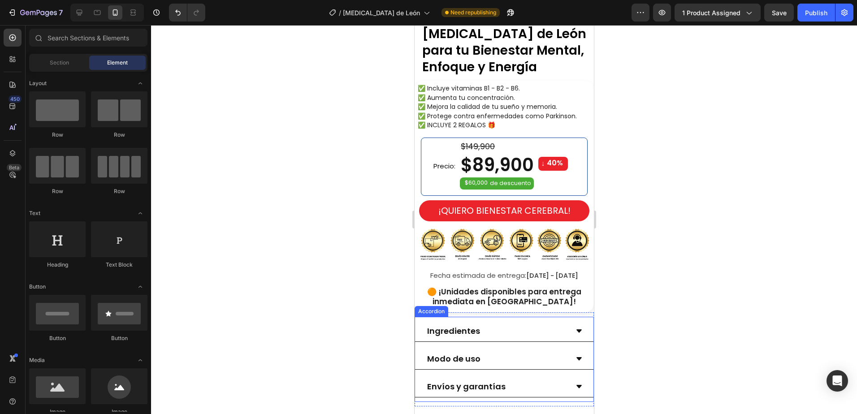
scroll to position [91, 0]
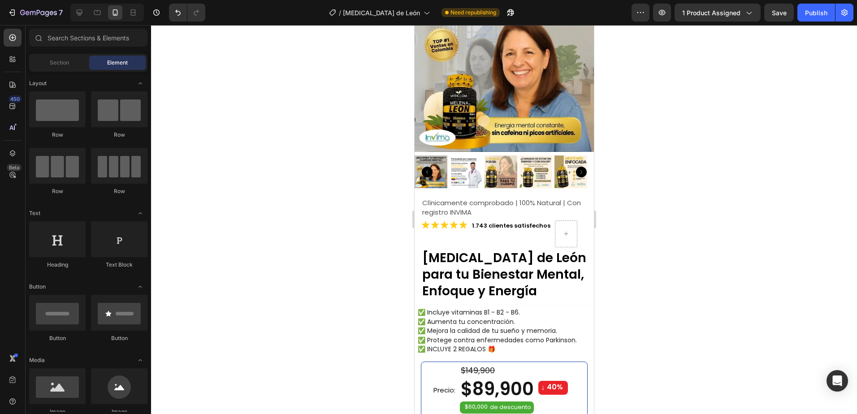
drag, startPoint x: 817, startPoint y: 13, endPoint x: 655, endPoint y: 204, distance: 250.5
click at [816, 13] on div "Publish" at bounding box center [816, 12] width 22 height 9
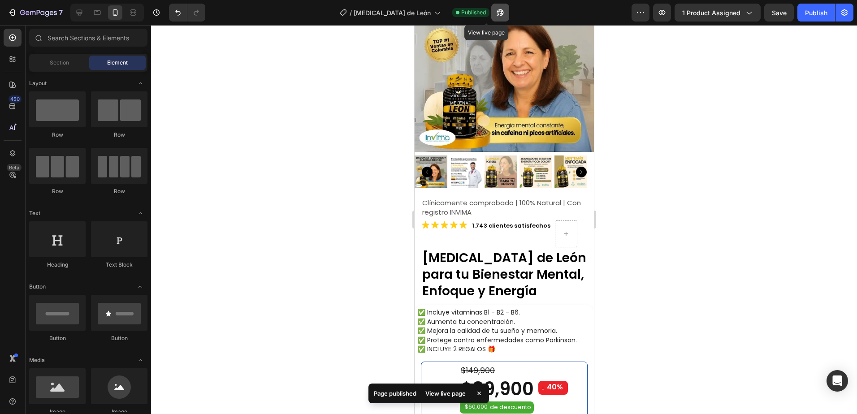
click at [496, 13] on icon "button" at bounding box center [500, 12] width 9 height 9
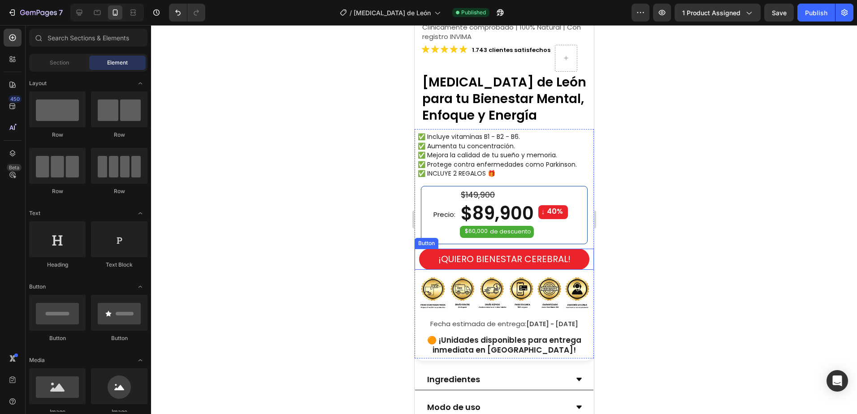
scroll to position [315, 0]
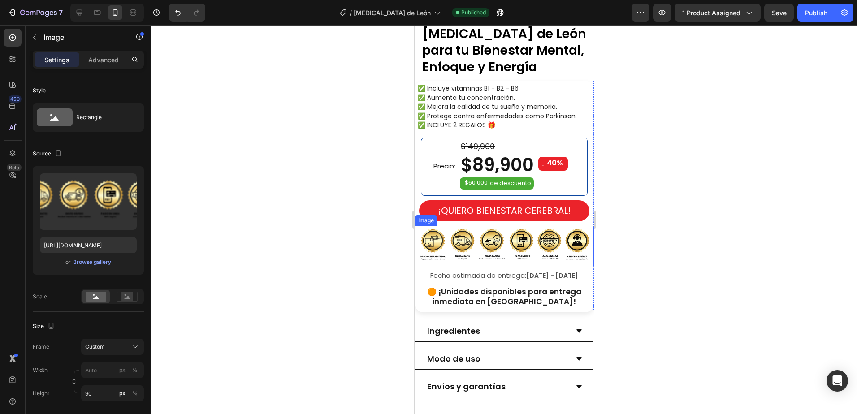
click at [502, 234] on img at bounding box center [503, 246] width 179 height 40
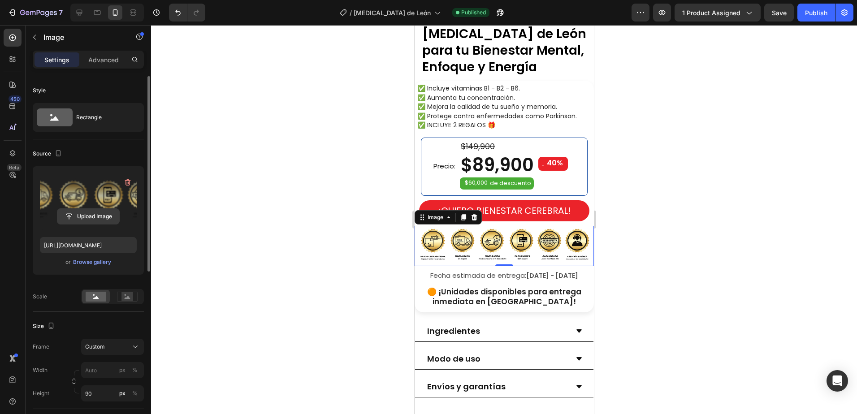
click at [90, 216] on input "file" at bounding box center [88, 216] width 62 height 15
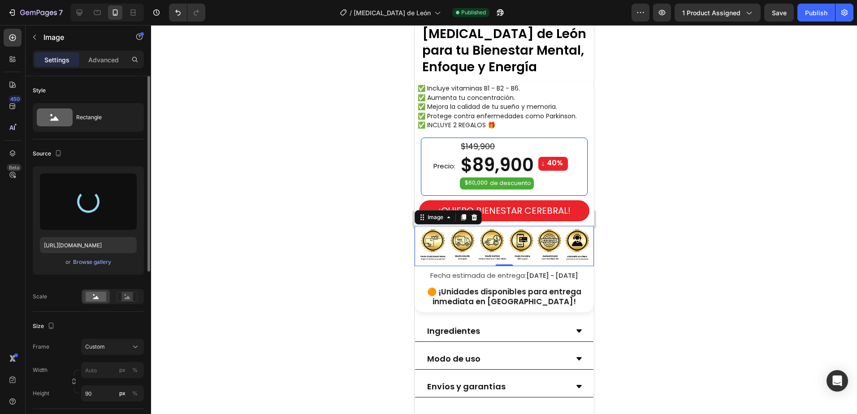
type input "[URL][DOMAIN_NAME]"
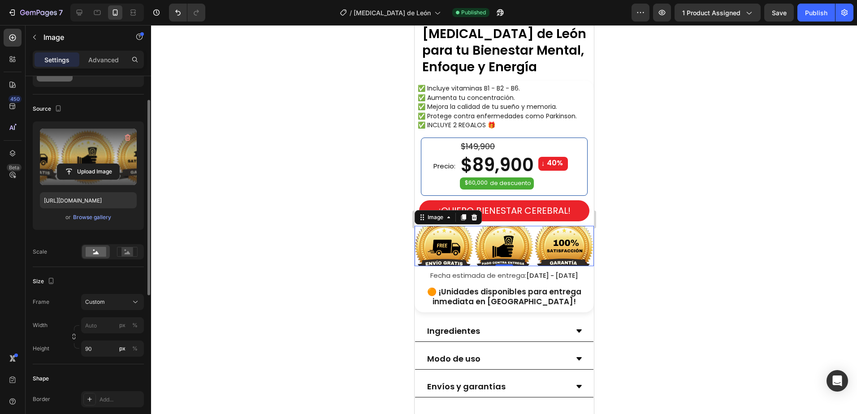
scroll to position [90, 0]
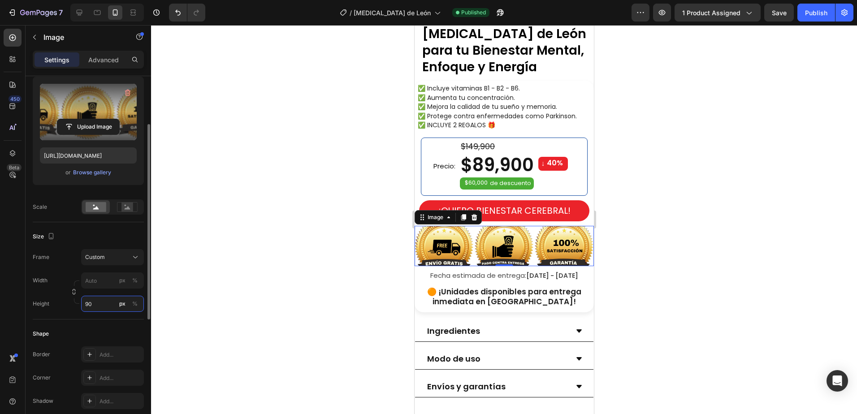
click at [98, 308] on input "90" at bounding box center [112, 304] width 63 height 16
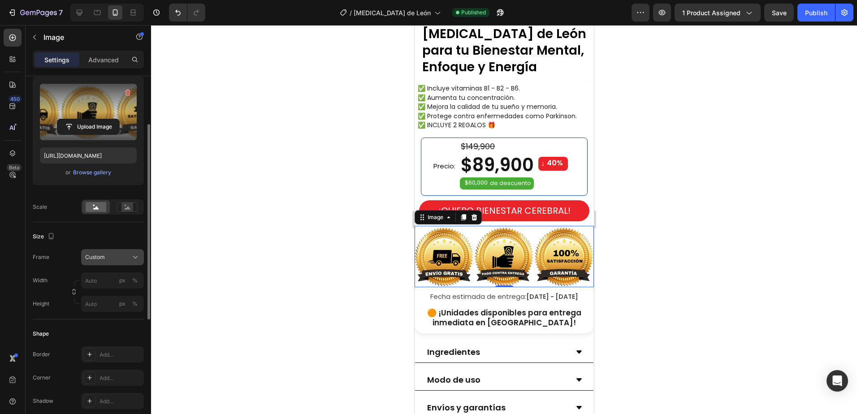
click at [113, 259] on div "Frame Custom Width px % Height px %" at bounding box center [88, 280] width 111 height 63
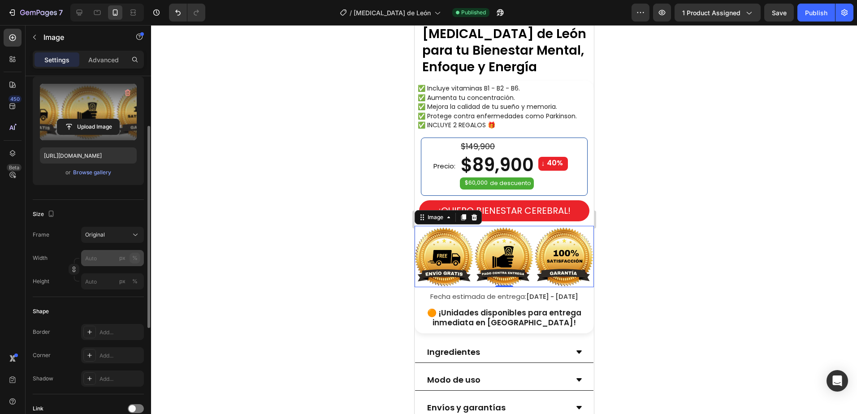
click at [136, 260] on div "%" at bounding box center [134, 258] width 5 height 8
click at [96, 259] on input "px %" at bounding box center [112, 258] width 63 height 16
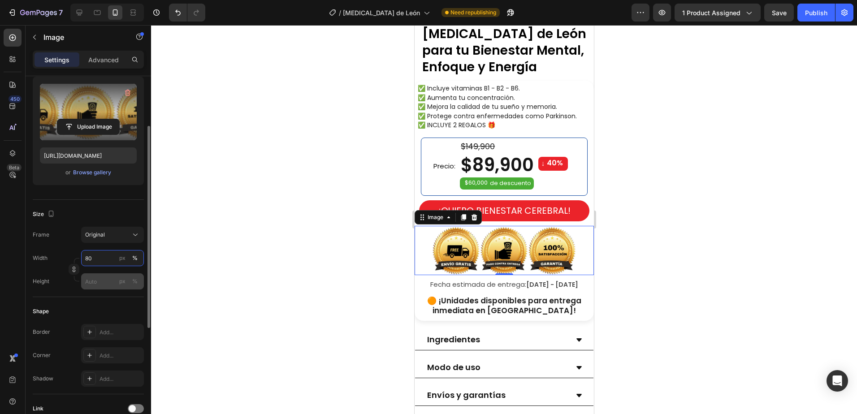
type input "80"
drag, startPoint x: 98, startPoint y: 280, endPoint x: 114, endPoint y: 274, distance: 17.1
click at [98, 279] on input "px %" at bounding box center [112, 281] width 63 height 16
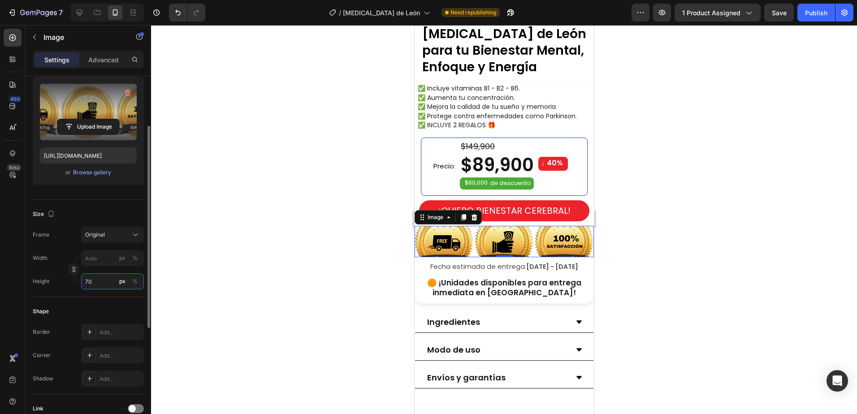
drag, startPoint x: 108, startPoint y: 280, endPoint x: 78, endPoint y: 281, distance: 30.5
click at [78, 281] on div "Height 70 px %" at bounding box center [88, 281] width 111 height 16
click at [138, 280] on button "%" at bounding box center [134, 281] width 11 height 11
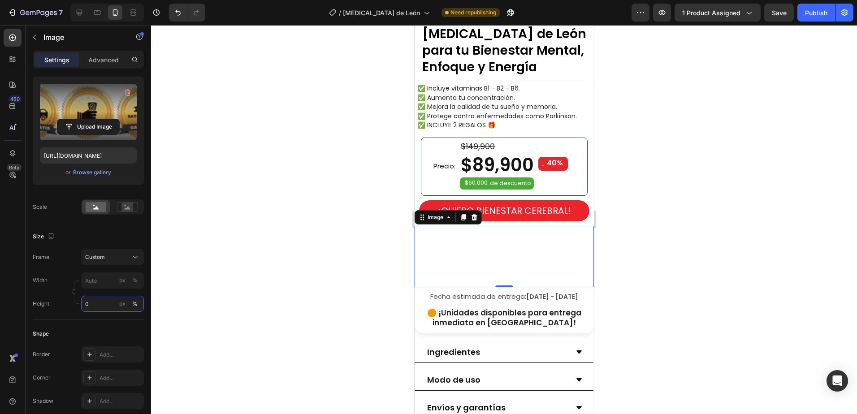
type input "0"
click at [211, 236] on div at bounding box center [504, 219] width 706 height 389
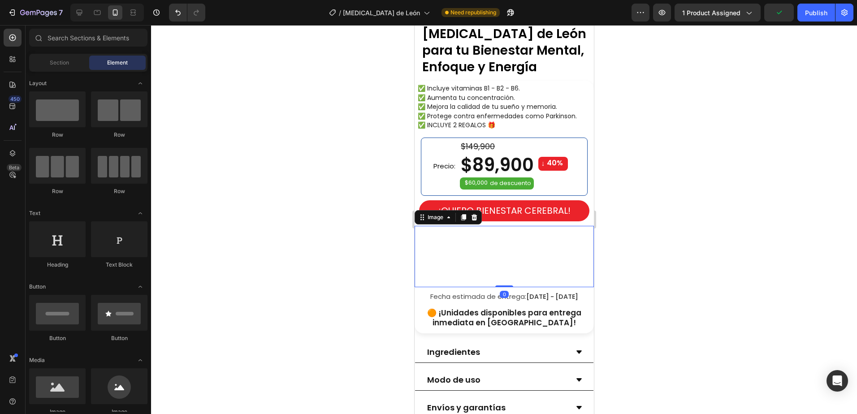
click at [487, 250] on div at bounding box center [503, 256] width 179 height 61
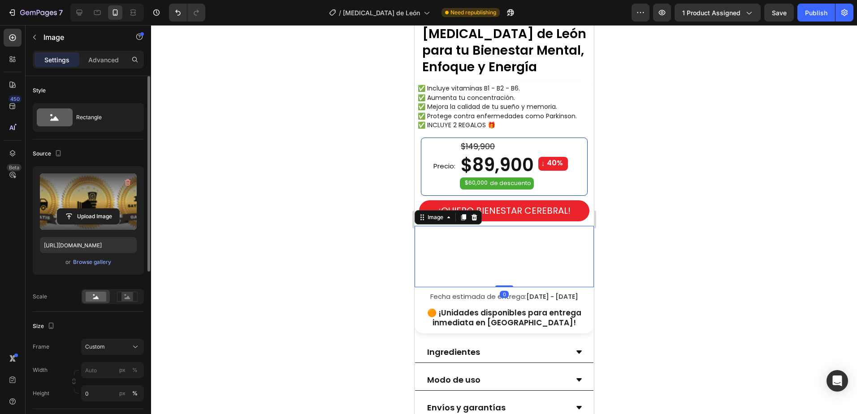
click at [112, 200] on label at bounding box center [88, 201] width 97 height 56
click at [112, 209] on input "file" at bounding box center [88, 216] width 62 height 15
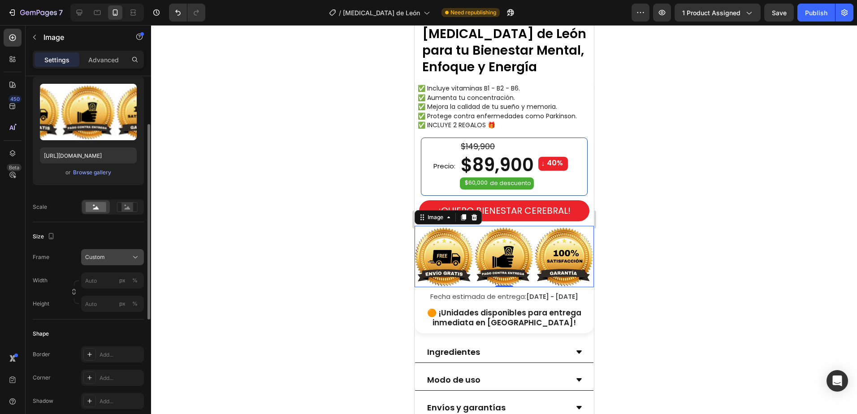
click at [103, 262] on div "Frame Custom Width px % Height px %" at bounding box center [88, 280] width 111 height 63
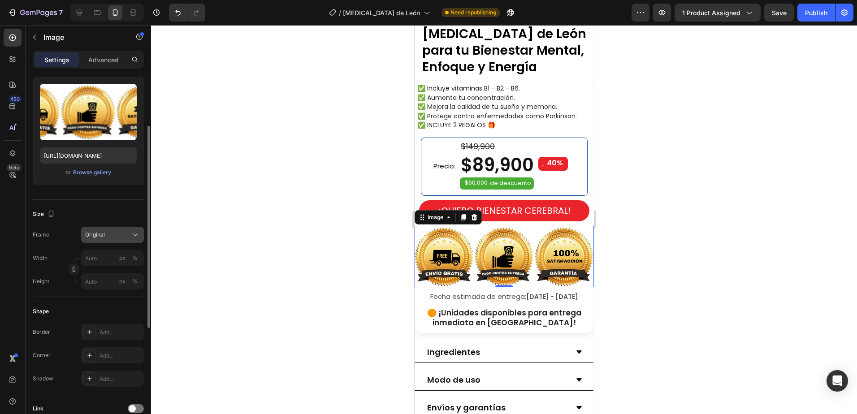
click at [108, 239] on button "Original" at bounding box center [112, 235] width 63 height 16
click at [77, 209] on div "Size" at bounding box center [88, 214] width 111 height 14
click at [136, 255] on div "%" at bounding box center [134, 258] width 5 height 8
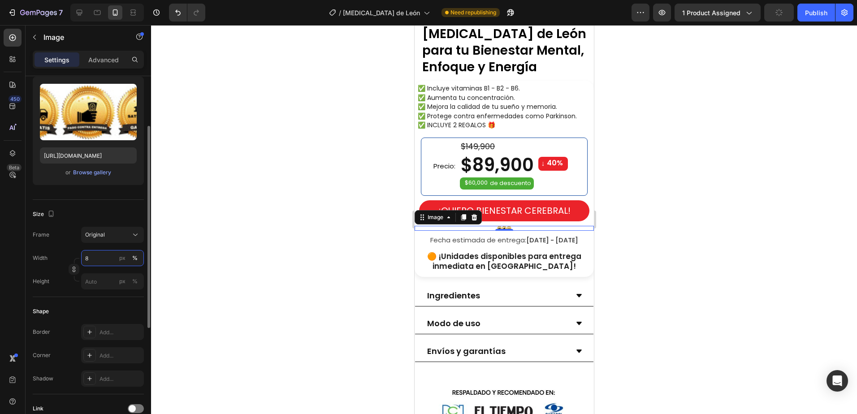
type input "80"
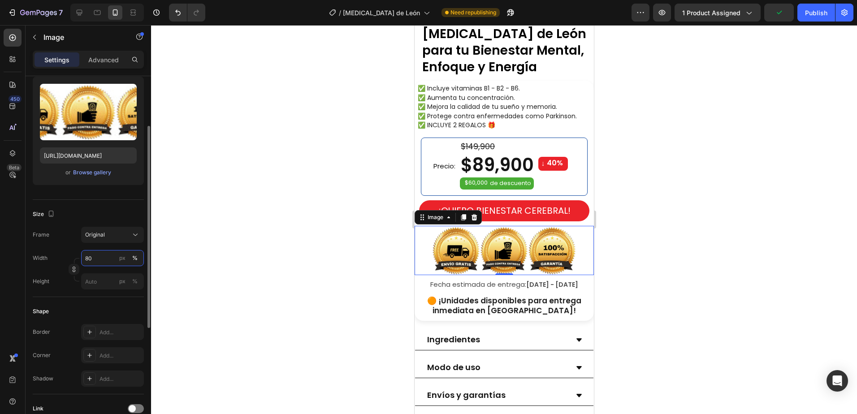
drag, startPoint x: 99, startPoint y: 259, endPoint x: 80, endPoint y: 261, distance: 19.3
click at [80, 261] on div "Width 80 px %" at bounding box center [88, 258] width 111 height 16
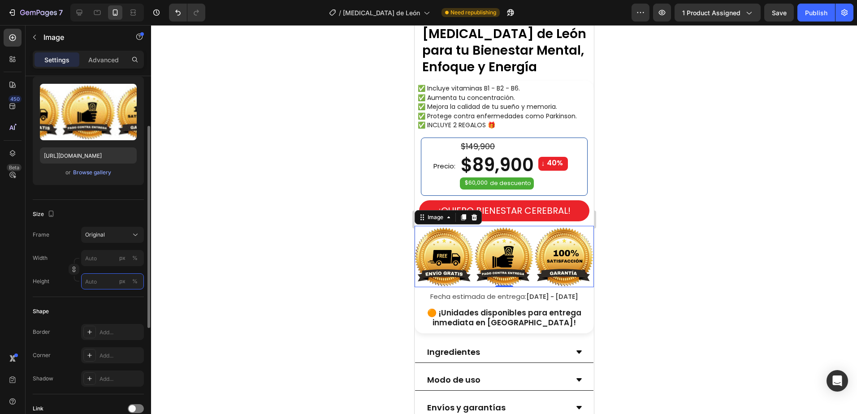
click at [106, 282] on input "px %" at bounding box center [112, 281] width 63 height 16
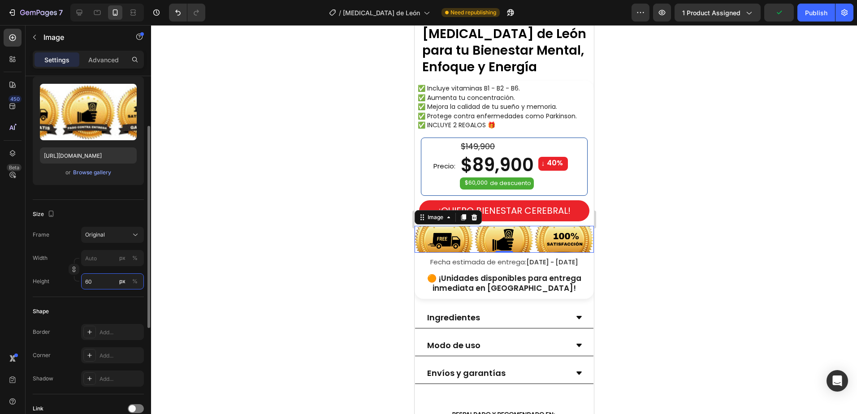
drag, startPoint x: 101, startPoint y: 284, endPoint x: 89, endPoint y: 285, distance: 12.7
click at [89, 285] on input "60" at bounding box center [112, 281] width 63 height 16
type input "6"
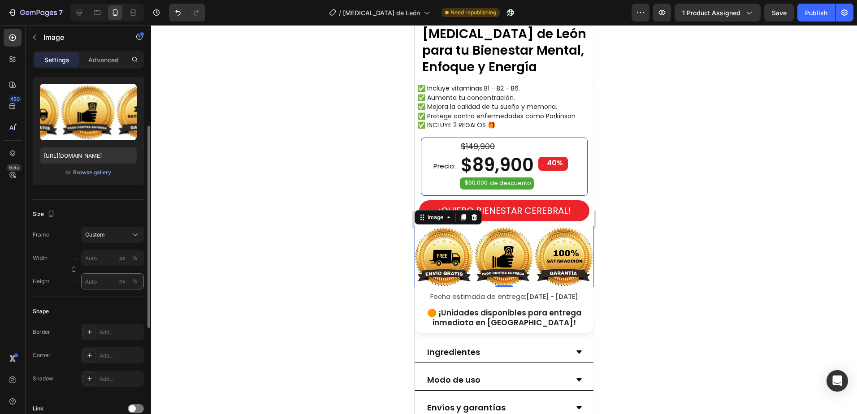
type input "6"
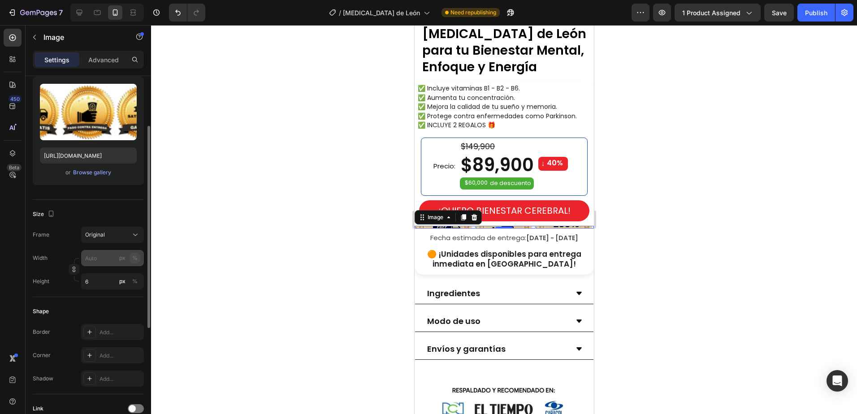
click at [135, 257] on div "%" at bounding box center [134, 258] width 5 height 8
click at [124, 284] on div "px" at bounding box center [122, 281] width 6 height 8
click at [135, 254] on div "%" at bounding box center [134, 258] width 5 height 8
click at [98, 259] on input "px %" at bounding box center [112, 258] width 63 height 16
type input "8"
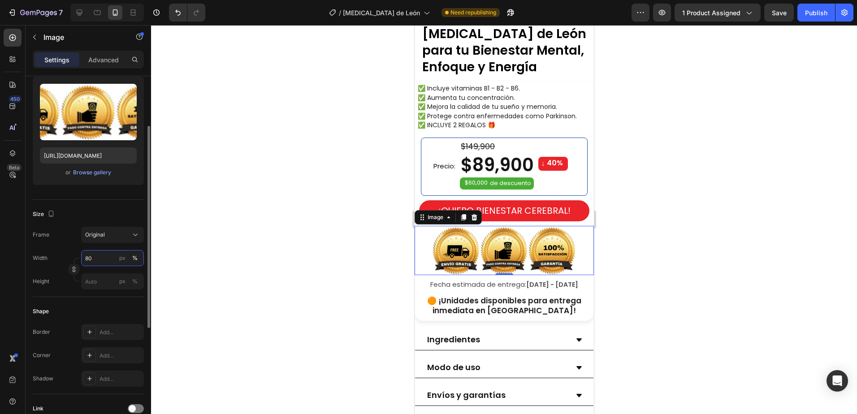
drag, startPoint x: 85, startPoint y: 263, endPoint x: 80, endPoint y: 264, distance: 5.1
click at [80, 264] on div "Width 80 px %" at bounding box center [88, 258] width 111 height 16
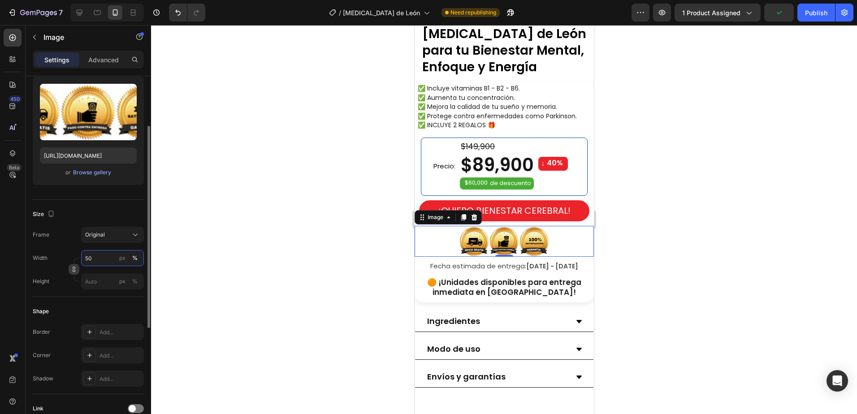
drag, startPoint x: 96, startPoint y: 263, endPoint x: 73, endPoint y: 265, distance: 23.9
click at [73, 265] on div "Width 50 px % Height px %" at bounding box center [88, 269] width 111 height 39
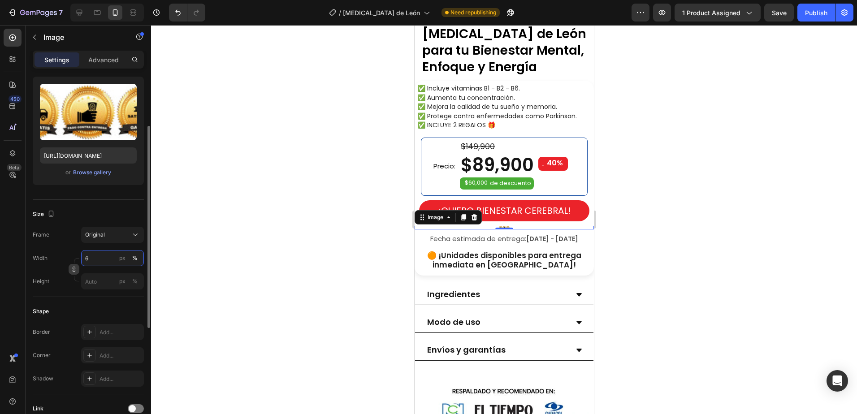
type input "60"
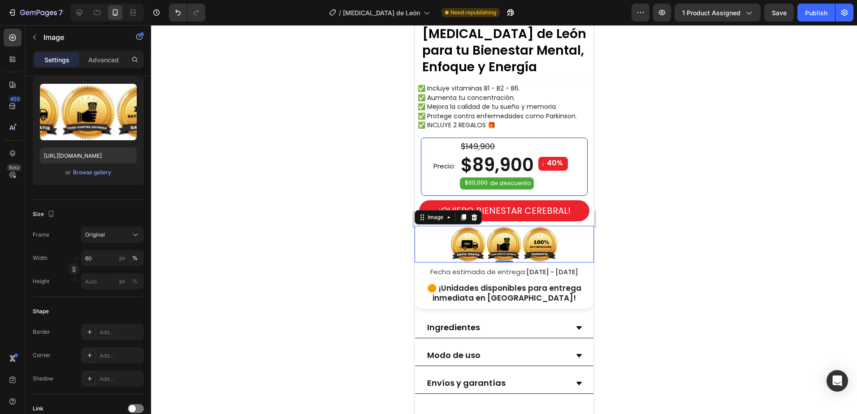
click at [689, 243] on div at bounding box center [504, 219] width 706 height 389
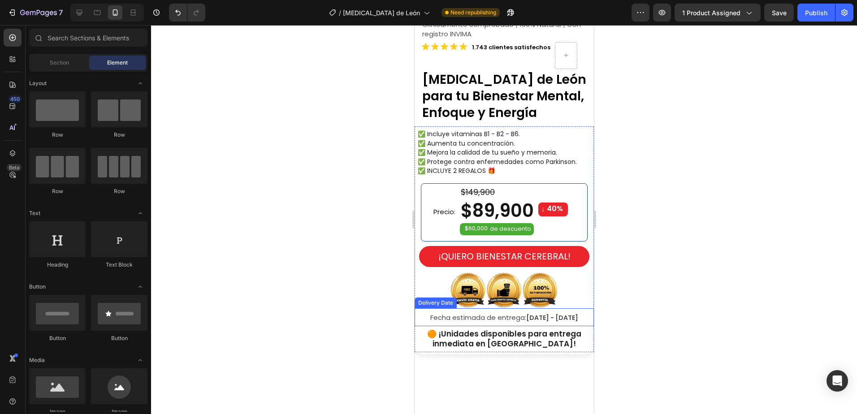
scroll to position [270, 0]
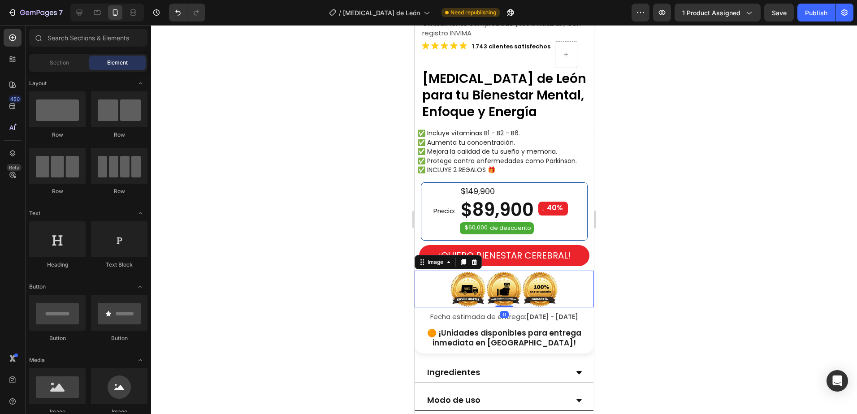
click at [543, 281] on img at bounding box center [504, 289] width 108 height 37
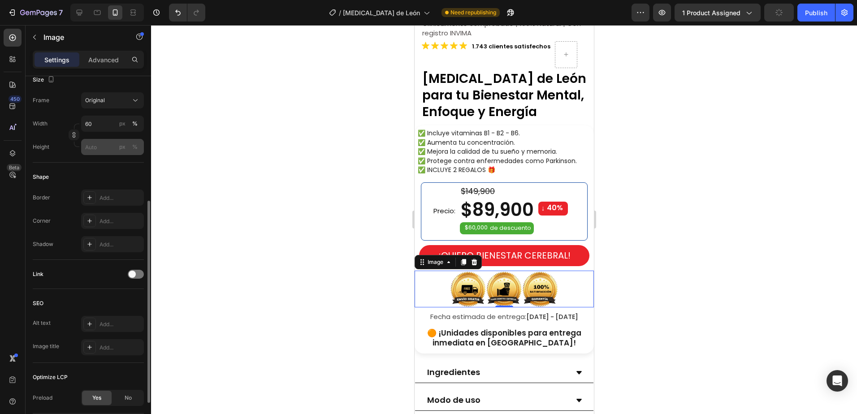
scroll to position [290, 0]
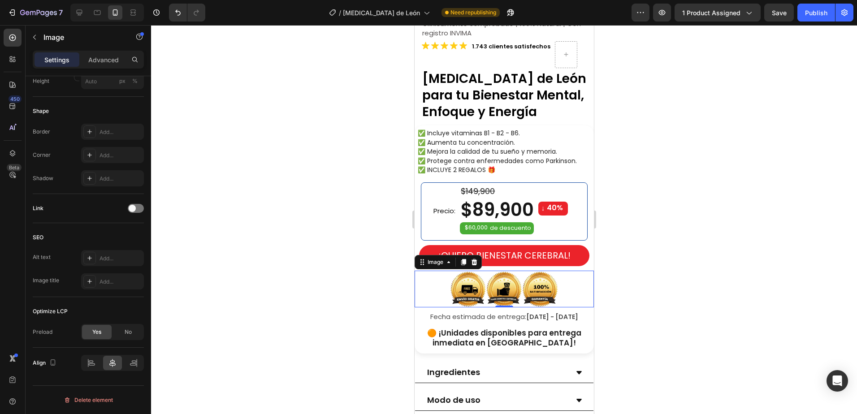
click at [537, 278] on img at bounding box center [504, 289] width 108 height 37
click at [795, 9] on div "Preview 1 product assigned Save Publish" at bounding box center [742, 13] width 222 height 18
click at [810, 10] on div "Publish" at bounding box center [816, 12] width 22 height 9
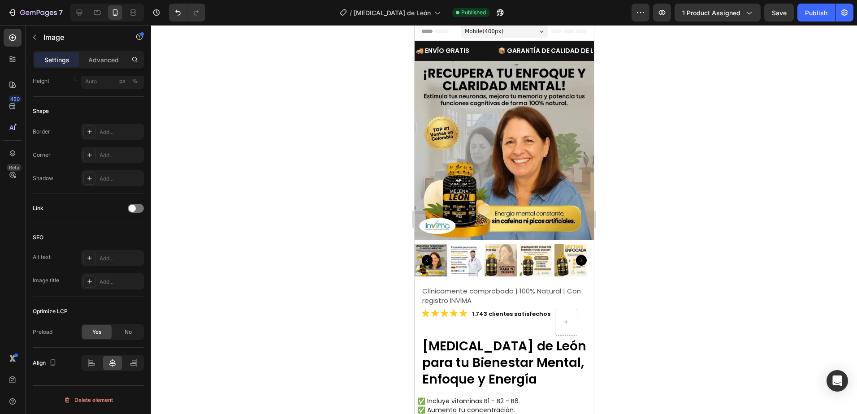
scroll to position [0, 0]
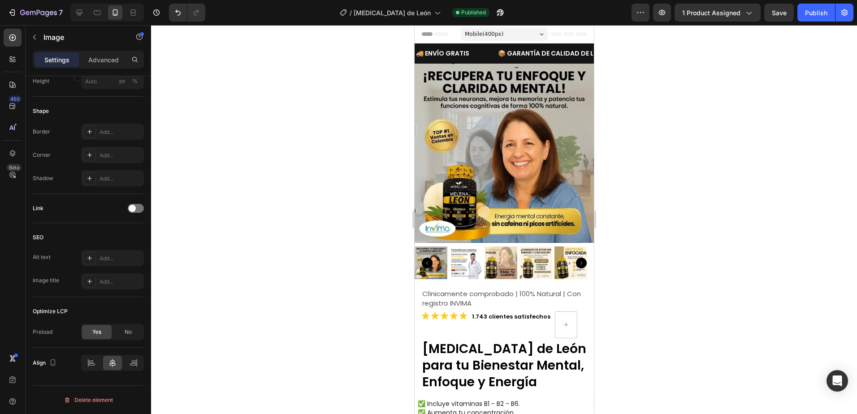
drag, startPoint x: 810, startPoint y: 15, endPoint x: 698, endPoint y: 116, distance: 151.7
click at [811, 15] on div "Publish" at bounding box center [816, 12] width 22 height 9
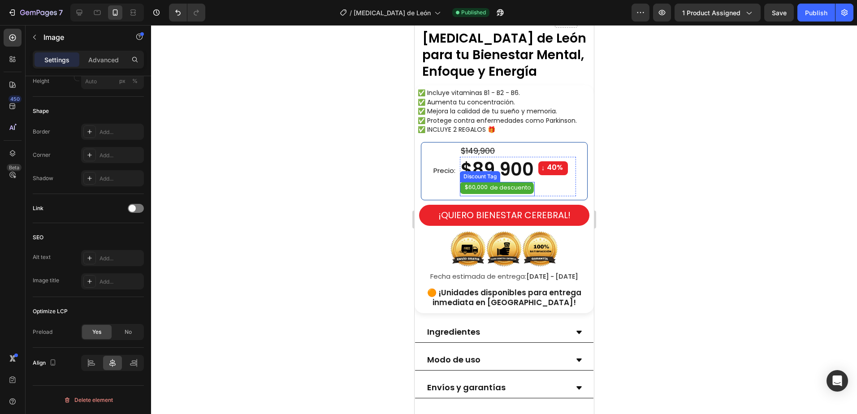
scroll to position [314, 0]
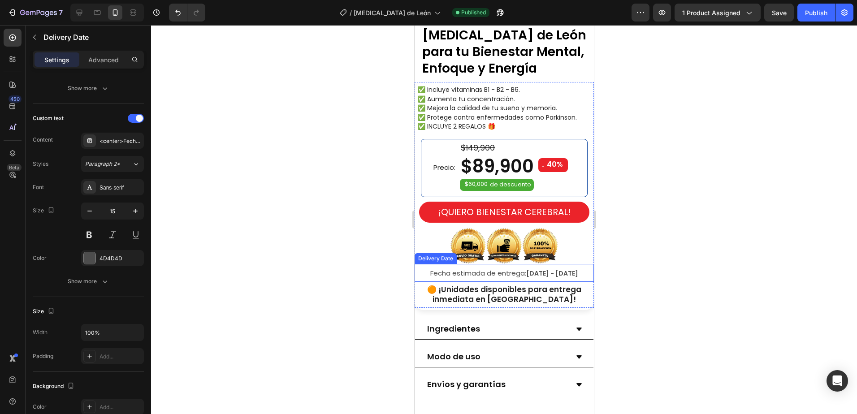
click at [436, 267] on center "Fecha estimada de entrega: [DATE] - [DATE]" at bounding box center [503, 273] width 177 height 12
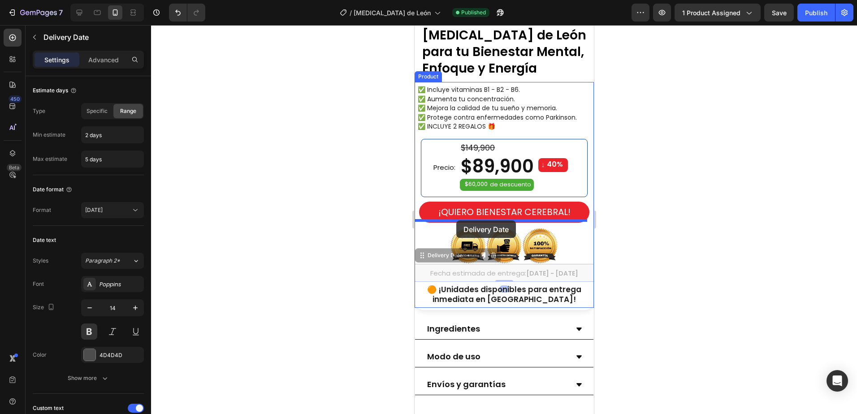
drag, startPoint x: 435, startPoint y: 252, endPoint x: 455, endPoint y: 222, distance: 36.2
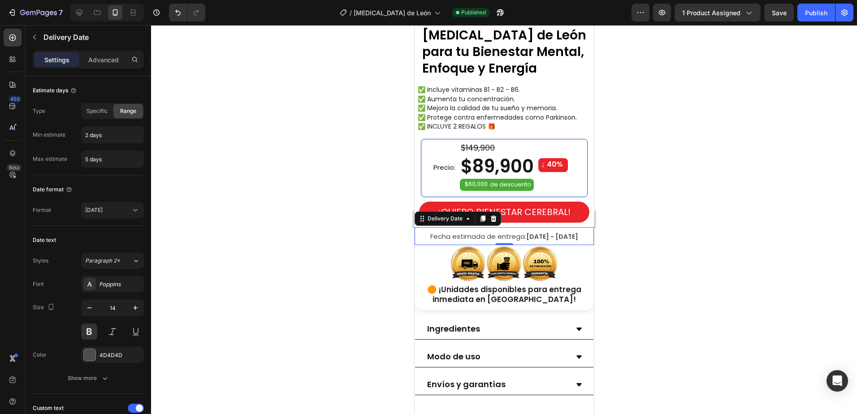
click at [699, 248] on div at bounding box center [504, 219] width 706 height 389
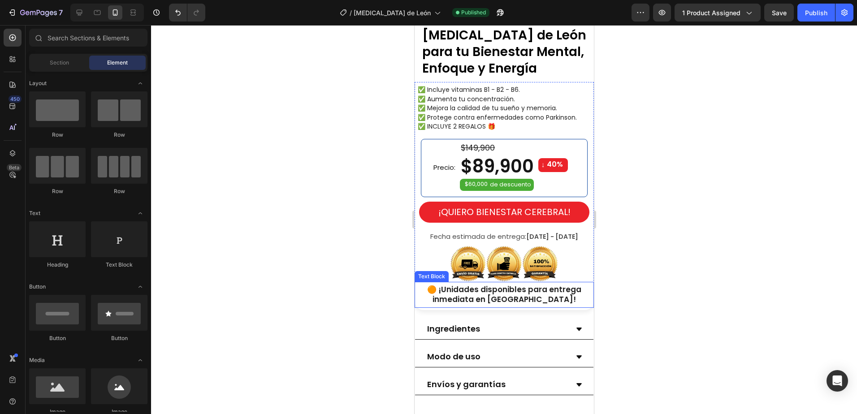
click at [513, 284] on strong "🟠 ¡Unidades disponibles para entrega inmediata en [GEOGRAPHIC_DATA]!" at bounding box center [504, 294] width 154 height 21
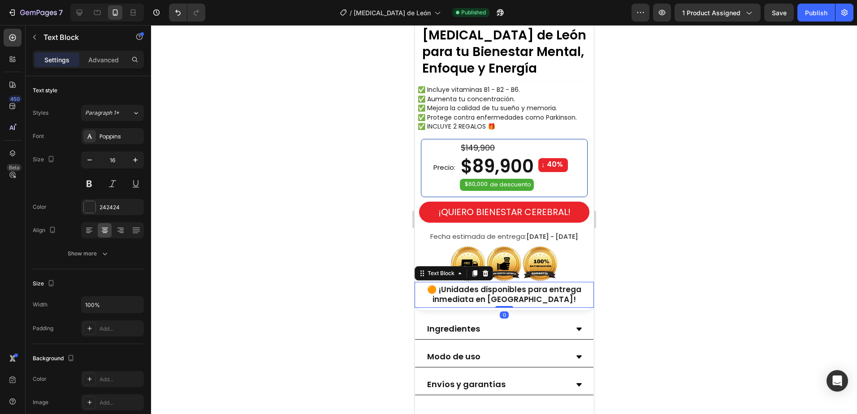
drag, startPoint x: 538, startPoint y: 289, endPoint x: 550, endPoint y: 294, distance: 13.1
click at [539, 289] on strong "🟠 ¡Unidades disponibles para entrega inmediata en [GEOGRAPHIC_DATA]!" at bounding box center [504, 294] width 154 height 21
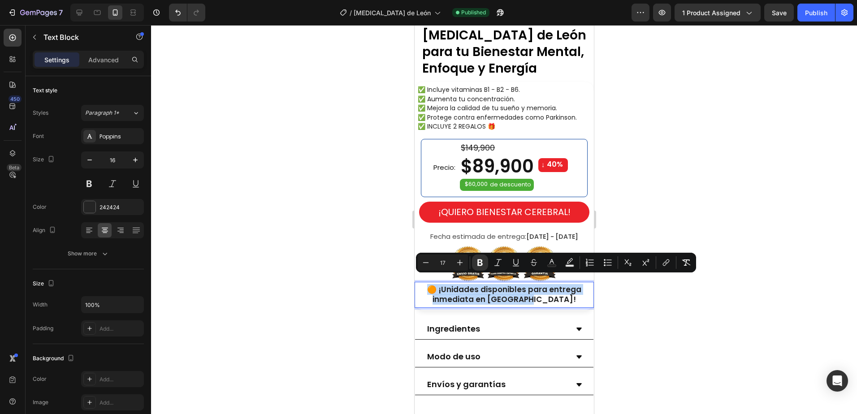
drag, startPoint x: 550, startPoint y: 293, endPoint x: 419, endPoint y: 284, distance: 131.6
click at [419, 285] on p "🟠 ¡Unidades disponibles para entrega inmediata en [GEOGRAPHIC_DATA]!" at bounding box center [503, 295] width 173 height 20
click at [421, 267] on button "Minus" at bounding box center [426, 262] width 16 height 16
click at [427, 265] on icon "Editor contextual toolbar" at bounding box center [425, 262] width 9 height 9
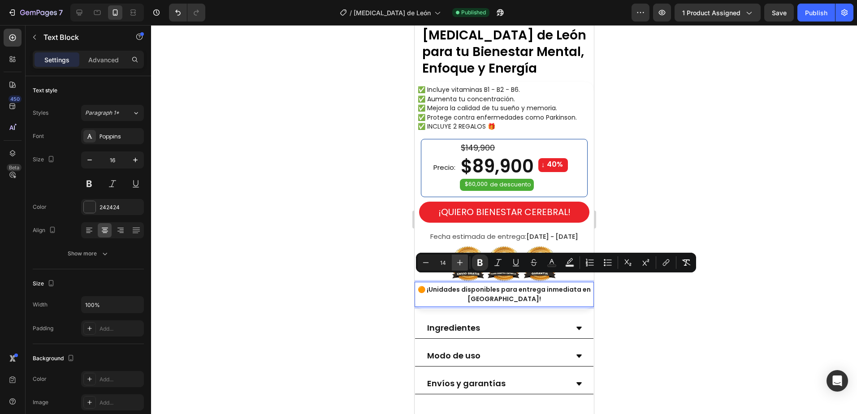
click at [463, 267] on icon "Editor contextual toolbar" at bounding box center [459, 262] width 9 height 9
type input "15"
click at [676, 316] on div at bounding box center [504, 219] width 706 height 389
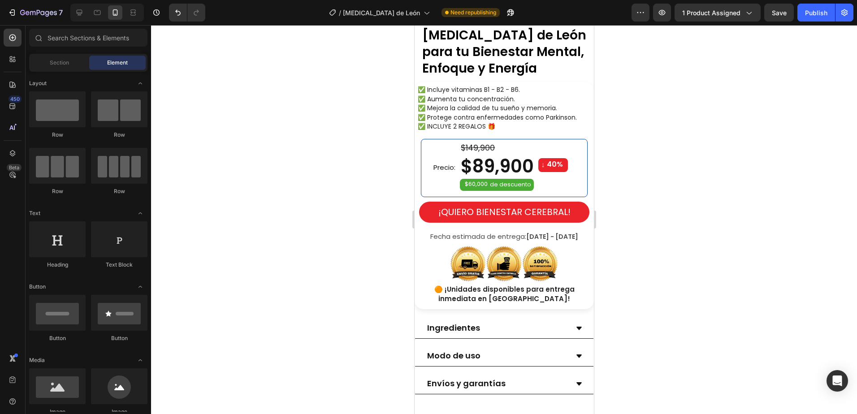
drag, startPoint x: 819, startPoint y: 20, endPoint x: 809, endPoint y: 40, distance: 22.2
click at [819, 20] on button "Publish" at bounding box center [816, 13] width 38 height 18
click at [542, 257] on img at bounding box center [504, 263] width 108 height 37
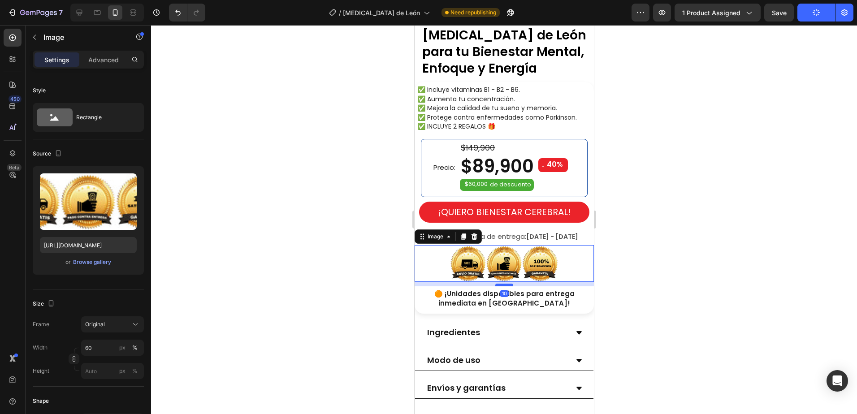
drag, startPoint x: 503, startPoint y: 272, endPoint x: 504, endPoint y: 277, distance: 4.7
click at [504, 284] on div at bounding box center [504, 285] width 18 height 3
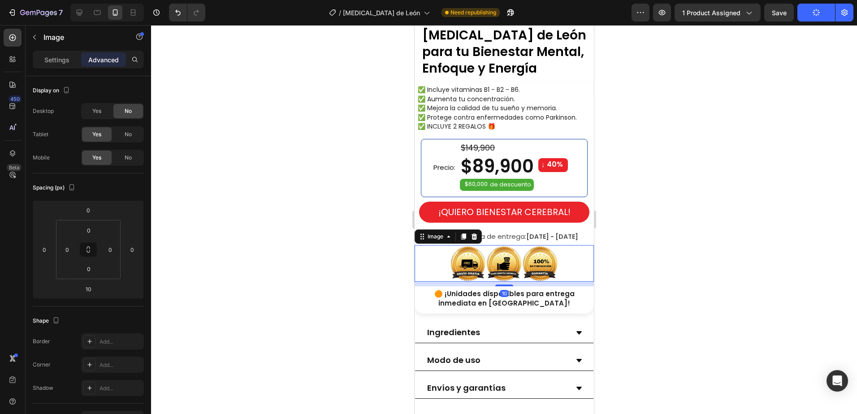
click at [702, 309] on div at bounding box center [504, 219] width 706 height 389
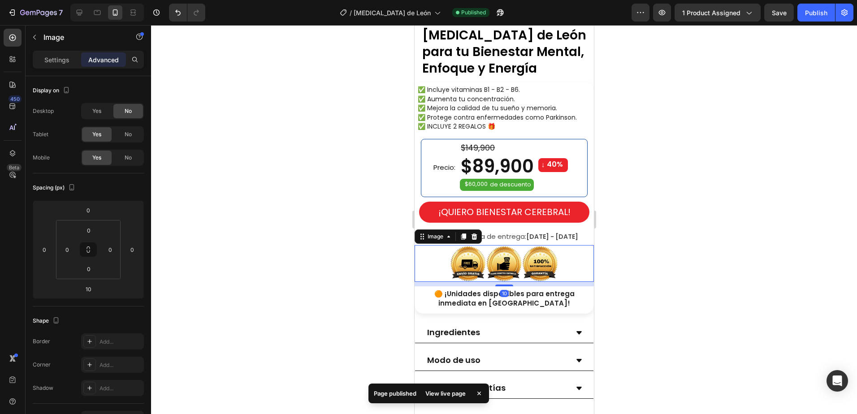
click at [493, 266] on img at bounding box center [504, 263] width 108 height 37
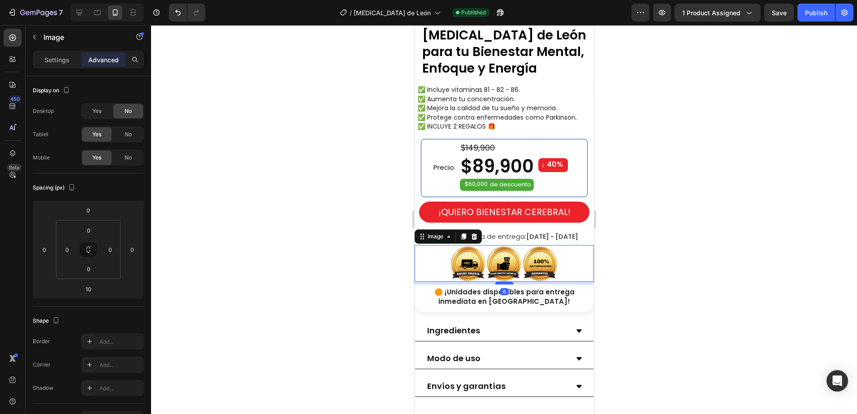
click at [507, 282] on div at bounding box center [504, 283] width 18 height 3
type input "6"
click at [666, 274] on div at bounding box center [504, 219] width 706 height 389
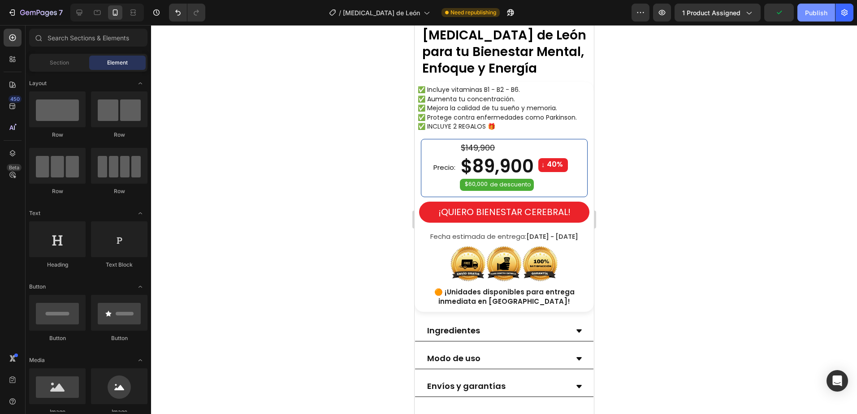
click at [818, 13] on div "Publish" at bounding box center [816, 12] width 22 height 9
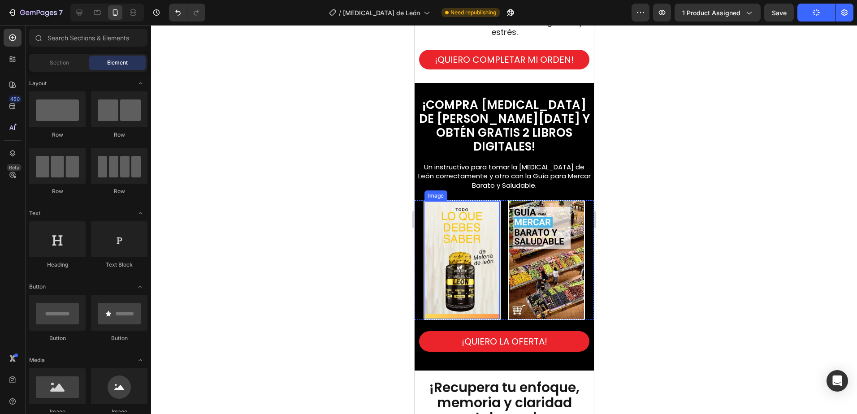
scroll to position [1075, 0]
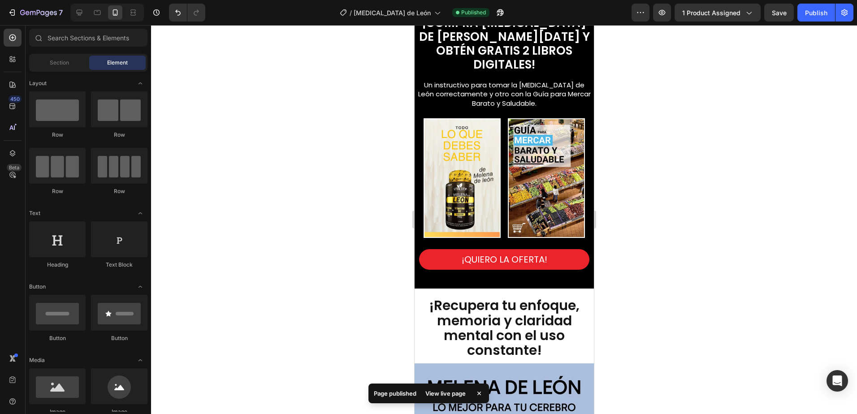
click at [660, 235] on div at bounding box center [504, 219] width 706 height 389
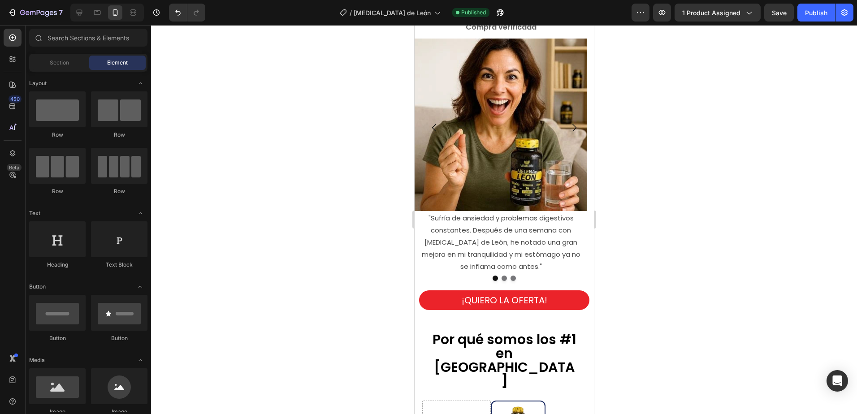
scroll to position [1971, 0]
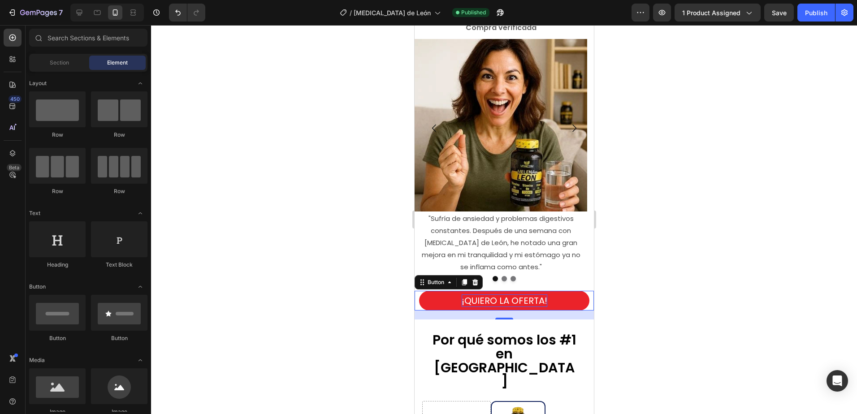
click at [497, 294] on p "¡QUIERO LA OFERTA!" at bounding box center [504, 300] width 86 height 13
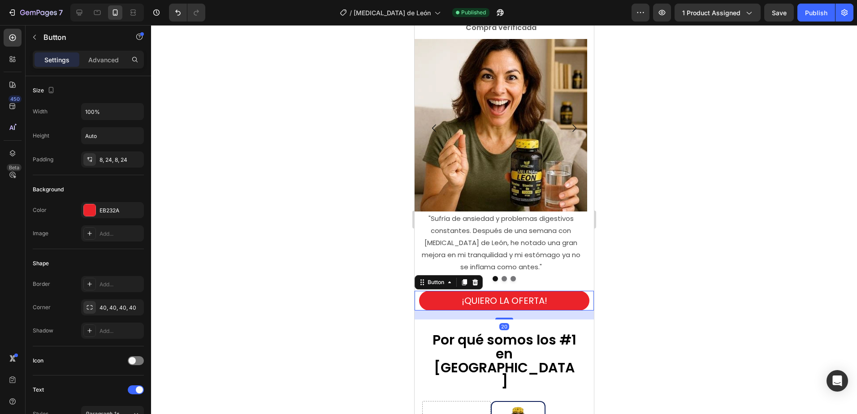
click at [560, 291] on button "¡QUIERO LA OFERTA!" at bounding box center [503, 301] width 170 height 20
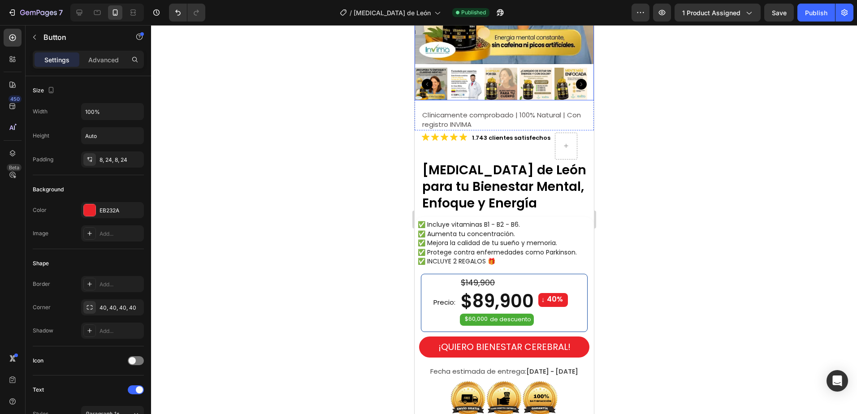
scroll to position [179, 0]
click at [505, 247] on span "✅ Protege contra enfermedades como Parkinson." at bounding box center [496, 251] width 159 height 9
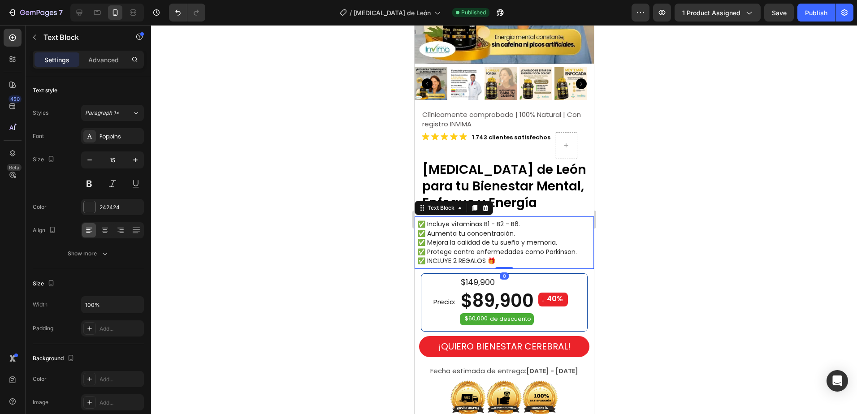
click at [479, 247] on span "✅ Protege contra enfermedades como Parkinson." at bounding box center [496, 251] width 159 height 9
click at [451, 258] on span "✅ INCLUYE 2 REGALOS 🎁" at bounding box center [456, 260] width 78 height 9
click at [513, 216] on div "✅ Incluye vitaminas B1 - B2 - B6. ✅ Aumenta tu concentración. ✅ Mejora la calid…" at bounding box center [503, 242] width 179 height 52
click at [528, 220] on p "✅ Incluye vitaminas B1 - B2 - B6." at bounding box center [504, 224] width 175 height 9
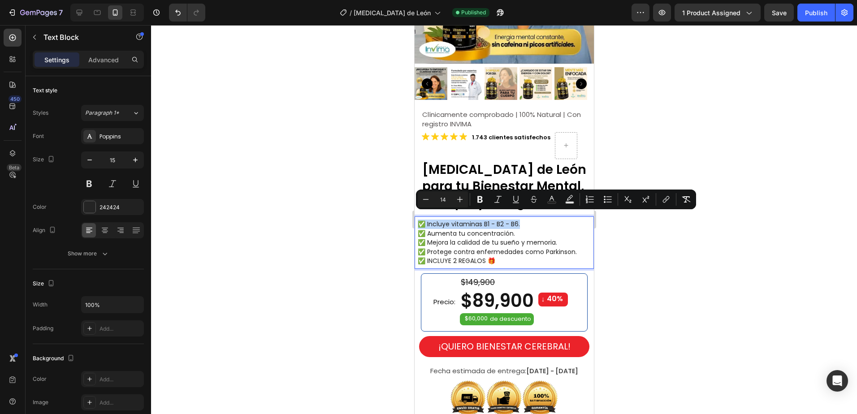
drag, startPoint x: 528, startPoint y: 217, endPoint x: 416, endPoint y: 217, distance: 112.0
click at [416, 219] on div "✅ Incluye vitaminas B1 - B2 - B6. ✅ Aumenta tu concentración. ✅ Mejora la calid…" at bounding box center [504, 243] width 177 height 48
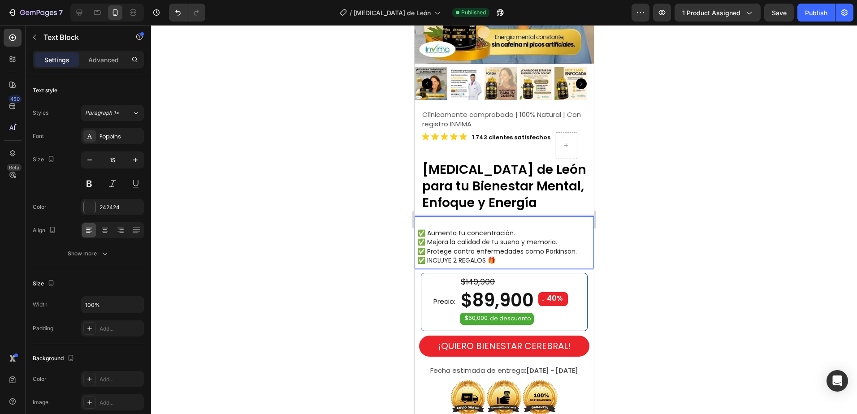
click at [418, 228] on span "✅ Aumenta tu concentración." at bounding box center [465, 232] width 97 height 9
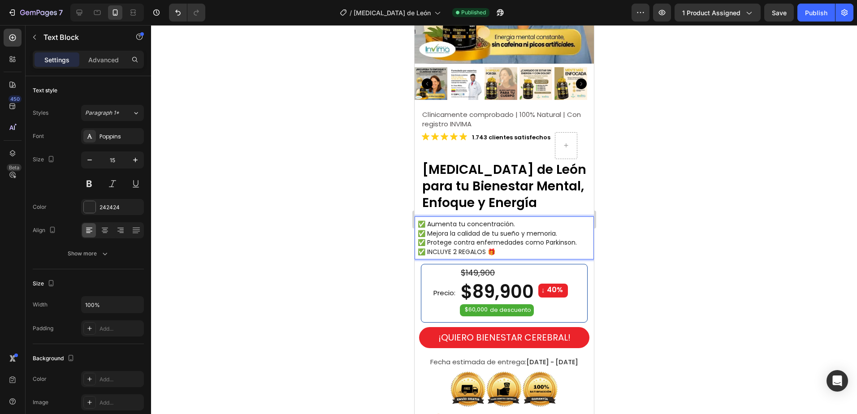
click at [535, 220] on p "✅ Aumenta tu concentración." at bounding box center [504, 224] width 175 height 9
click at [521, 238] on span "✅ Protege contra enfermedades como Parkinson." at bounding box center [496, 242] width 159 height 9
click at [506, 238] on span "✅ Protege contra enfermedades como Parkinson." at bounding box center [496, 242] width 159 height 9
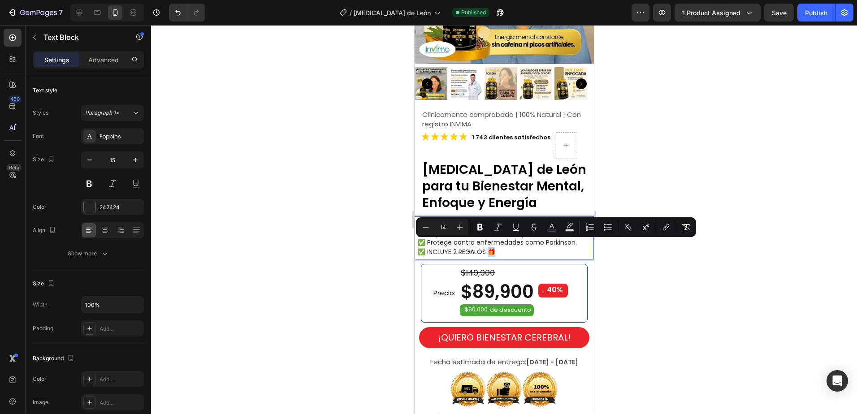
click at [490, 247] on span "✅ INCLUYE 2 REGALOS 🎁" at bounding box center [456, 251] width 78 height 9
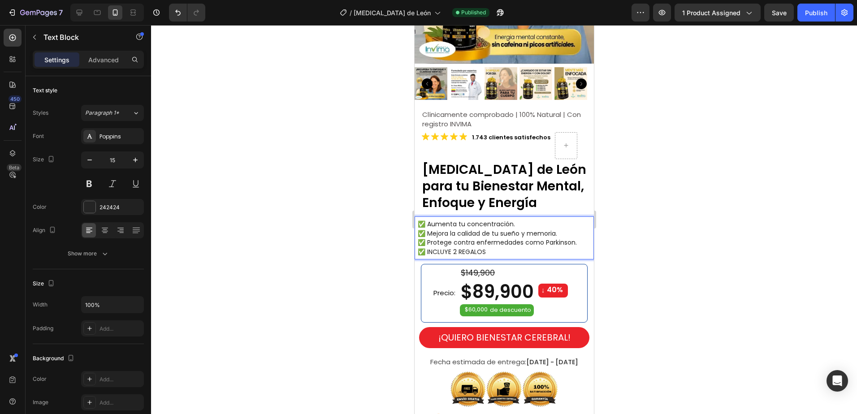
click at [425, 248] on span "✅ INCLUYE 2 REGALOS" at bounding box center [451, 251] width 68 height 9
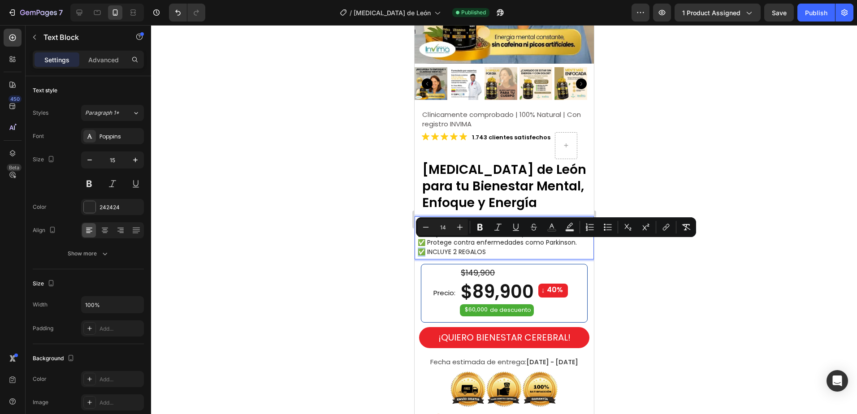
drag, startPoint x: 425, startPoint y: 247, endPoint x: 415, endPoint y: 247, distance: 10.3
click at [415, 247] on div "✅ Aumenta tu concentración. ✅ Mejora la calidad de tu sueño y memoria. ✅ Proteg…" at bounding box center [503, 237] width 179 height 43
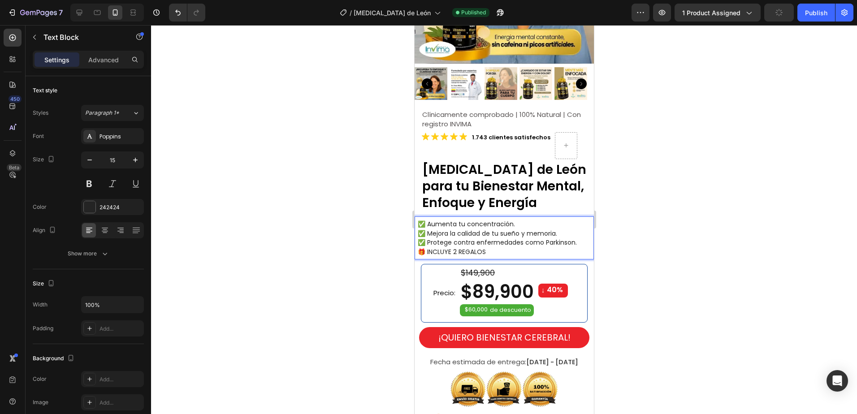
click at [693, 259] on div at bounding box center [504, 219] width 706 height 389
click at [480, 247] on span "🎁 INCLUYE 2 REGALOS" at bounding box center [451, 251] width 68 height 9
click at [536, 238] on span "✅ Protege contra enfermedades como Parkinson." at bounding box center [496, 242] width 159 height 9
click at [713, 275] on div at bounding box center [504, 219] width 706 height 389
click at [573, 238] on span "✅ Protege contra enfermedades como Parkinson." at bounding box center [496, 242] width 159 height 9
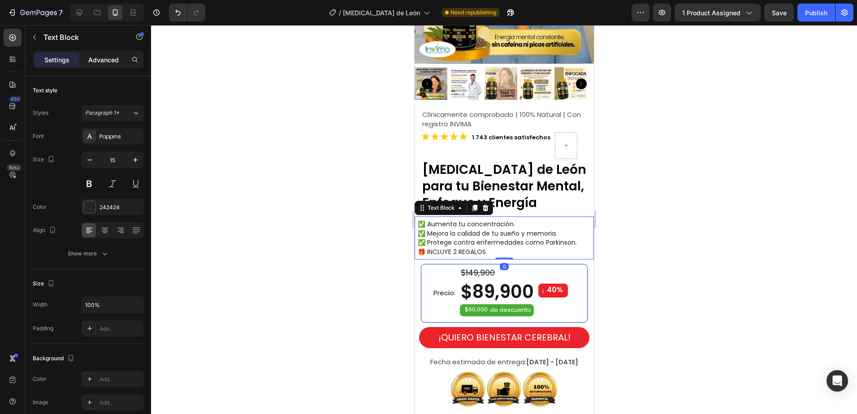
click at [106, 57] on p "Advanced" at bounding box center [103, 59] width 30 height 9
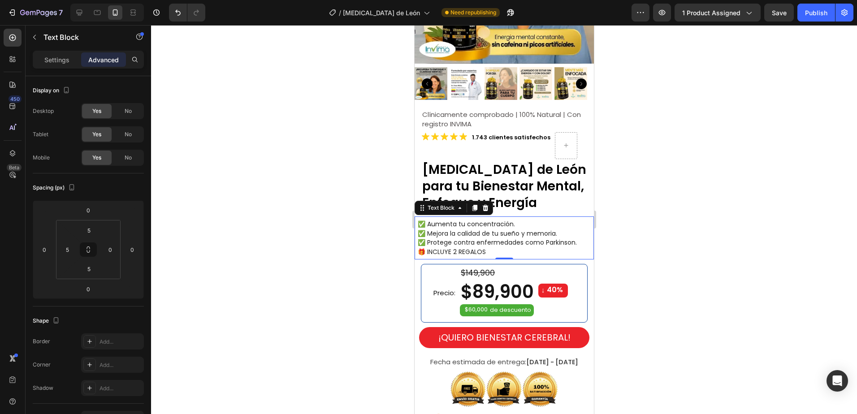
click at [682, 220] on div at bounding box center [504, 219] width 706 height 389
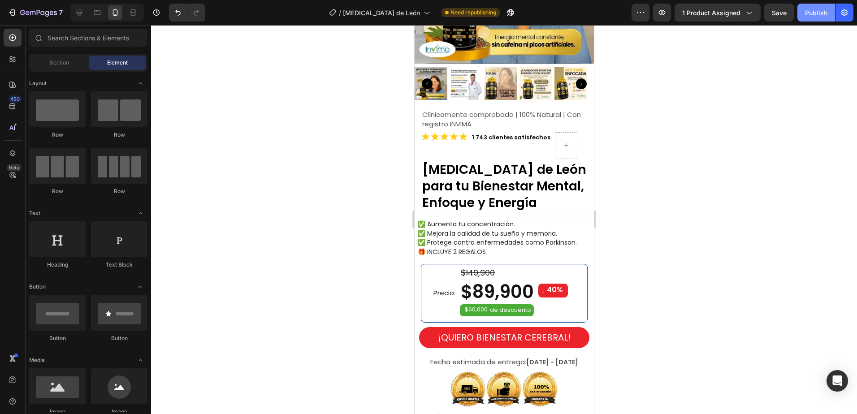
click at [827, 17] on button "Publish" at bounding box center [816, 13] width 38 height 18
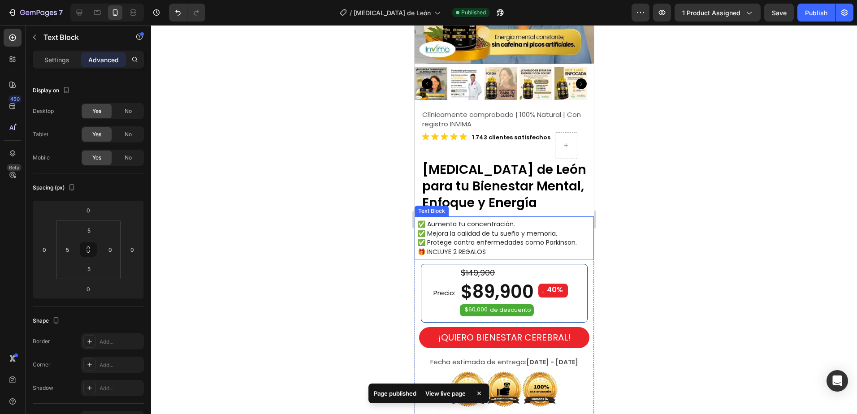
click at [482, 229] on span "✅ Mejora la calidad de tu sueño y memoria." at bounding box center [486, 233] width 139 height 9
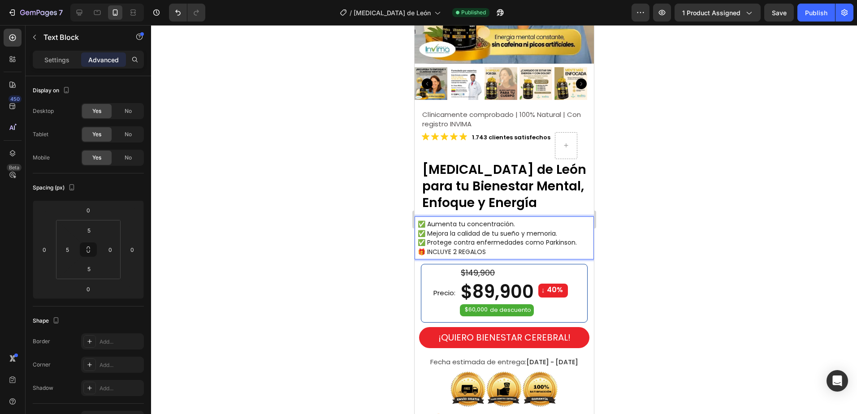
click at [499, 229] on span "✅ Mejora la calidad de tu sueño y memoria." at bounding box center [486, 233] width 139 height 9
drag, startPoint x: 500, startPoint y: 228, endPoint x: 491, endPoint y: 228, distance: 9.0
click at [491, 229] on span "✅ Mejora la calidad de tu sueño y memoria." at bounding box center [486, 233] width 139 height 9
drag, startPoint x: 503, startPoint y: 227, endPoint x: 491, endPoint y: 228, distance: 11.7
click at [491, 229] on span "✅ Mejora la calidad de tu sueño y memoria." at bounding box center [486, 233] width 139 height 9
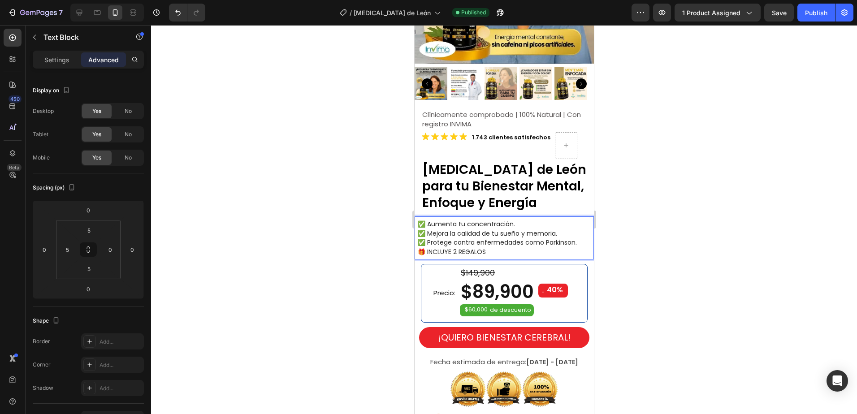
click at [502, 229] on span "✅ Mejora la calidad de tu sueño y memoria." at bounding box center [486, 233] width 139 height 9
click at [522, 229] on span "✅ Mejora la calidad del sueño y memoria." at bounding box center [483, 233] width 132 height 9
click at [689, 208] on div at bounding box center [504, 219] width 706 height 389
click at [498, 229] on span "✅ Mejora la calidad del sueño y la memoria." at bounding box center [486, 233] width 139 height 9
click at [457, 229] on span "✅ Mejora la calidad del sueño y la memoria." at bounding box center [486, 233] width 139 height 9
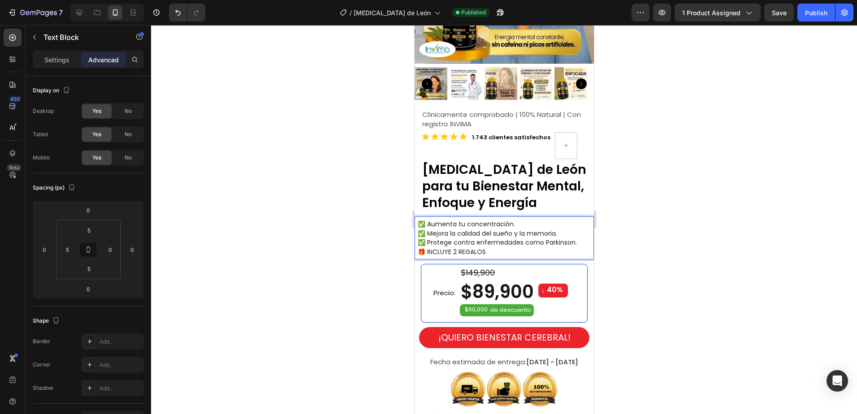
click at [454, 229] on span "✅ Mejora la calidad del sueño y la memoria." at bounding box center [486, 233] width 139 height 9
click at [462, 247] on span "🎁 INCLUYE 2 REGALOS" at bounding box center [451, 251] width 68 height 9
click at [673, 268] on div at bounding box center [504, 219] width 706 height 389
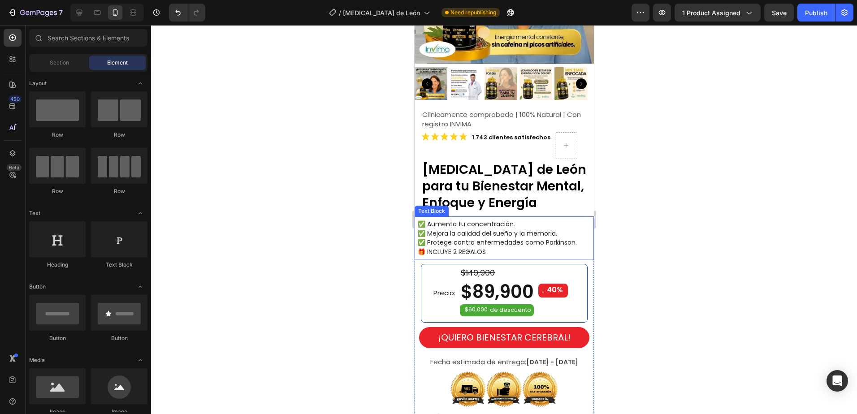
click at [556, 238] on span "✅ Protege contra enfermedades como Parkinson." at bounding box center [496, 242] width 159 height 9
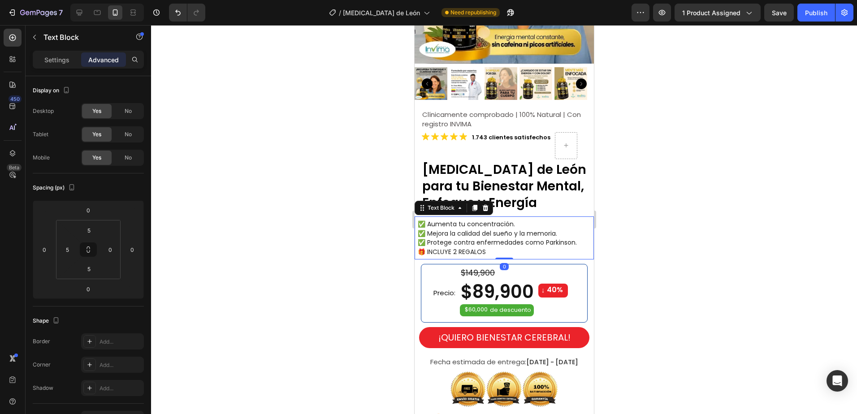
drag, startPoint x: 569, startPoint y: 236, endPoint x: 575, endPoint y: 237, distance: 6.3
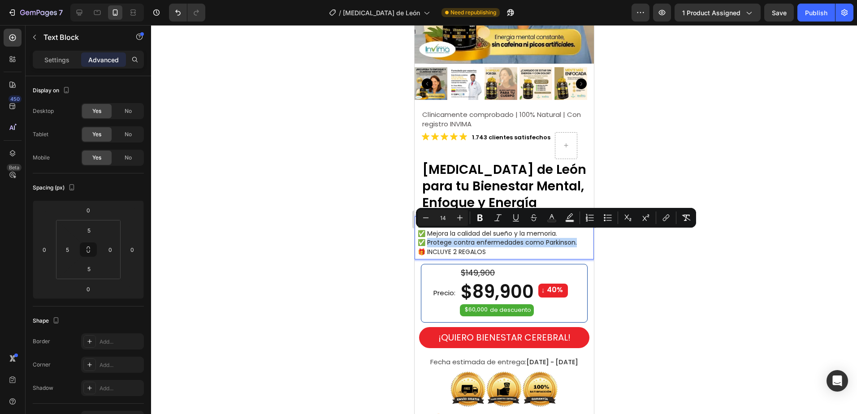
drag, startPoint x: 577, startPoint y: 237, endPoint x: 427, endPoint y: 239, distance: 150.5
click at [427, 239] on p "✅ Protege contra enfermedades como Parkinson." at bounding box center [504, 242] width 175 height 9
copy span "Protege contra enfermedades como Parkinson."
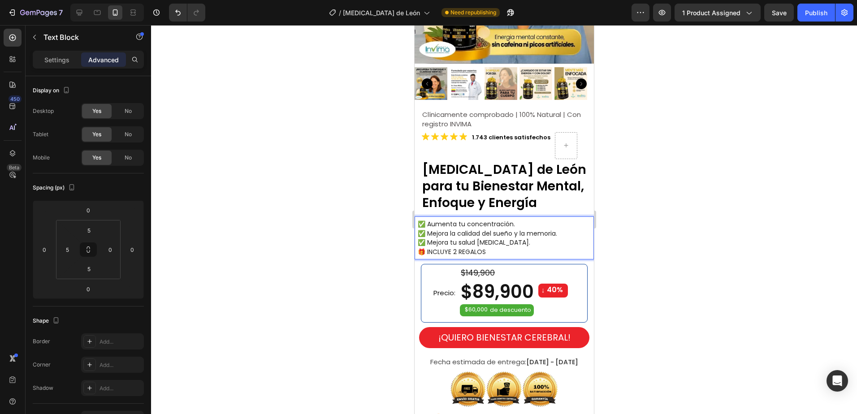
click at [531, 220] on p "✅ Aumenta tu concentración." at bounding box center [504, 224] width 175 height 9
click at [457, 229] on span "✅ Mejora la calidad del sueño y la memoria." at bounding box center [486, 233] width 139 height 9
click at [497, 229] on span "✅ Mejora la calidad del sueño y la memoria." at bounding box center [486, 233] width 139 height 9
click at [511, 220] on p "✅ Aumenta tu concentración." at bounding box center [504, 224] width 175 height 9
click at [509, 229] on span "✅ Mejora la calidad del sueño y la memoria." at bounding box center [486, 233] width 139 height 9
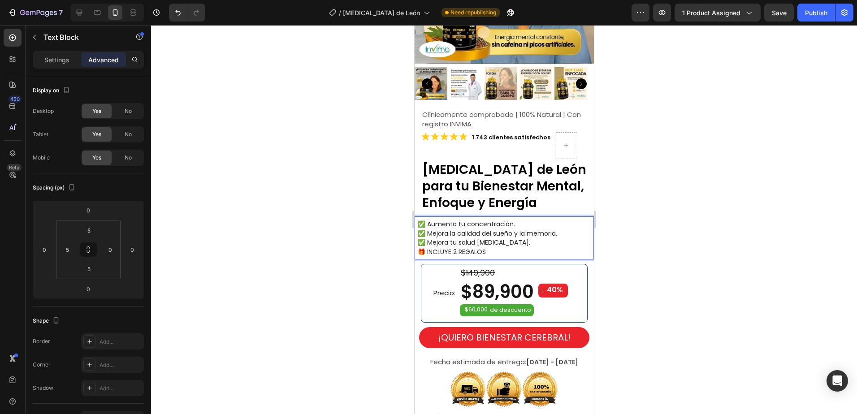
click at [559, 229] on p "✅ Mejora la calidad del sueño y la memoria." at bounding box center [504, 233] width 175 height 9
click at [527, 238] on span "✅ Mejora tu salud [MEDICAL_DATA]." at bounding box center [473, 242] width 112 height 9
click at [666, 222] on div at bounding box center [504, 219] width 706 height 389
click at [447, 238] on span "✅ Mejora tu salud [MEDICAL_DATA]." at bounding box center [473, 242] width 112 height 9
click at [448, 238] on span "✅ Mejora tu salud [MEDICAL_DATA]." at bounding box center [473, 242] width 112 height 9
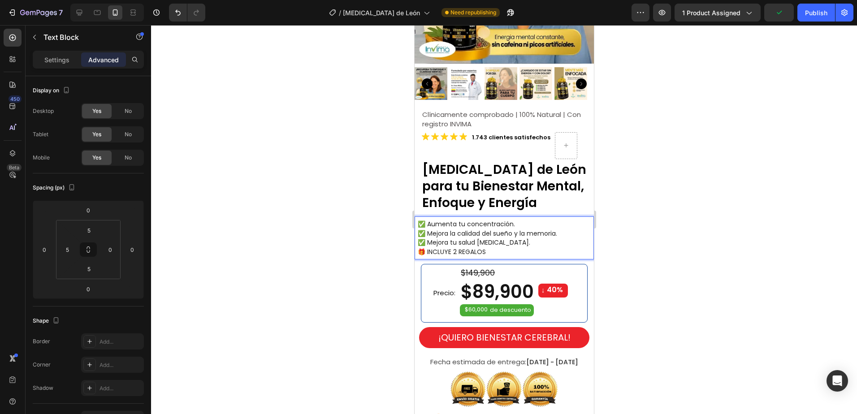
click at [453, 238] on span "✅ Mejora tu salud [MEDICAL_DATA]." at bounding box center [473, 242] width 112 height 9
click at [444, 229] on span "✅ Mejora la calidad del sueño y la memoria." at bounding box center [486, 233] width 139 height 9
click at [447, 229] on span "✅ Mejora la calidad del sueño y la memoria." at bounding box center [486, 233] width 139 height 9
click at [485, 238] on span "✅ Mejora tu salud [MEDICAL_DATA]." at bounding box center [473, 242] width 112 height 9
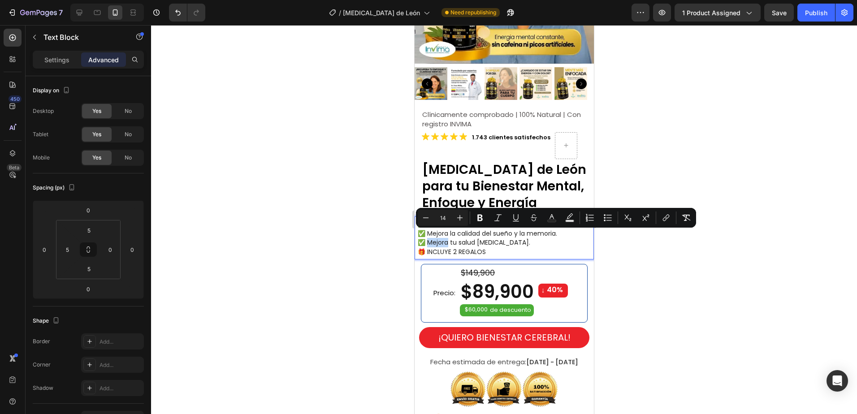
drag, startPoint x: 448, startPoint y: 237, endPoint x: 428, endPoint y: 238, distance: 20.2
click at [428, 238] on span "✅ Mejora tu salud [MEDICAL_DATA]." at bounding box center [473, 242] width 112 height 9
click at [621, 267] on div at bounding box center [504, 219] width 706 height 389
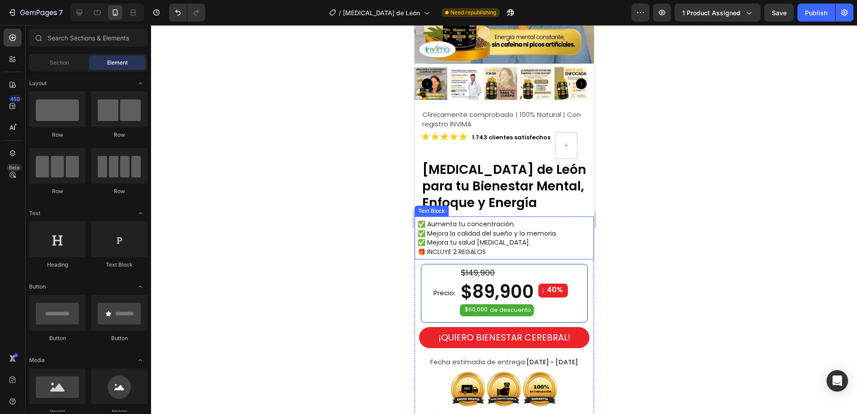
click at [491, 238] on span "✅ Mejora tu salud [MEDICAL_DATA]." at bounding box center [473, 242] width 112 height 9
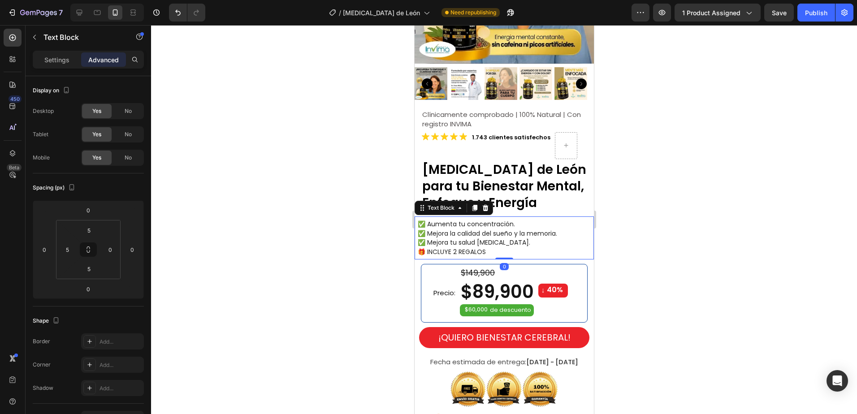
click at [440, 238] on span "✅ Mejora tu salud [MEDICAL_DATA]." at bounding box center [473, 242] width 112 height 9
drag, startPoint x: 449, startPoint y: 237, endPoint x: 430, endPoint y: 237, distance: 19.3
click at [430, 238] on span "✅ Mejora tu salud [MEDICAL_DATA]." at bounding box center [473, 242] width 112 height 9
click at [454, 238] on span "✅ Mejora tu salud [MEDICAL_DATA]." at bounding box center [473, 242] width 112 height 9
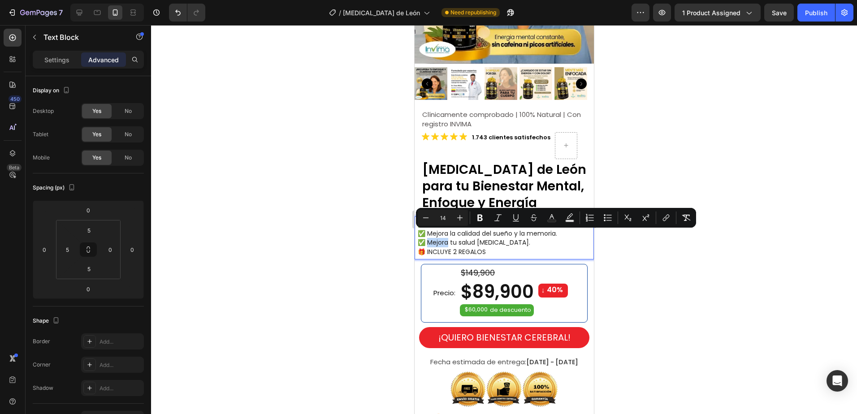
drag, startPoint x: 448, startPoint y: 237, endPoint x: 427, endPoint y: 237, distance: 22.0
click at [427, 238] on span "✅ Mejora tu salud [MEDICAL_DATA]." at bounding box center [473, 242] width 112 height 9
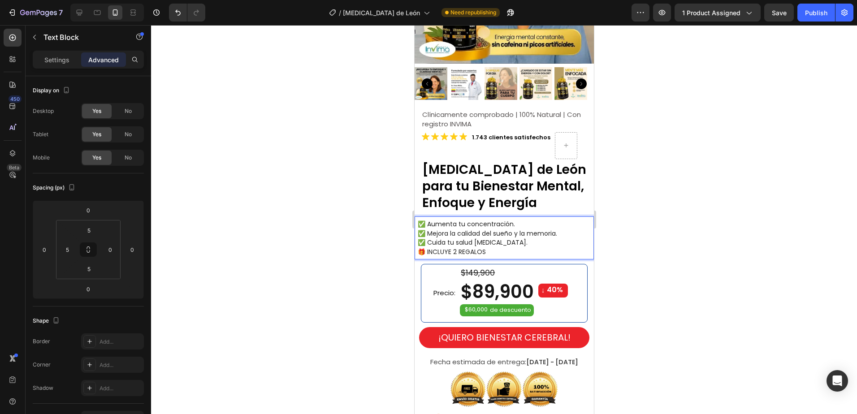
click at [677, 231] on div at bounding box center [504, 219] width 706 height 389
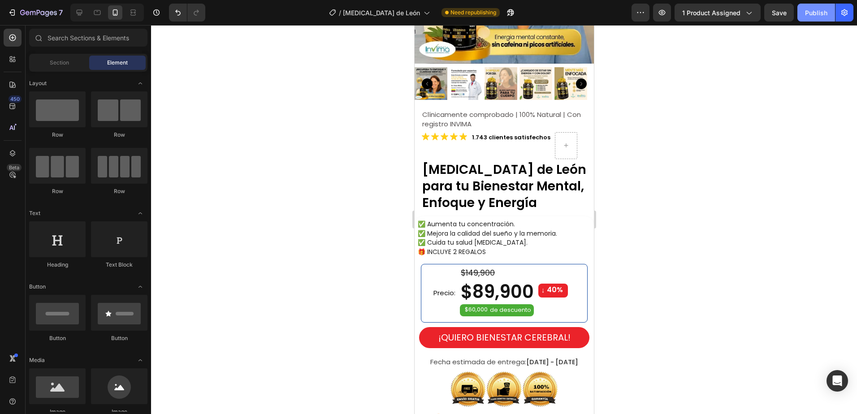
click at [818, 10] on div "Publish" at bounding box center [816, 12] width 22 height 9
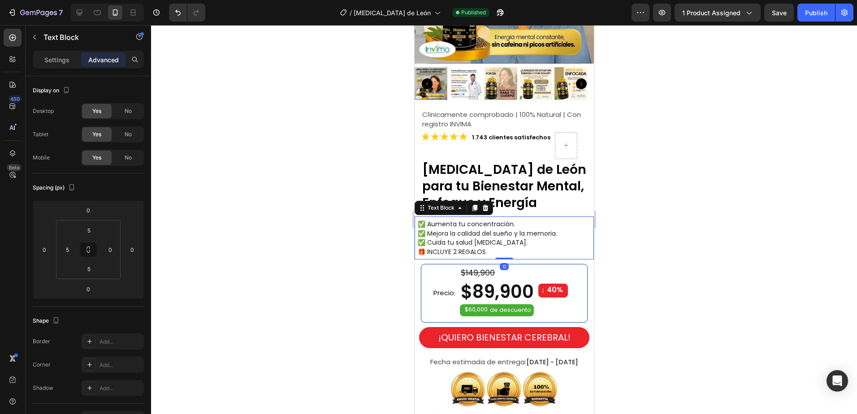
click at [484, 238] on span "✅ Cuida tu salud [MEDICAL_DATA]." at bounding box center [472, 242] width 110 height 9
click at [491, 247] on p "🎁 INCLUYE 2 REGALOS" at bounding box center [504, 251] width 175 height 9
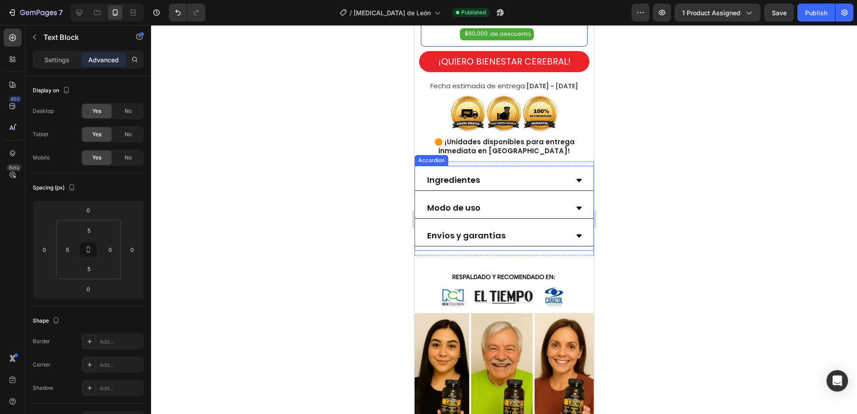
scroll to position [314, 0]
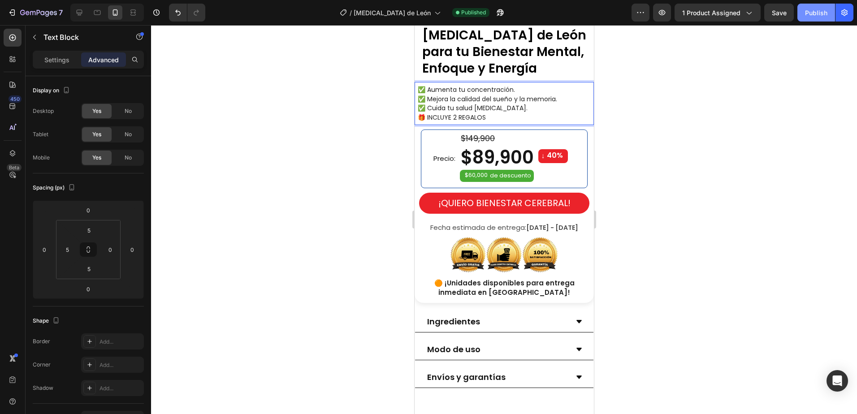
click at [815, 12] on div "Publish" at bounding box center [816, 12] width 22 height 9
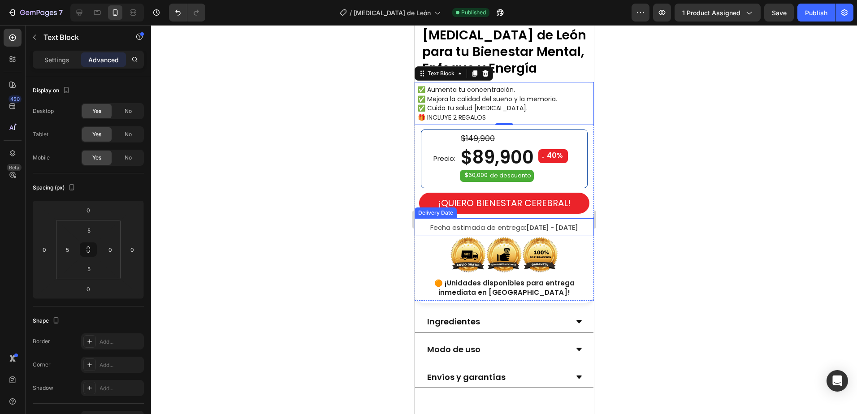
scroll to position [179, 0]
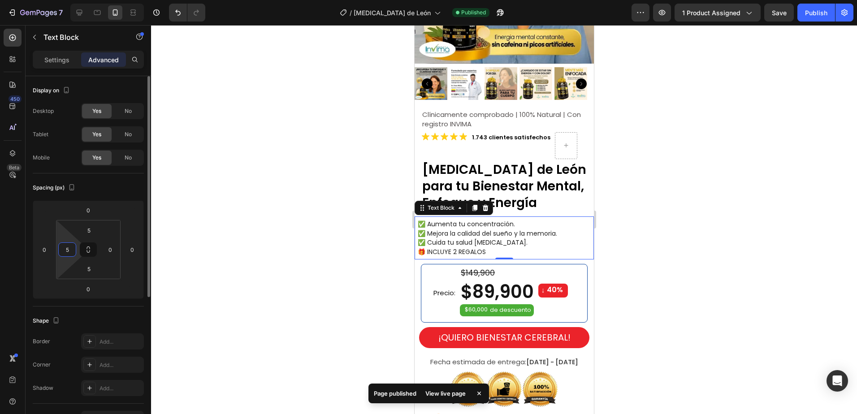
click at [72, 254] on input "5" at bounding box center [66, 249] width 13 height 13
type input "10"
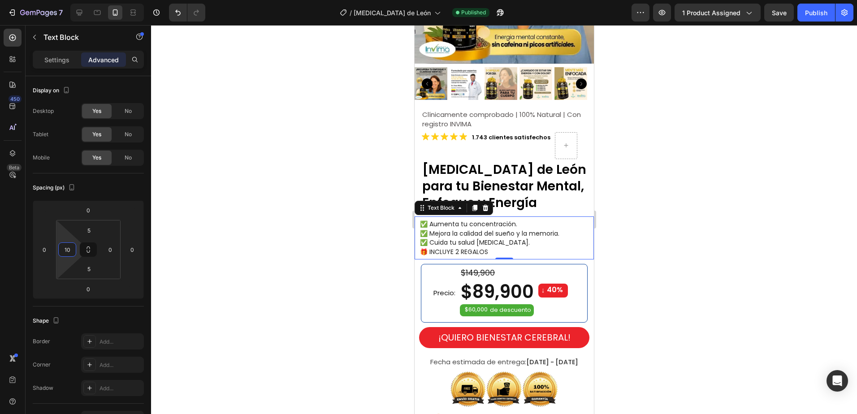
click at [276, 234] on div at bounding box center [504, 219] width 706 height 389
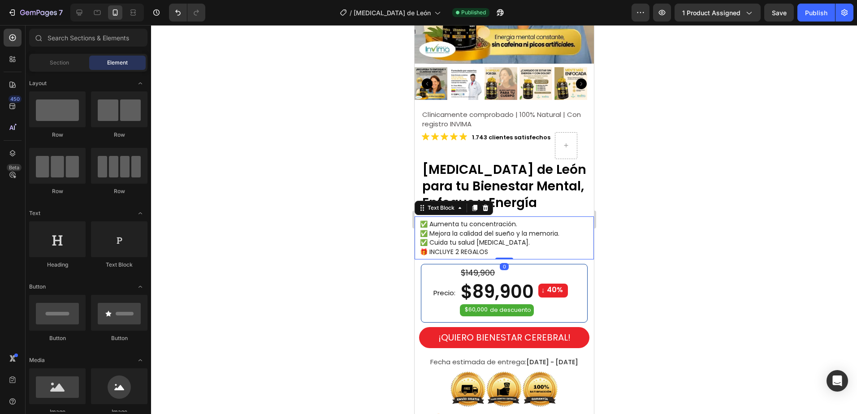
click at [505, 238] on span "✅ Cuida tu salud [MEDICAL_DATA]." at bounding box center [474, 242] width 110 height 9
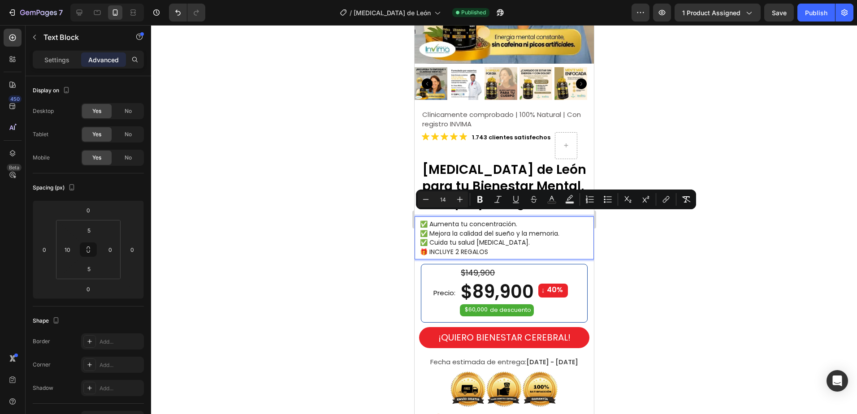
drag, startPoint x: 491, startPoint y: 245, endPoint x: 422, endPoint y: 218, distance: 73.6
click at [422, 219] on div "✅ Aumenta tu concentración. ✅ Mejora la calidad del sueño y la memoria. ✅ Cuida…" at bounding box center [505, 238] width 175 height 39
click at [459, 198] on icon "Editor contextual toolbar" at bounding box center [459, 199] width 9 height 9
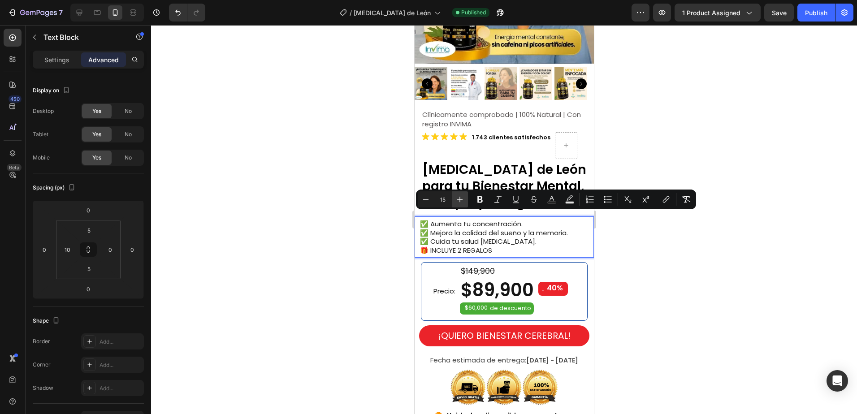
click at [459, 198] on icon "Editor contextual toolbar" at bounding box center [459, 199] width 9 height 9
type input "16"
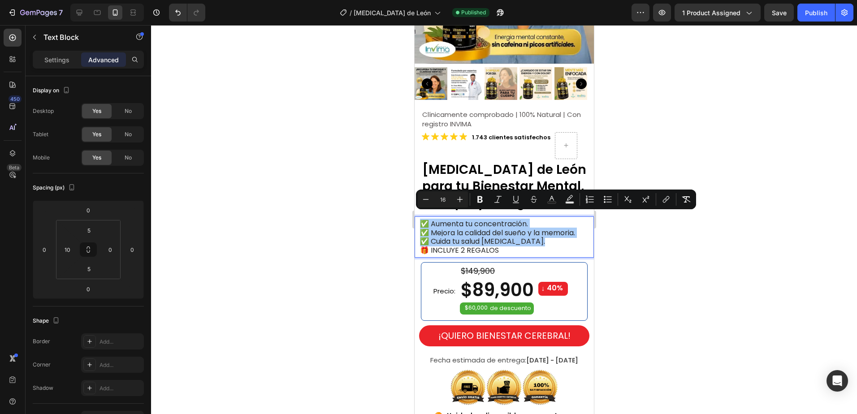
click at [706, 268] on div at bounding box center [504, 219] width 706 height 389
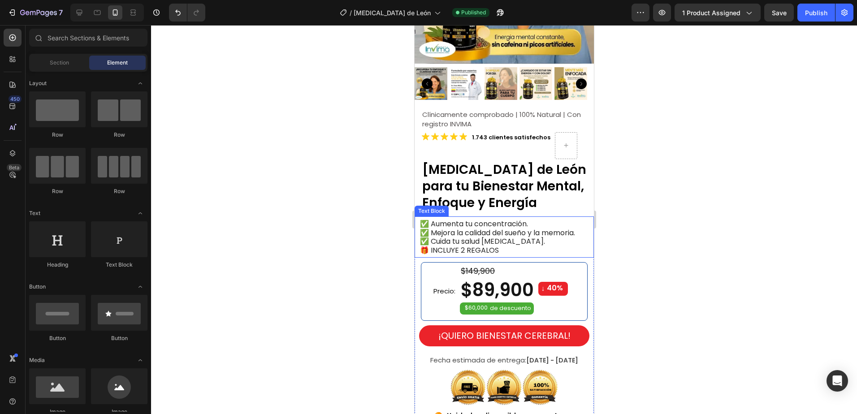
click at [530, 246] on p "🎁 INCLUYE 2 REGALOS" at bounding box center [505, 250] width 173 height 9
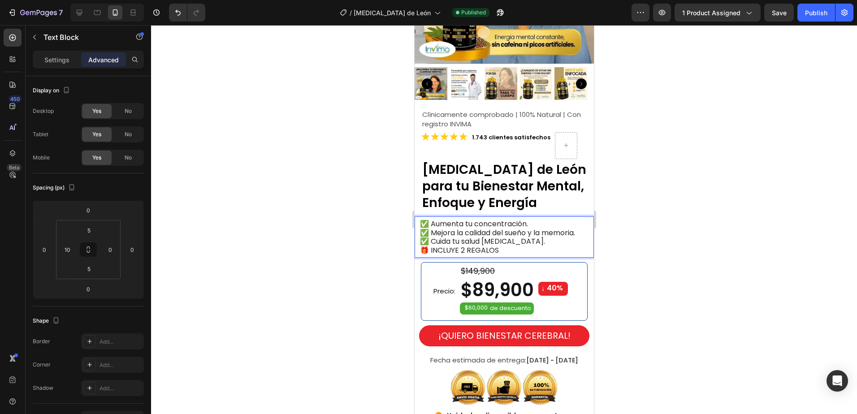
drag, startPoint x: 499, startPoint y: 245, endPoint x: 424, endPoint y: 220, distance: 79.3
click at [423, 220] on div "✅ Aumenta tu concentración. ✅ Mejora la calidad del sueño y la memoria. ✅ Cuida…" at bounding box center [505, 237] width 175 height 37
click at [490, 237] on span "✅ Cuida tu salud [MEDICAL_DATA]." at bounding box center [481, 241] width 125 height 10
drag, startPoint x: 504, startPoint y: 244, endPoint x: 823, endPoint y: 237, distance: 319.1
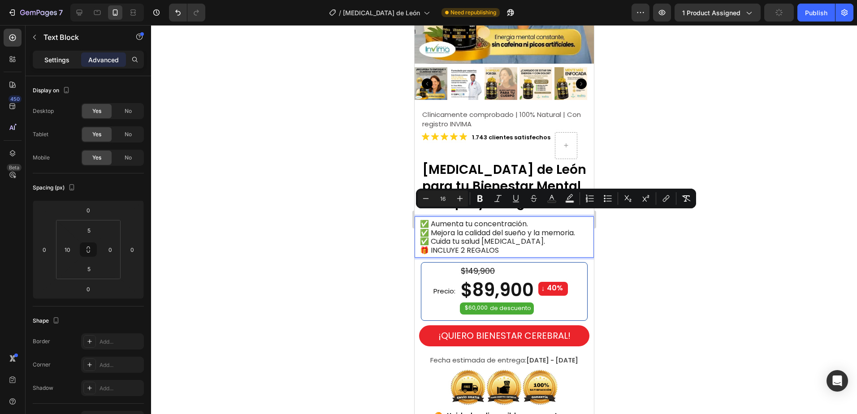
click at [67, 62] on p "Settings" at bounding box center [56, 59] width 25 height 9
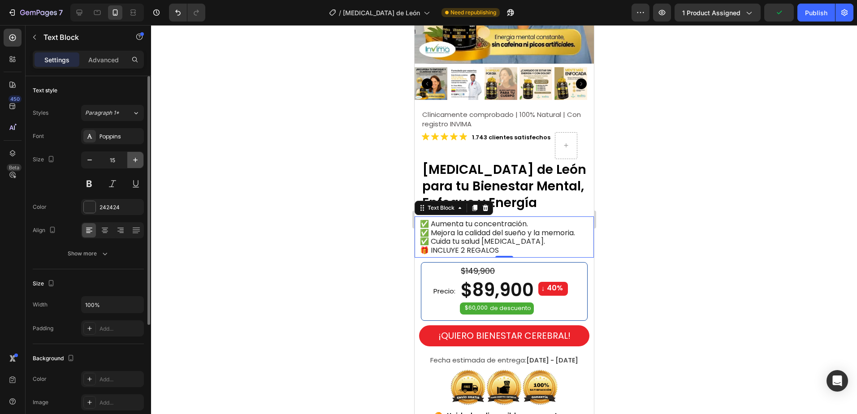
click at [136, 162] on icon "button" at bounding box center [135, 159] width 9 height 9
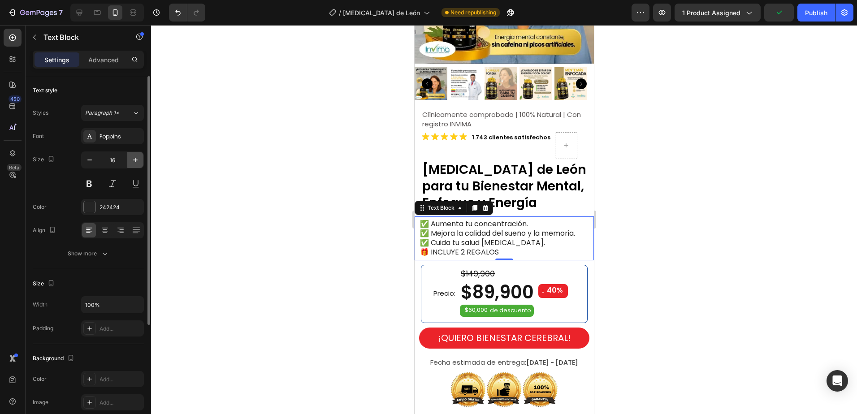
click at [137, 161] on icon "button" at bounding box center [135, 159] width 9 height 9
type input "17"
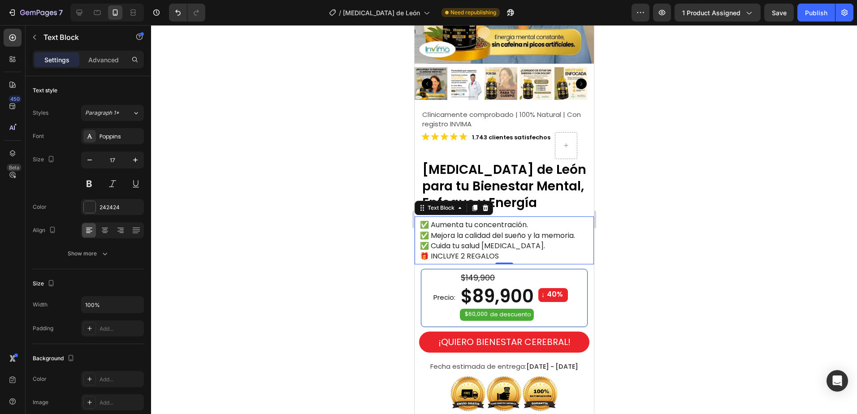
click at [719, 215] on div at bounding box center [504, 219] width 706 height 389
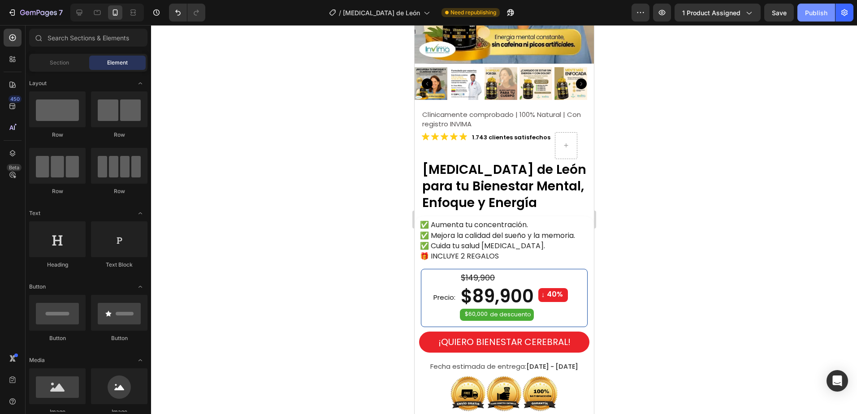
click at [817, 15] on div "Publish" at bounding box center [816, 12] width 22 height 9
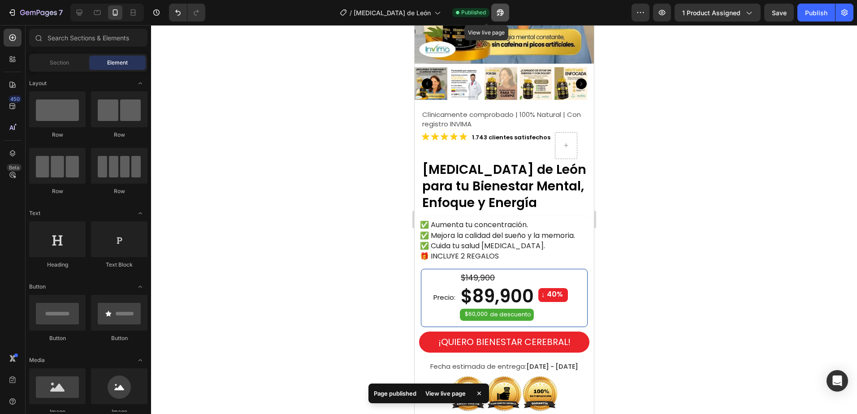
click at [491, 6] on button "button" at bounding box center [500, 13] width 18 height 18
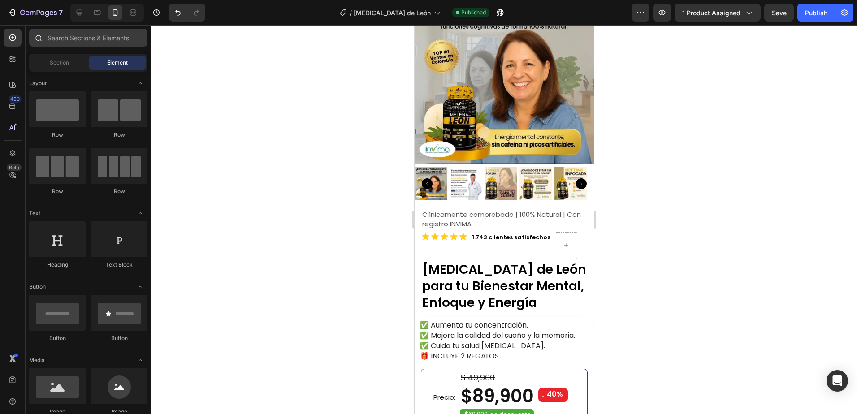
scroll to position [0, 0]
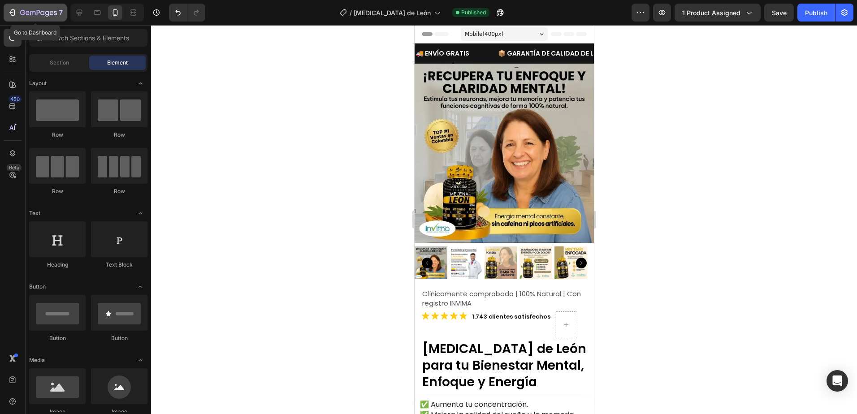
click at [12, 13] on icon "button" at bounding box center [12, 12] width 9 height 9
